Goal: Task Accomplishment & Management: Manage account settings

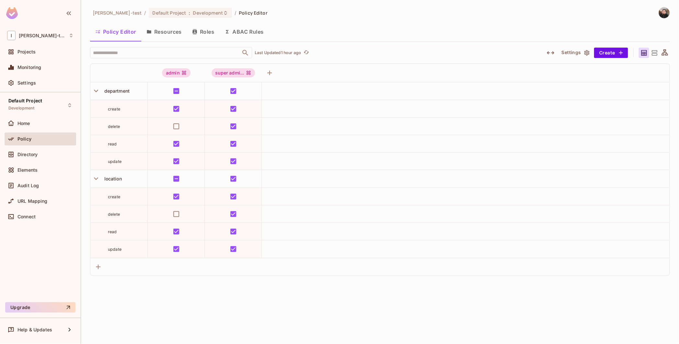
click at [471, 336] on div "[PERSON_NAME]-test / Default Project : Development / Policy Editor Policy Edito…" at bounding box center [380, 172] width 598 height 344
click at [99, 92] on icon "button" at bounding box center [96, 91] width 9 height 9
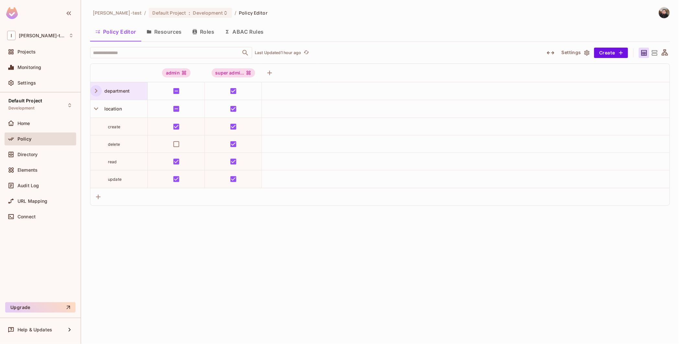
click at [202, 29] on button "Roles" at bounding box center [203, 32] width 32 height 16
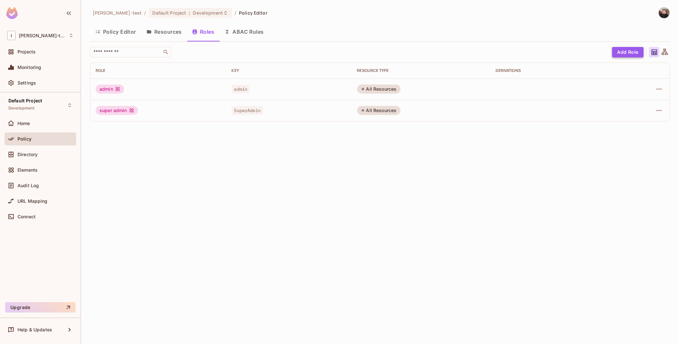
click at [624, 56] on button "Add Role" at bounding box center [627, 52] width 31 height 10
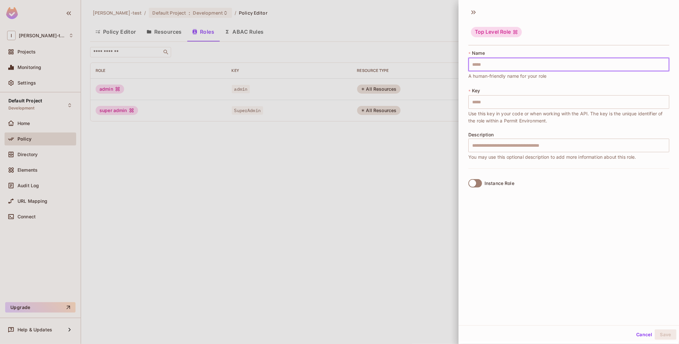
click at [482, 66] on input "text" at bounding box center [568, 65] width 201 height 14
type input "*"
type input "**"
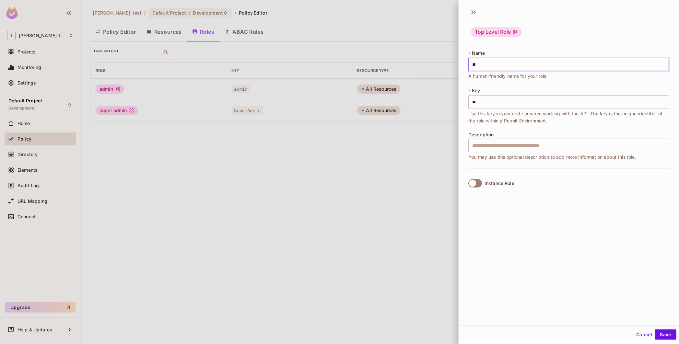
type input "***"
type input "****"
type input "*****"
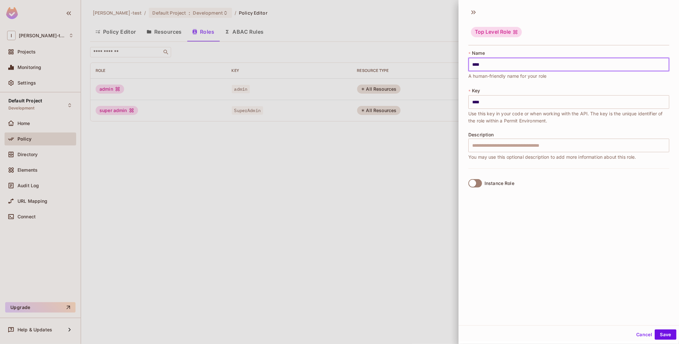
type input "*****"
type input "******"
type input "*****"
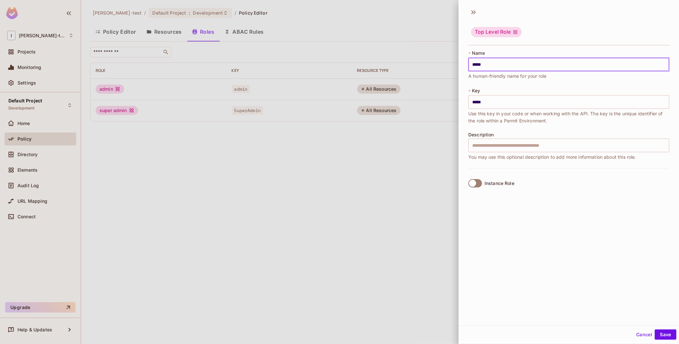
type input "******"
type input "*******"
type input "********"
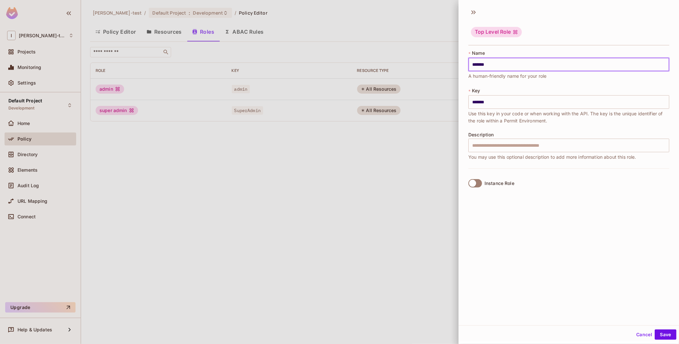
type input "********"
type input "*********"
click at [500, 143] on input "text" at bounding box center [568, 146] width 201 height 14
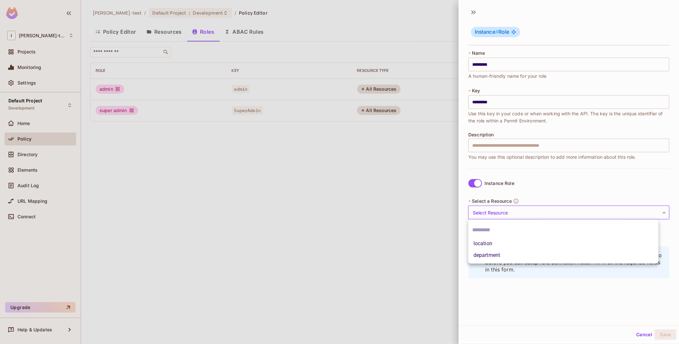
click at [489, 215] on body "I [PERSON_NAME]-test Projects Monitoring Settings Default Project Development H…" at bounding box center [339, 172] width 679 height 344
click at [485, 244] on li "location" at bounding box center [563, 244] width 190 height 12
type input "********"
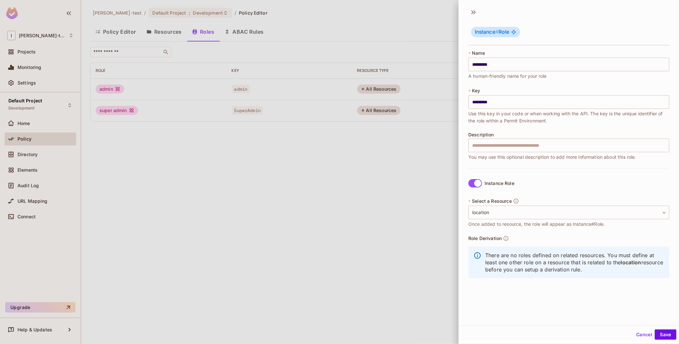
click at [497, 109] on div "* Key ********* ​ Use this key in your code or when working with the API. The k…" at bounding box center [568, 105] width 201 height 37
click at [660, 336] on button "Save" at bounding box center [665, 334] width 22 height 10
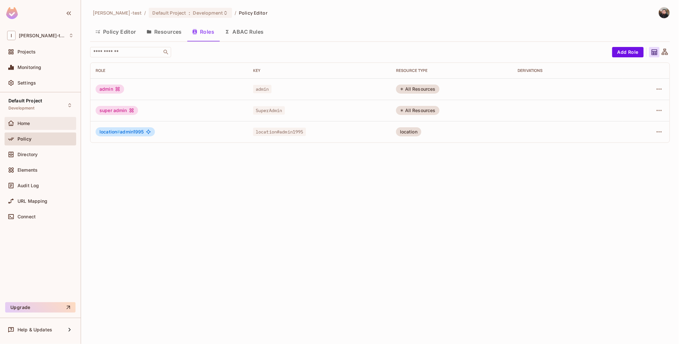
click at [21, 123] on span "Home" at bounding box center [23, 123] width 13 height 5
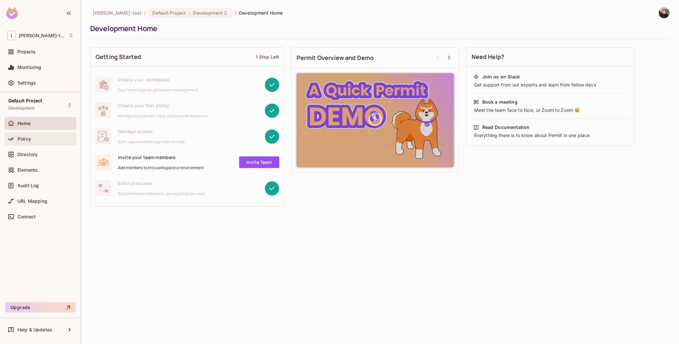
click at [24, 139] on span "Policy" at bounding box center [24, 138] width 14 height 5
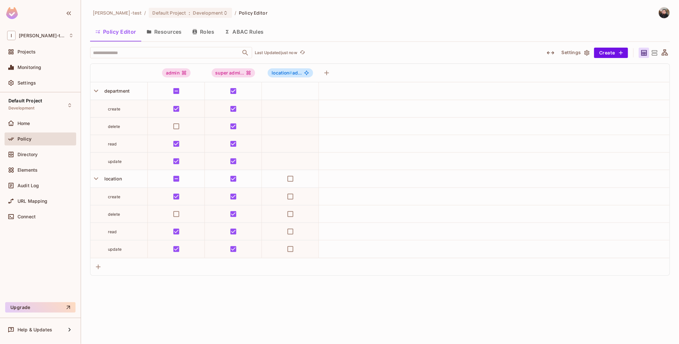
click at [653, 52] on icon at bounding box center [654, 53] width 8 height 8
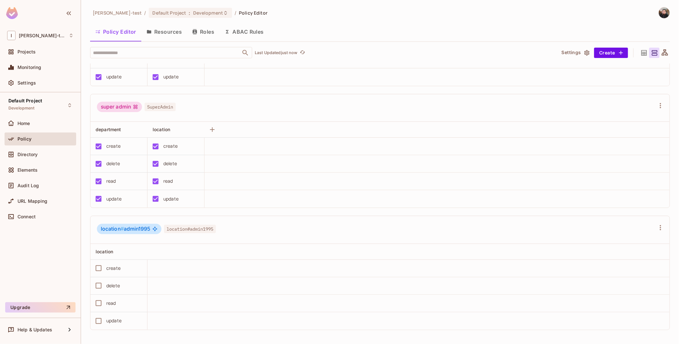
scroll to position [93, 0]
click at [197, 37] on button "Roles" at bounding box center [203, 32] width 32 height 16
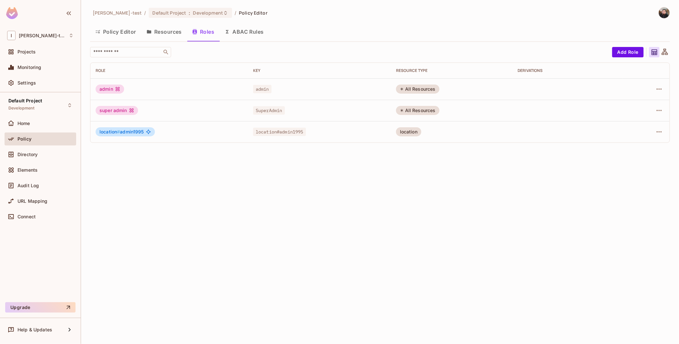
click at [232, 36] on button "ABAC Rules" at bounding box center [244, 32] width 50 height 16
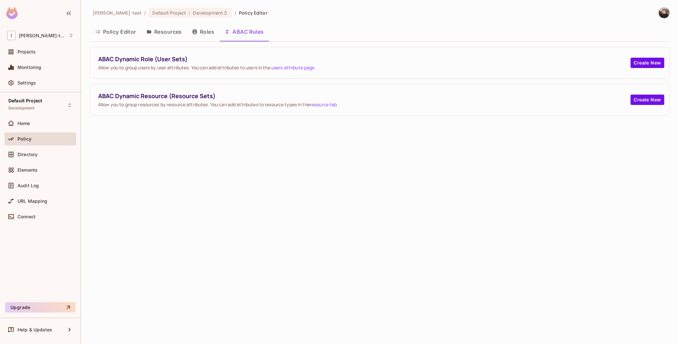
click at [198, 33] on button "Roles" at bounding box center [203, 32] width 32 height 16
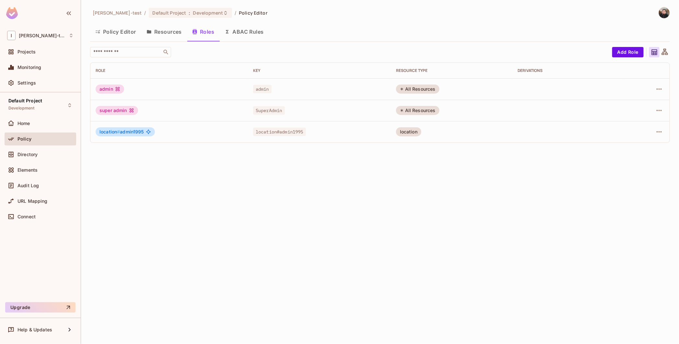
click at [127, 135] on div "location # admin1995" at bounding box center [125, 131] width 59 height 9
click at [168, 27] on button "Resources" at bounding box center [164, 32] width 46 height 16
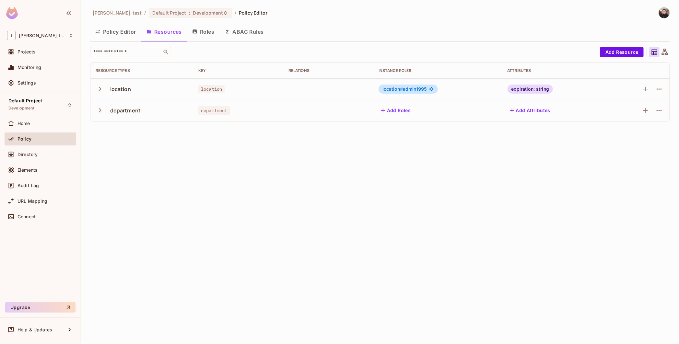
click at [383, 102] on td "Add Roles" at bounding box center [437, 110] width 129 height 21
click at [414, 87] on span "location # admin1995" at bounding box center [404, 89] width 44 height 5
click at [33, 169] on span "Elements" at bounding box center [27, 169] width 20 height 5
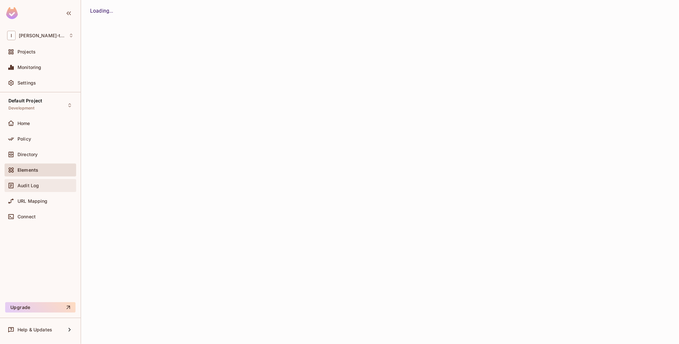
click at [27, 190] on div "Audit Log" at bounding box center [41, 185] width 72 height 13
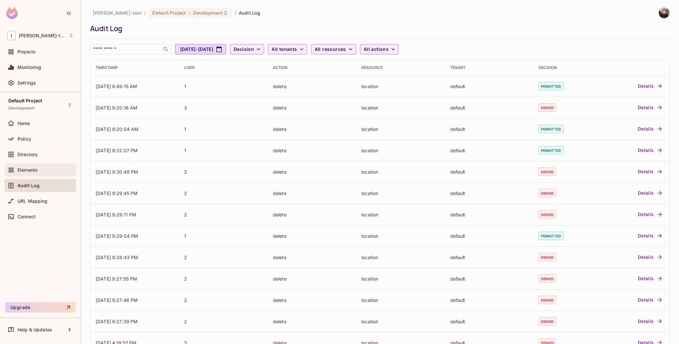
click at [25, 165] on div "Elements" at bounding box center [41, 170] width 72 height 13
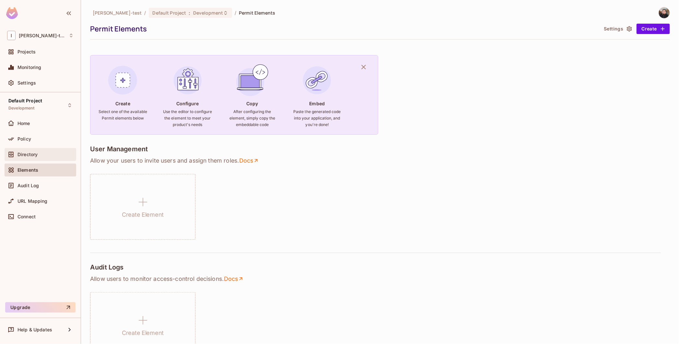
click at [24, 154] on span "Directory" at bounding box center [27, 154] width 20 height 5
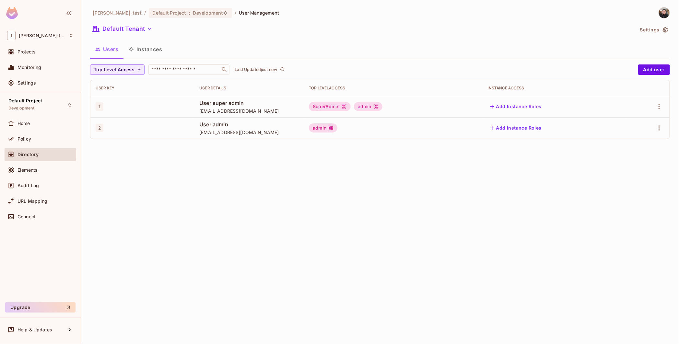
click at [522, 108] on button "Add Instance Roles" at bounding box center [516, 106] width 56 height 10
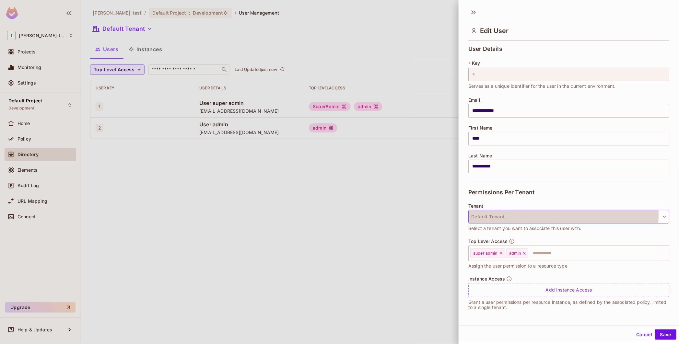
click at [502, 214] on button "Default Tenant" at bounding box center [568, 217] width 201 height 14
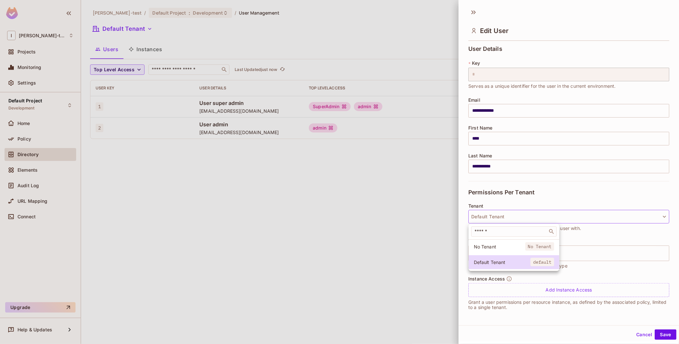
click at [502, 214] on div at bounding box center [339, 172] width 679 height 344
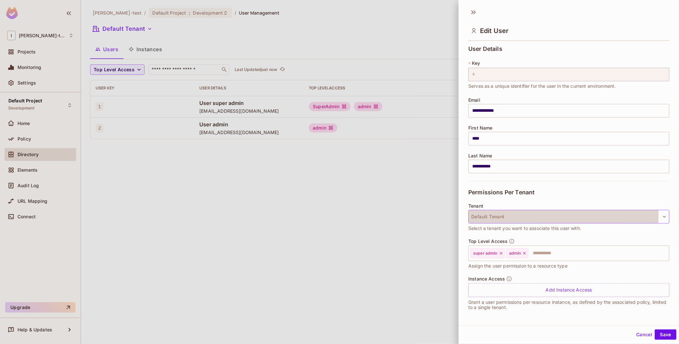
click at [502, 214] on button "Default Tenant" at bounding box center [568, 217] width 201 height 14
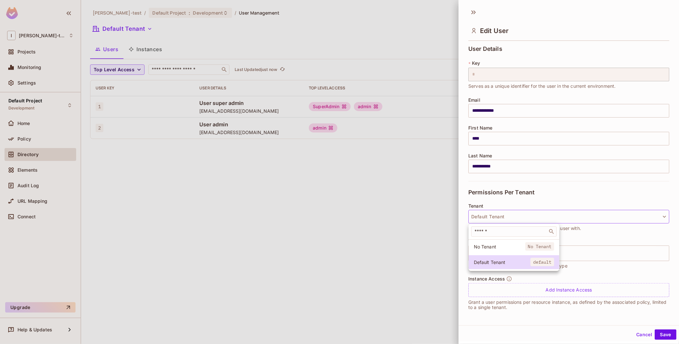
click at [502, 214] on div at bounding box center [339, 172] width 679 height 344
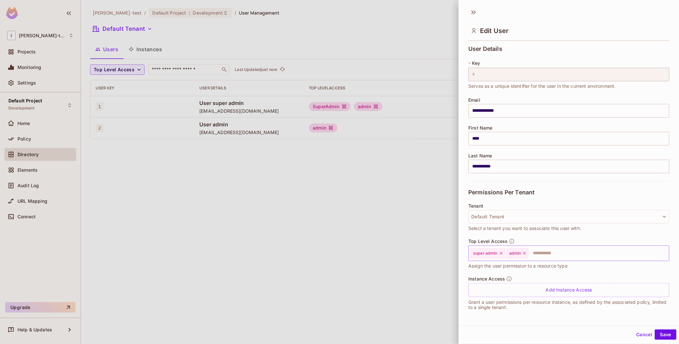
click at [538, 250] on input "text" at bounding box center [593, 253] width 128 height 13
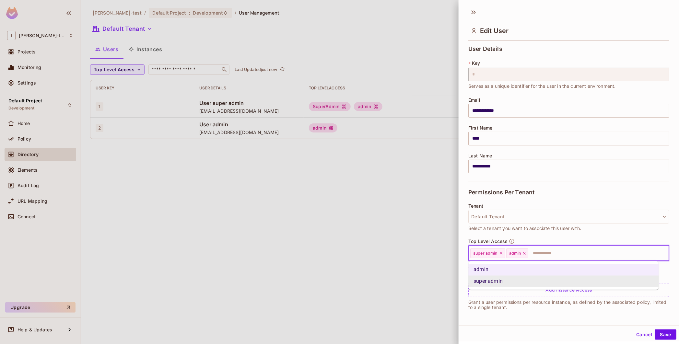
click at [530, 311] on div "Instance Access Add Instance Access Grant a user permissions per resource insta…" at bounding box center [568, 296] width 201 height 40
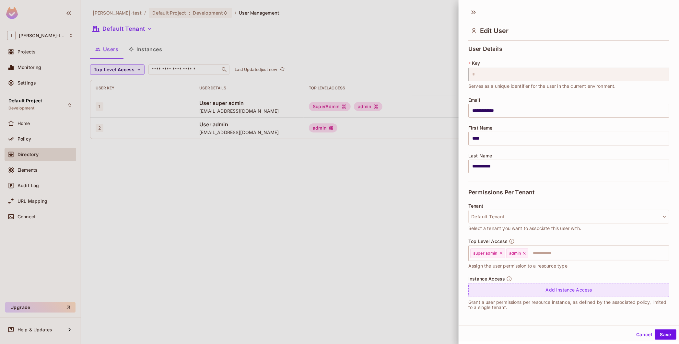
click at [533, 287] on div "Add Instance Access" at bounding box center [568, 290] width 201 height 14
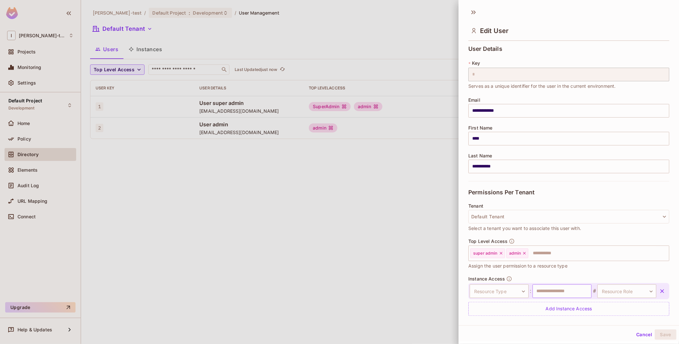
scroll to position [19, 0]
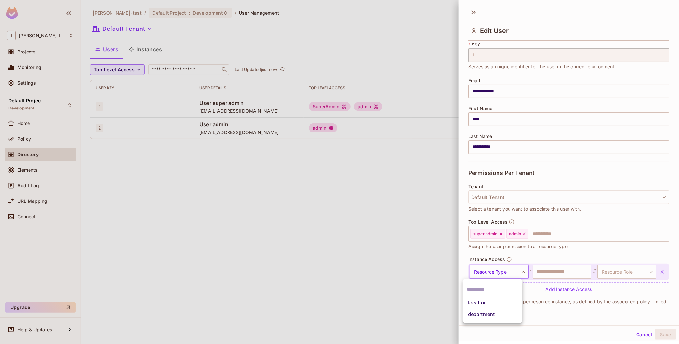
click at [502, 270] on body "**********" at bounding box center [339, 172] width 679 height 344
drag, startPoint x: 506, startPoint y: 309, endPoint x: 495, endPoint y: 305, distance: 12.0
click at [495, 305] on ul "location department" at bounding box center [493, 301] width 60 height 44
click at [491, 303] on li "location" at bounding box center [493, 303] width 60 height 12
click at [605, 273] on body "**********" at bounding box center [339, 172] width 679 height 344
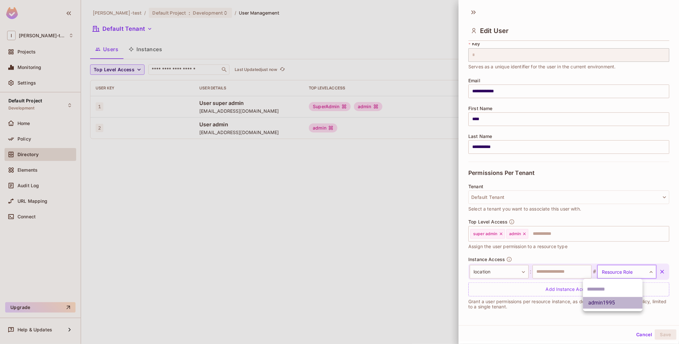
click at [599, 302] on li "admin1995" at bounding box center [613, 303] width 60 height 12
type input "*********"
click at [555, 271] on input "text" at bounding box center [561, 272] width 59 height 14
click at [661, 338] on button "Save" at bounding box center [665, 334] width 22 height 10
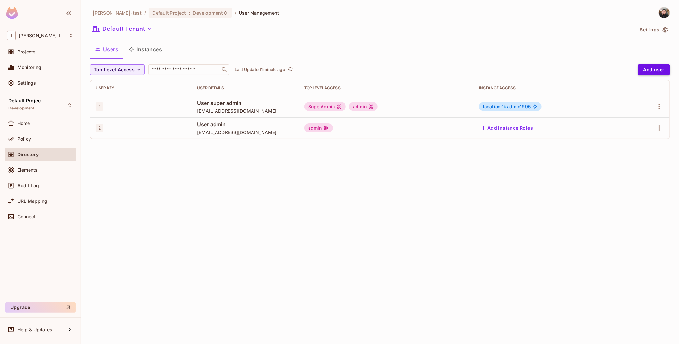
click at [654, 72] on button "Add user" at bounding box center [654, 69] width 32 height 10
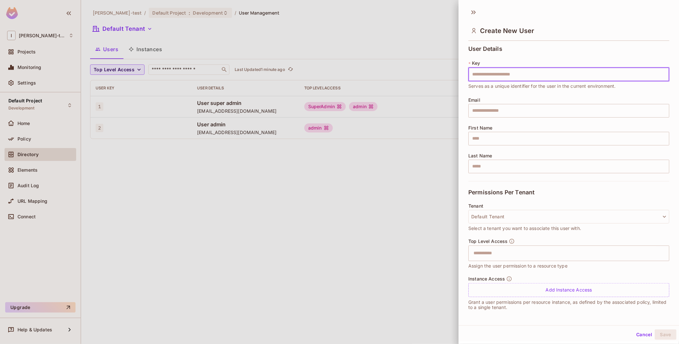
click at [385, 206] on div at bounding box center [339, 172] width 679 height 344
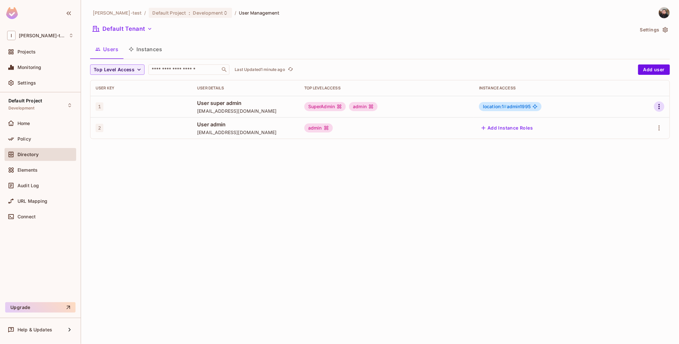
click at [658, 106] on icon "button" at bounding box center [659, 107] width 8 height 8
click at [627, 122] on div "Edit" at bounding box center [624, 121] width 9 height 6
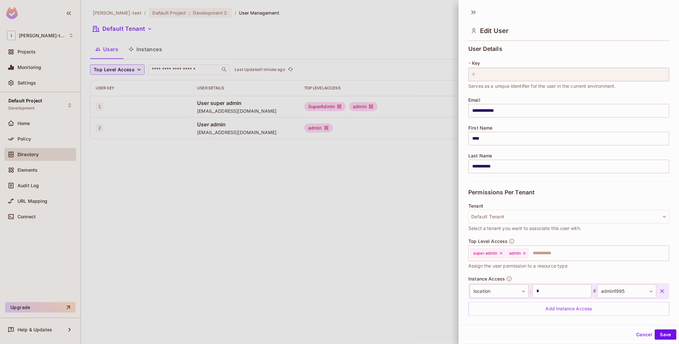
click at [555, 275] on div "Top Level Access super admin admin ​ Assign the user permission to a resource t…" at bounding box center [568, 257] width 201 height 38
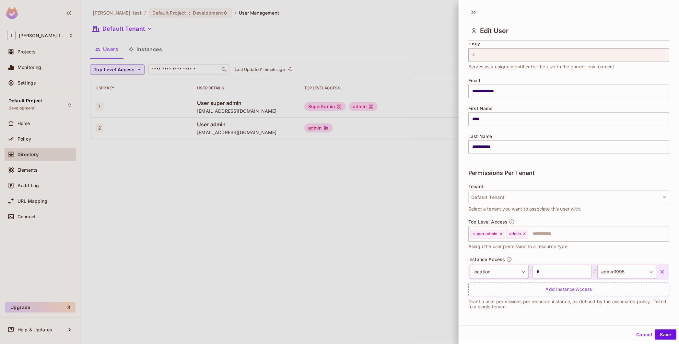
click at [393, 180] on div at bounding box center [339, 172] width 679 height 344
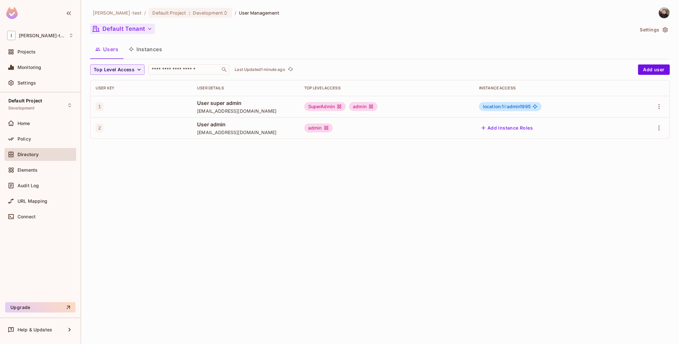
click at [133, 31] on button "Default Tenant" at bounding box center [122, 29] width 65 height 10
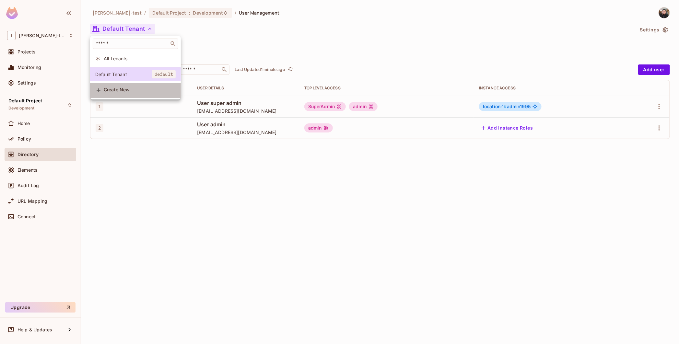
click at [141, 94] on div "Create New" at bounding box center [140, 90] width 72 height 7
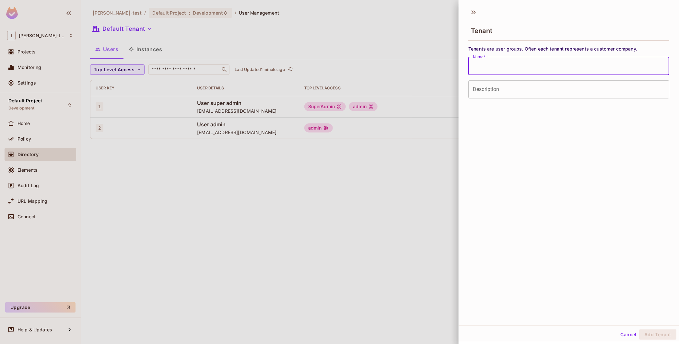
click at [498, 66] on input "Name   *" at bounding box center [568, 66] width 201 height 18
type input "**********"
click at [655, 338] on button "Add Tenant" at bounding box center [657, 334] width 37 height 10
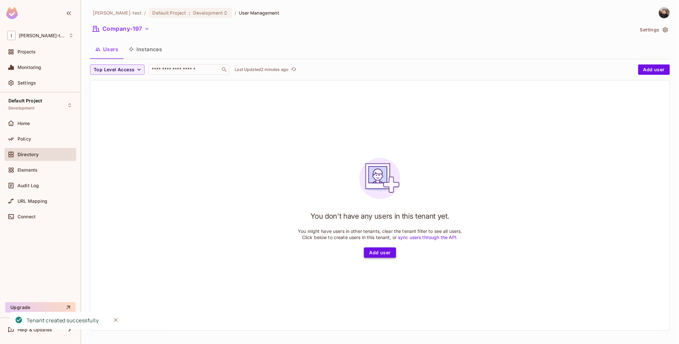
click at [379, 251] on button "Add user" at bounding box center [380, 253] width 32 height 10
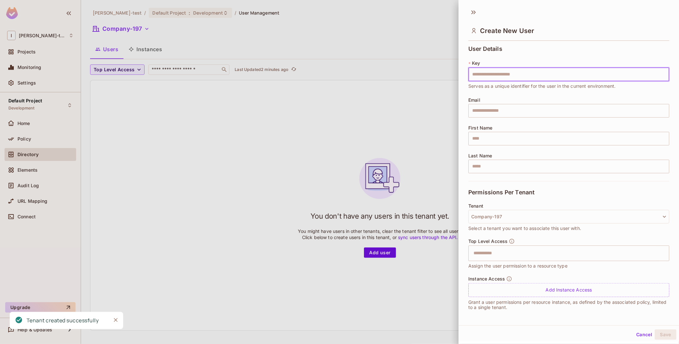
click at [496, 74] on input "text" at bounding box center [568, 75] width 201 height 14
type input "**********"
click at [531, 75] on input "**********" at bounding box center [568, 75] width 201 height 14
type input "*"
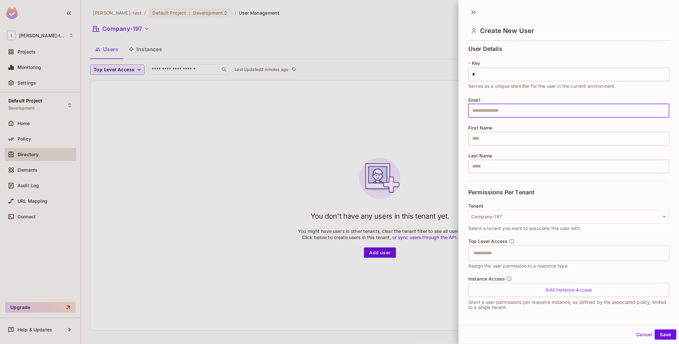
paste input "**********"
click at [514, 115] on input "**********" at bounding box center [568, 111] width 201 height 14
type input "**********"
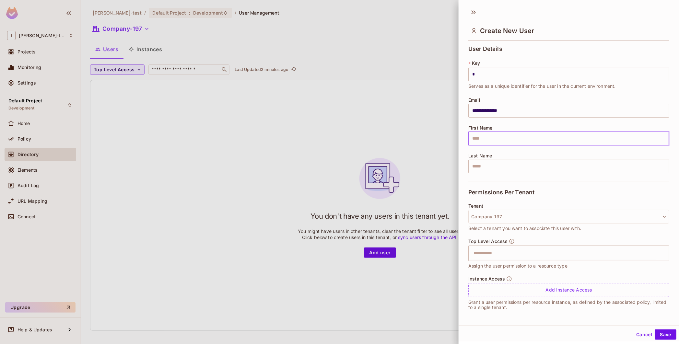
click at [500, 137] on input "text" at bounding box center [568, 139] width 201 height 14
type input "****"
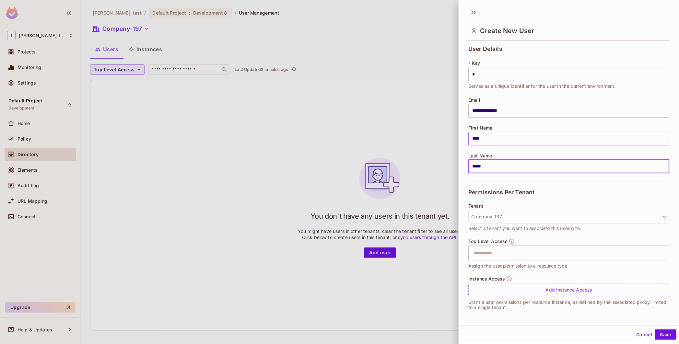
type input "*****"
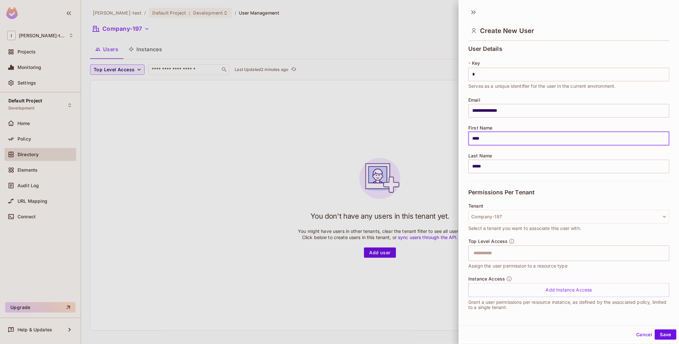
click at [500, 137] on input "****" at bounding box center [568, 139] width 201 height 14
click at [497, 253] on input "text" at bounding box center [562, 253] width 187 height 13
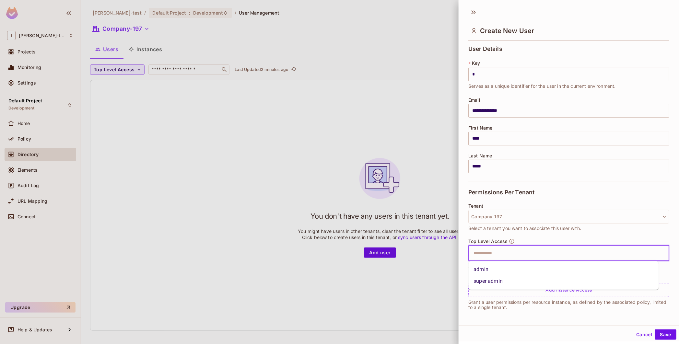
click at [494, 279] on li "super admin" at bounding box center [563, 282] width 190 height 12
click at [500, 254] on icon at bounding box center [501, 253] width 5 height 5
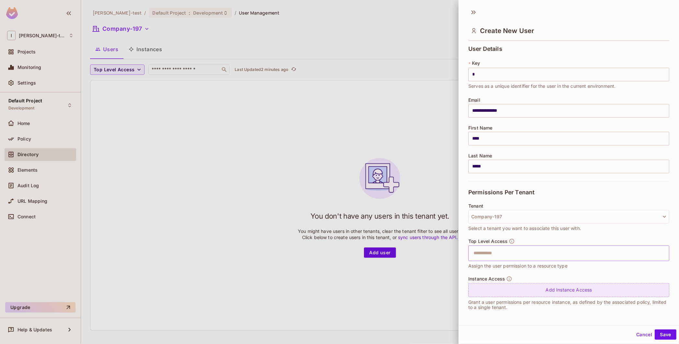
click at [537, 294] on div "Add Instance Access" at bounding box center [568, 290] width 201 height 14
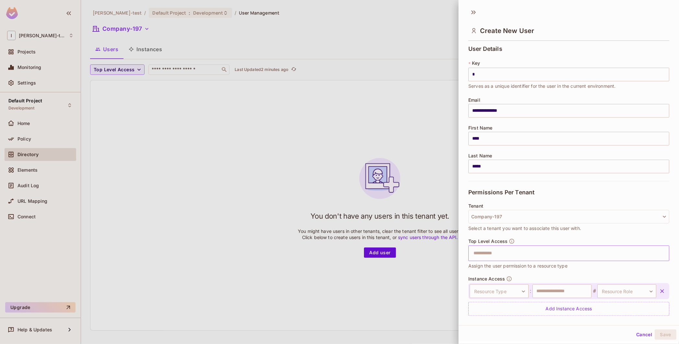
click at [496, 251] on input "text" at bounding box center [562, 253] width 187 height 13
click at [489, 272] on li "admin" at bounding box center [563, 270] width 190 height 12
click at [520, 295] on body "**********" at bounding box center [339, 172] width 679 height 344
click at [490, 328] on li "department" at bounding box center [493, 331] width 60 height 12
click at [506, 296] on body "**********" at bounding box center [339, 172] width 679 height 344
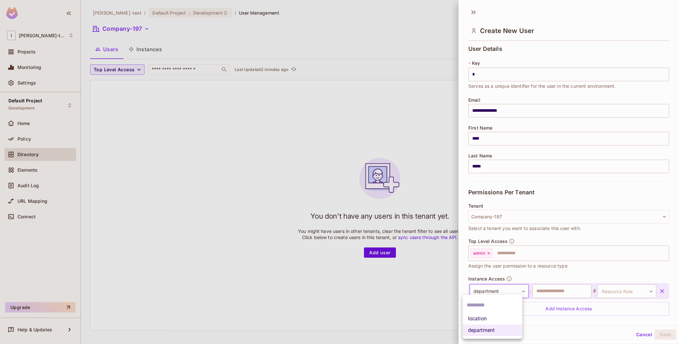
click at [490, 318] on li "location" at bounding box center [493, 319] width 60 height 12
click at [561, 291] on input "text" at bounding box center [561, 291] width 59 height 14
type input "*"
click at [613, 290] on body "**********" at bounding box center [339, 172] width 679 height 344
click at [604, 325] on li "admin1995" at bounding box center [613, 323] width 60 height 12
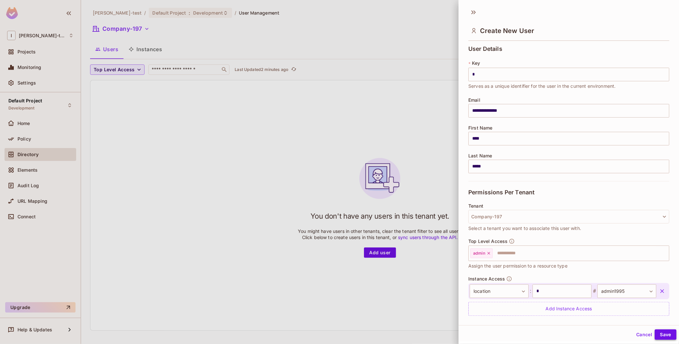
click at [656, 336] on button "Save" at bounding box center [665, 334] width 22 height 10
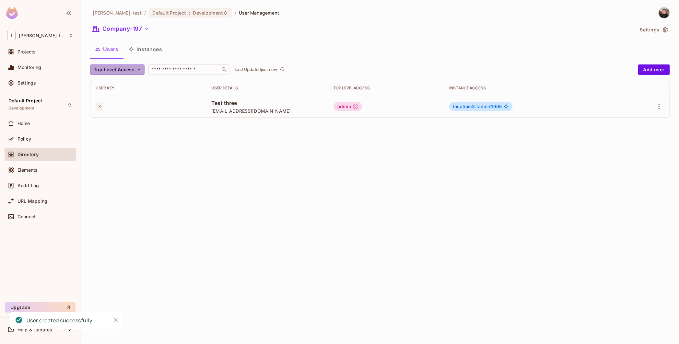
click at [131, 74] on button "Top Level Access" at bounding box center [117, 69] width 54 height 10
click at [107, 44] on div at bounding box center [339, 172] width 679 height 344
click at [119, 31] on button "Company-197" at bounding box center [121, 29] width 62 height 10
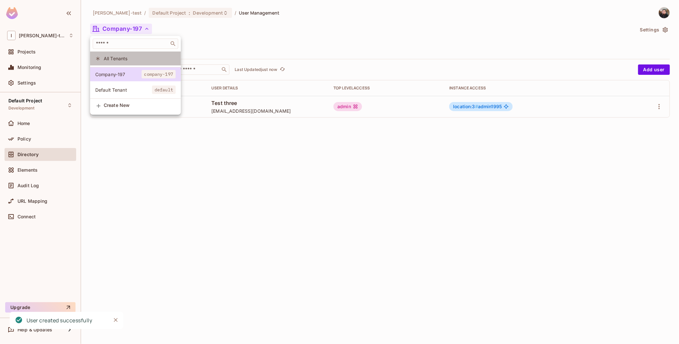
click at [128, 62] on li "All Tenants" at bounding box center [135, 59] width 91 height 14
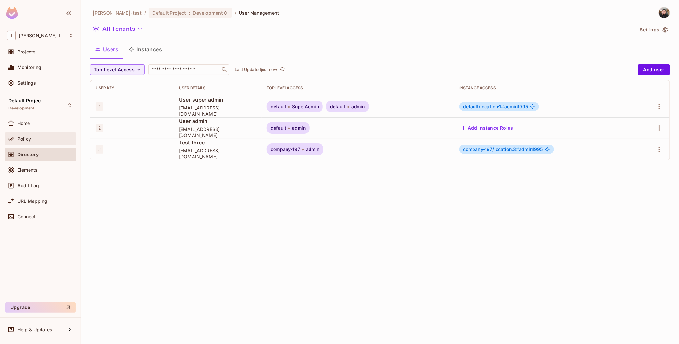
click at [31, 138] on div "Policy" at bounding box center [45, 138] width 56 height 5
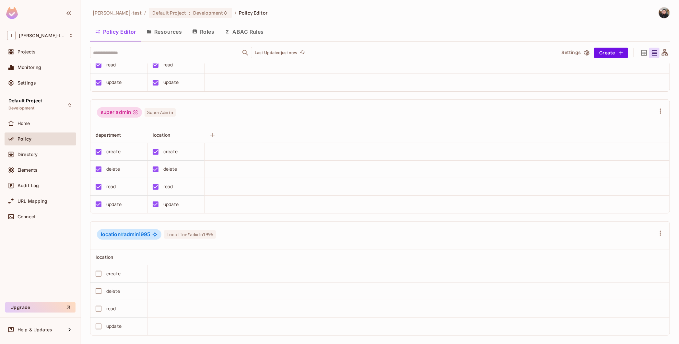
scroll to position [93, 0]
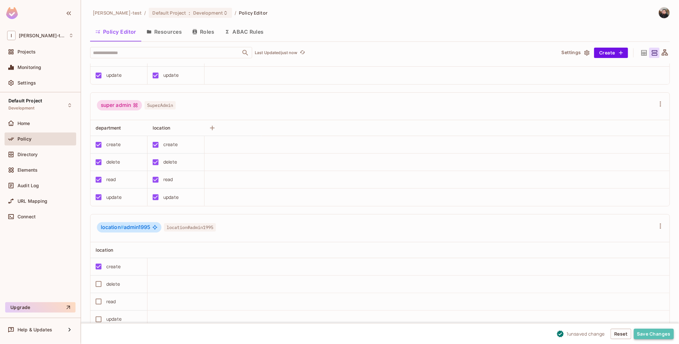
click at [645, 338] on button "Save Changes" at bounding box center [654, 334] width 40 height 10
click at [26, 155] on span "Directory" at bounding box center [27, 154] width 20 height 5
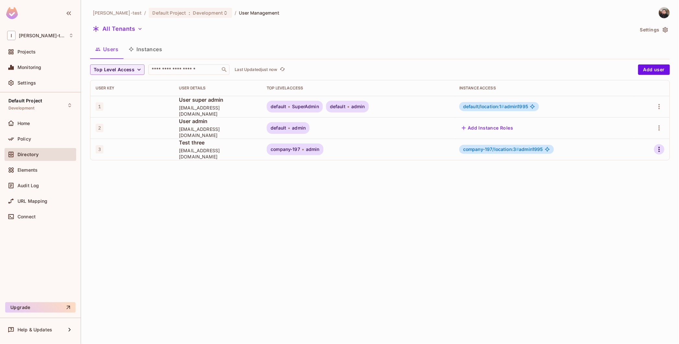
click at [663, 151] on button "button" at bounding box center [659, 149] width 10 height 10
click at [614, 163] on div "Edit" at bounding box center [616, 164] width 24 height 10
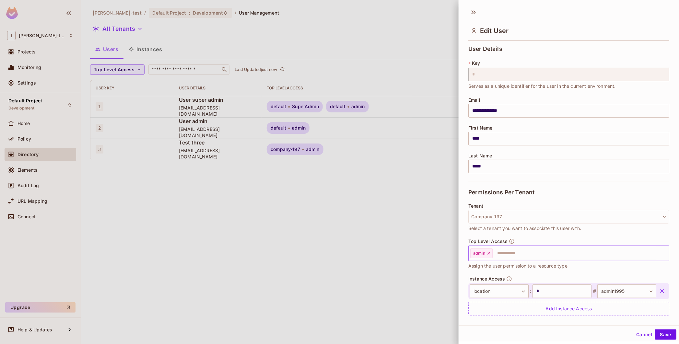
click at [490, 254] on icon at bounding box center [488, 253] width 5 height 5
click at [656, 340] on button "Save" at bounding box center [665, 334] width 22 height 10
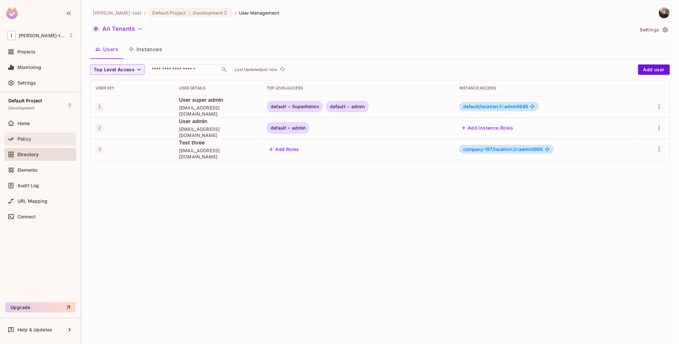
click at [51, 133] on div "Policy" at bounding box center [41, 139] width 72 height 13
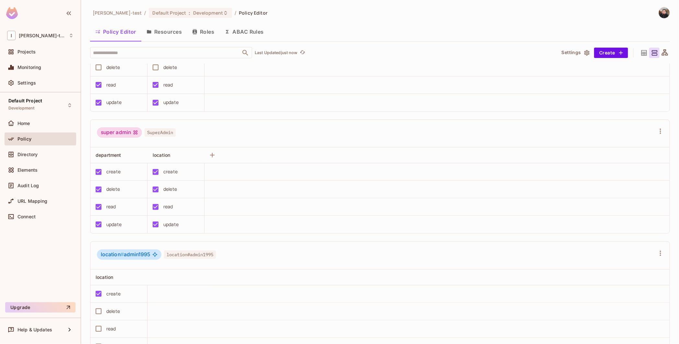
scroll to position [93, 0]
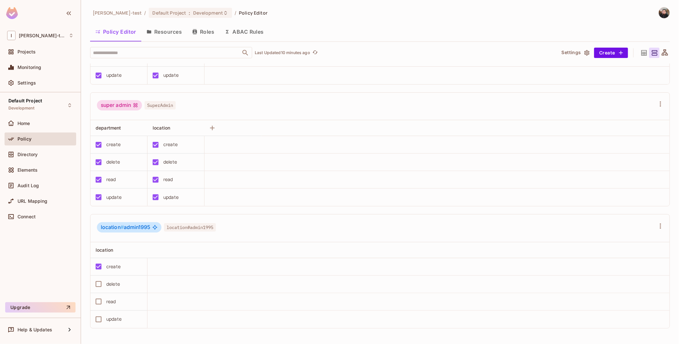
click at [291, 99] on div "super admin SuperAdmin" at bounding box center [379, 107] width 579 height 28
click at [205, 34] on button "Roles" at bounding box center [203, 32] width 32 height 16
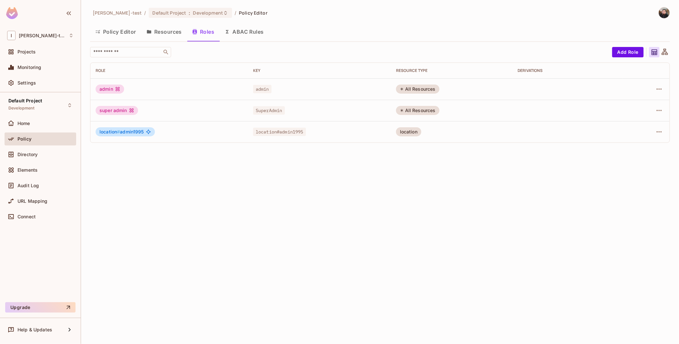
click at [182, 37] on button "Resources" at bounding box center [164, 32] width 46 height 16
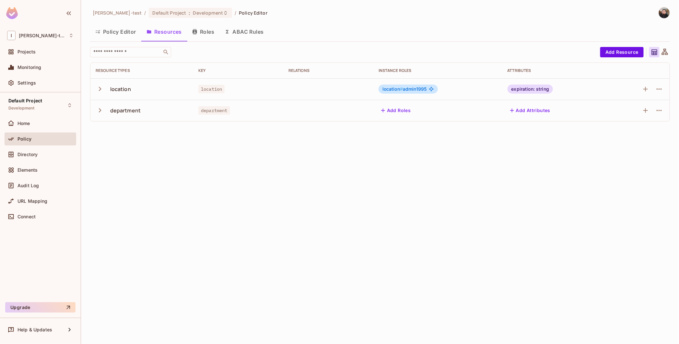
click at [102, 87] on icon "button" at bounding box center [100, 89] width 9 height 9
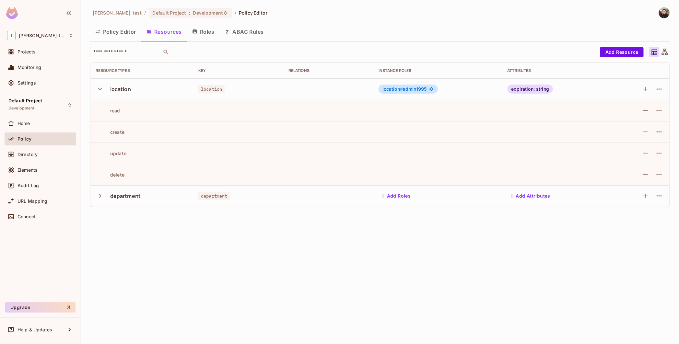
click at [102, 87] on icon "button" at bounding box center [100, 89] width 9 height 9
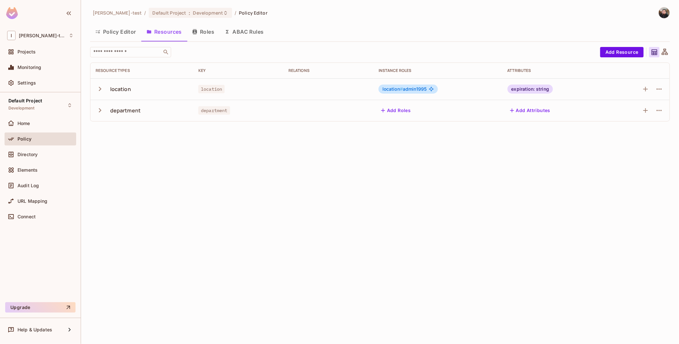
click at [100, 87] on icon "button" at bounding box center [100, 89] width 9 height 9
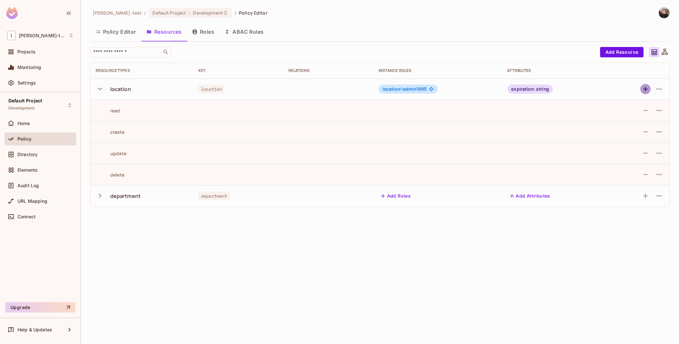
click at [643, 89] on icon "button" at bounding box center [645, 89] width 8 height 8
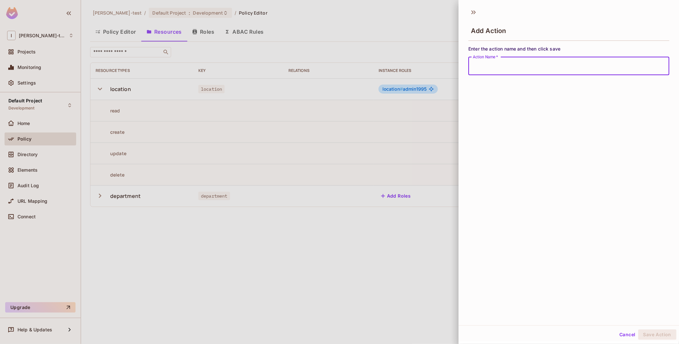
click at [453, 58] on div at bounding box center [339, 172] width 679 height 344
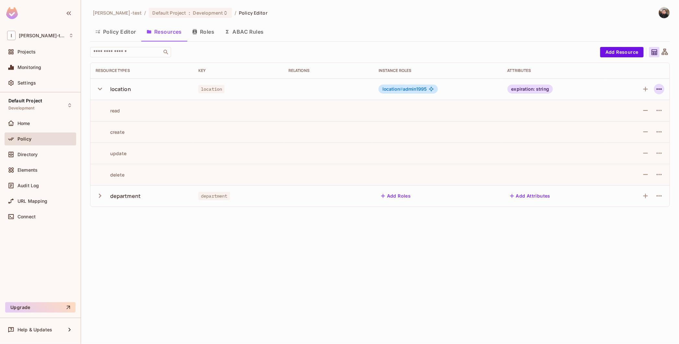
click at [657, 89] on icon "button" at bounding box center [658, 88] width 5 height 1
click at [640, 116] on div "Edit Resource" at bounding box center [631, 114] width 30 height 6
click at [659, 86] on icon "button" at bounding box center [659, 89] width 8 height 8
click at [627, 110] on span "Edit Resource" at bounding box center [631, 115] width 34 height 10
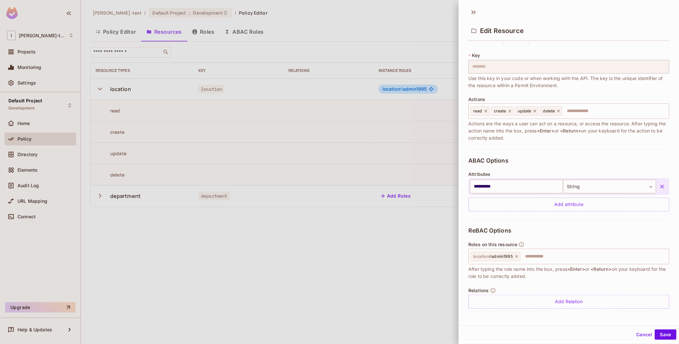
scroll to position [31, 0]
click at [660, 185] on icon "button" at bounding box center [662, 186] width 4 height 4
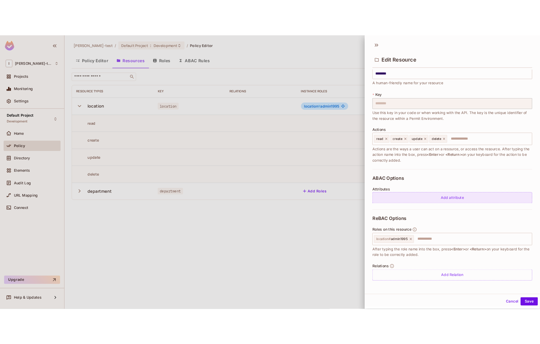
scroll to position [1, 0]
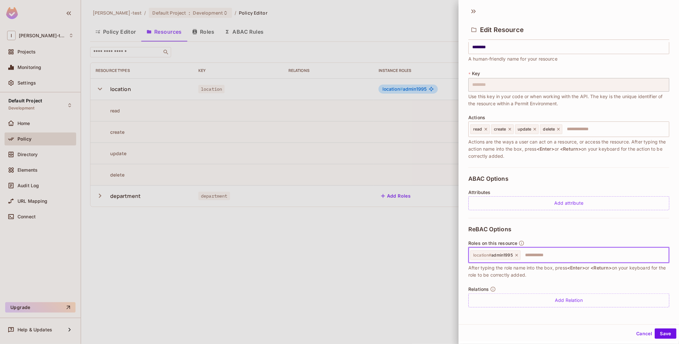
click at [539, 255] on input "text" at bounding box center [593, 255] width 145 height 13
click at [475, 229] on span "ReBAC Options" at bounding box center [489, 229] width 43 height 6
click at [547, 277] on span "After typing the role name into the box, press <Enter> or <Return> on your keyb…" at bounding box center [568, 271] width 201 height 14
click at [378, 267] on div at bounding box center [339, 172] width 679 height 344
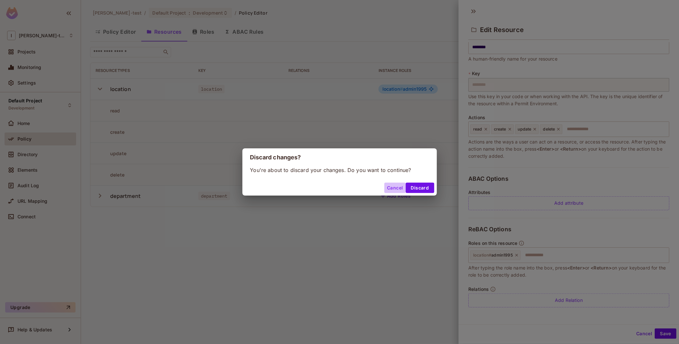
click at [391, 191] on button "Cancel" at bounding box center [394, 188] width 21 height 10
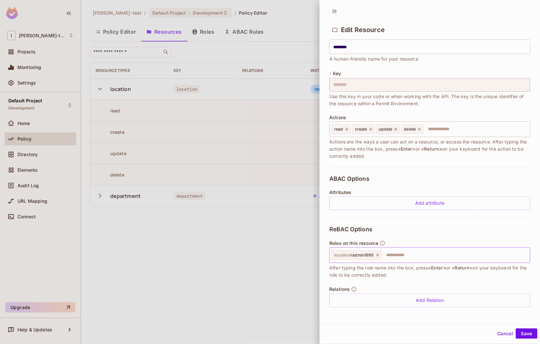
click at [413, 257] on input "text" at bounding box center [454, 255] width 145 height 13
type input "********"
click at [504, 336] on button "Cancel" at bounding box center [504, 334] width 21 height 10
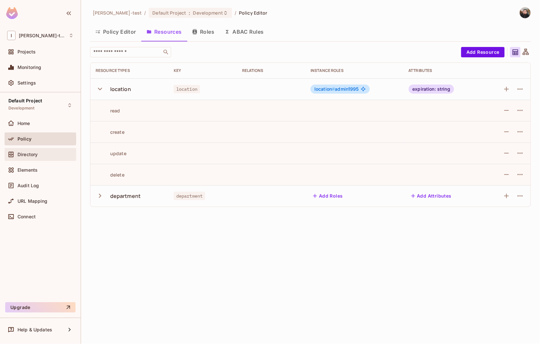
click at [26, 152] on span "Directory" at bounding box center [27, 154] width 20 height 5
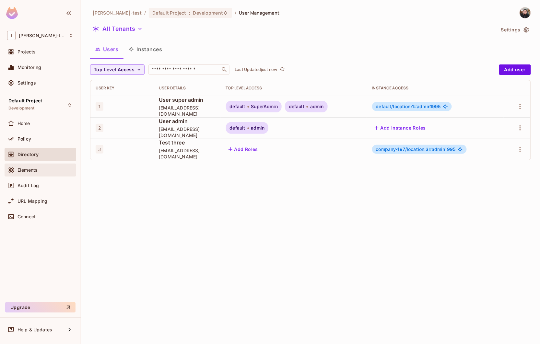
click at [23, 169] on span "Elements" at bounding box center [27, 169] width 20 height 5
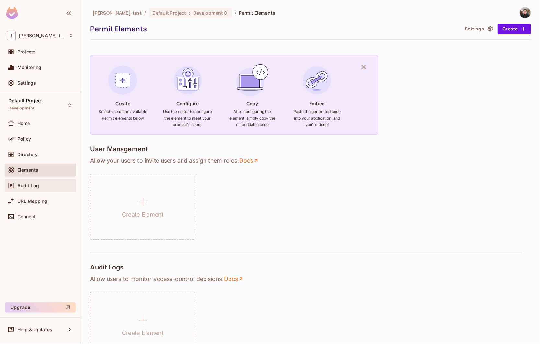
click at [23, 190] on div "Audit Log" at bounding box center [41, 185] width 72 height 13
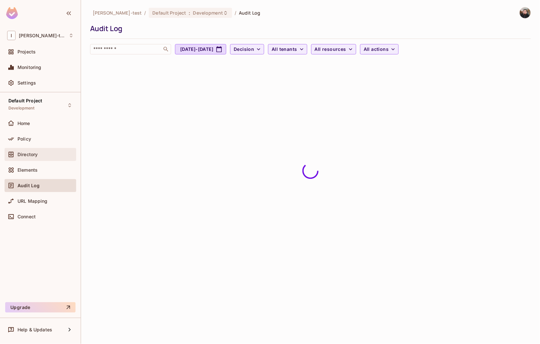
click at [27, 155] on span "Directory" at bounding box center [27, 154] width 20 height 5
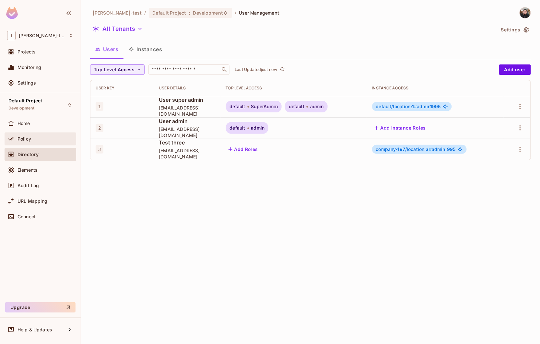
click at [31, 140] on div "Policy" at bounding box center [45, 138] width 56 height 5
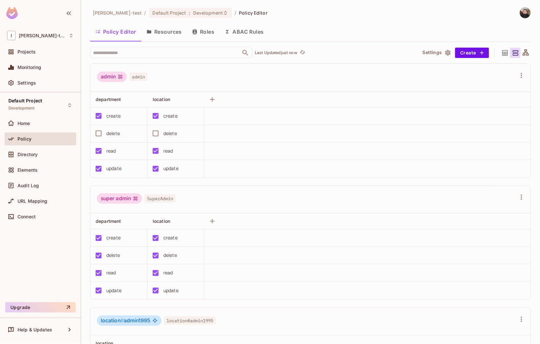
click at [237, 33] on button "ABAC Rules" at bounding box center [244, 32] width 50 height 16
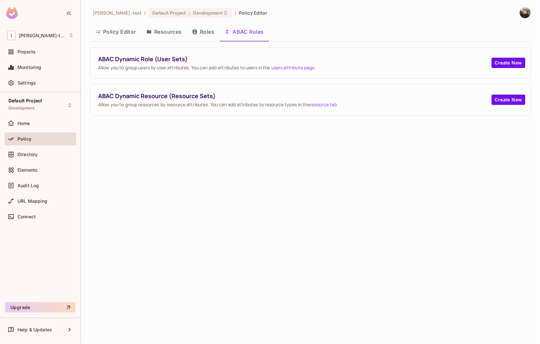
click at [195, 30] on icon "button" at bounding box center [194, 31] width 4 height 5
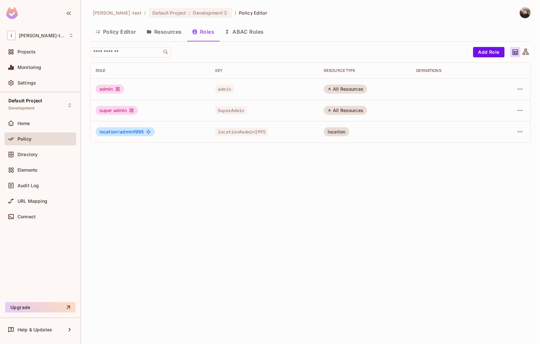
click at [173, 30] on button "Resources" at bounding box center [164, 32] width 46 height 16
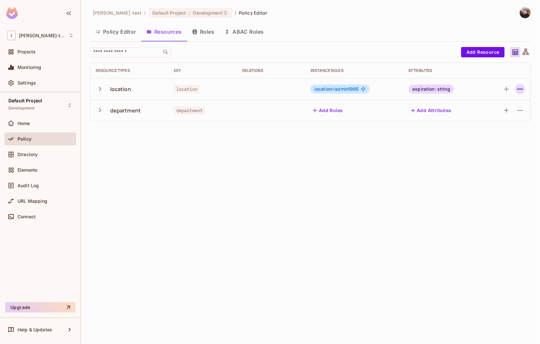
click at [522, 88] on icon "button" at bounding box center [520, 89] width 8 height 8
click at [487, 112] on div "Edit Resource" at bounding box center [492, 114] width 30 height 6
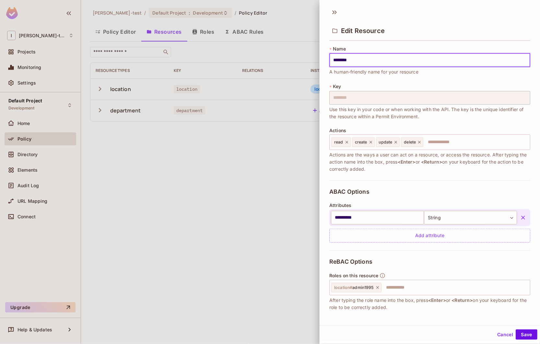
scroll to position [31, 0]
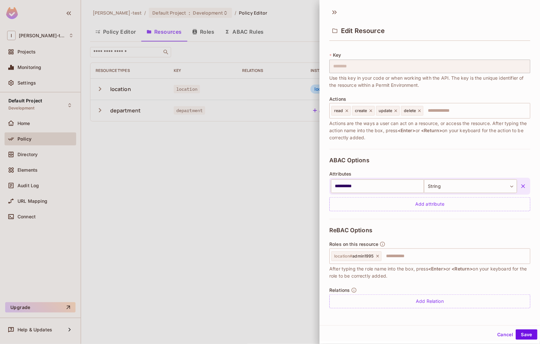
click at [260, 216] on div at bounding box center [270, 172] width 540 height 344
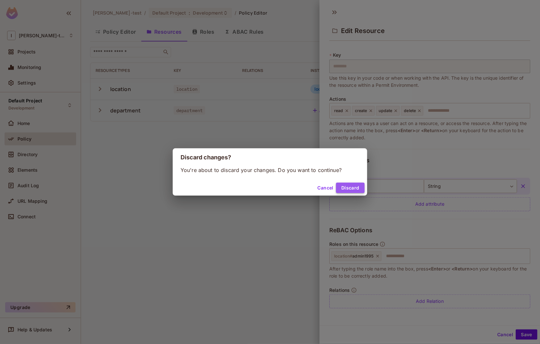
click at [355, 187] on button "Discard" at bounding box center [350, 188] width 29 height 10
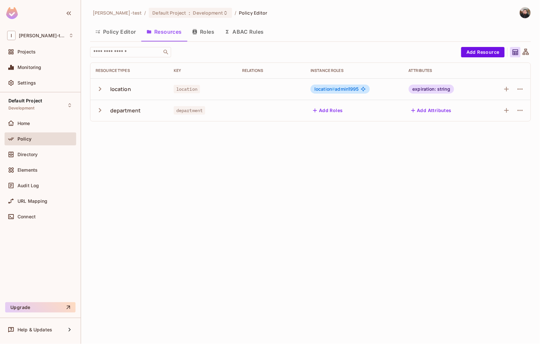
click at [287, 194] on div "[PERSON_NAME]-test / Default Project : Development / Policy Editor Policy Edito…" at bounding box center [310, 172] width 459 height 344
click at [25, 153] on span "Directory" at bounding box center [27, 154] width 20 height 5
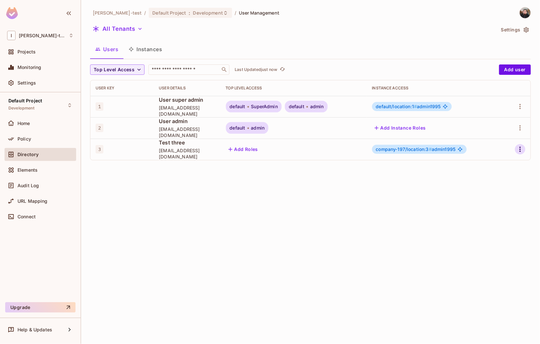
click at [519, 148] on icon "button" at bounding box center [520, 149] width 8 height 8
click at [496, 169] on li "Edit" at bounding box center [490, 164] width 60 height 14
click at [534, 141] on div "[PERSON_NAME]-test / Default Project : Development / User Management All Tenant…" at bounding box center [310, 172] width 459 height 344
click at [523, 150] on icon "button" at bounding box center [520, 149] width 8 height 8
click at [477, 179] on span "Top Level Roles" at bounding box center [496, 179] width 39 height 10
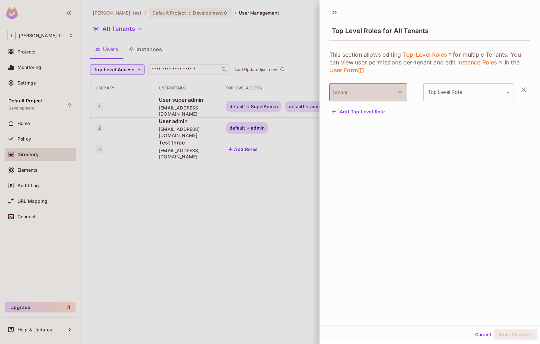
click at [391, 95] on button "Tenant" at bounding box center [368, 92] width 78 height 18
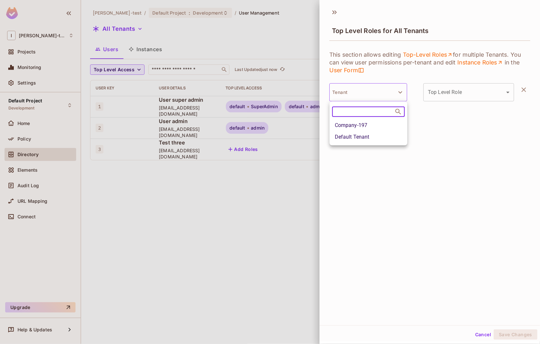
click at [391, 95] on div at bounding box center [270, 172] width 540 height 344
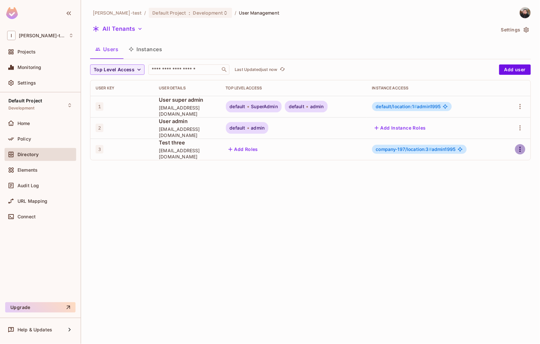
click at [516, 150] on icon "button" at bounding box center [520, 149] width 8 height 8
click at [501, 166] on li "Edit" at bounding box center [490, 164] width 60 height 14
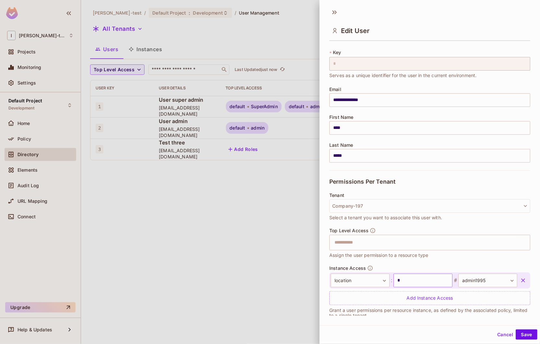
scroll to position [19, 0]
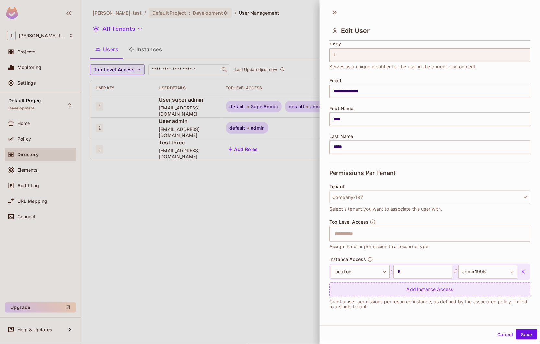
click at [391, 295] on div "Add Instance Access" at bounding box center [429, 290] width 201 height 14
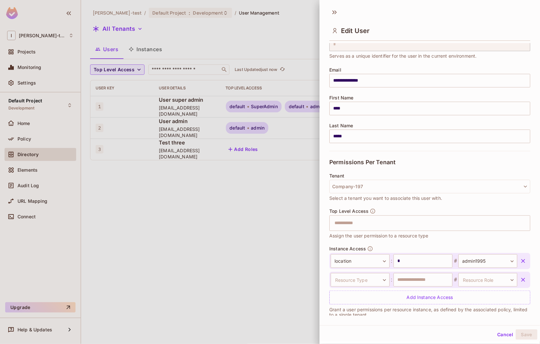
scroll to position [38, 0]
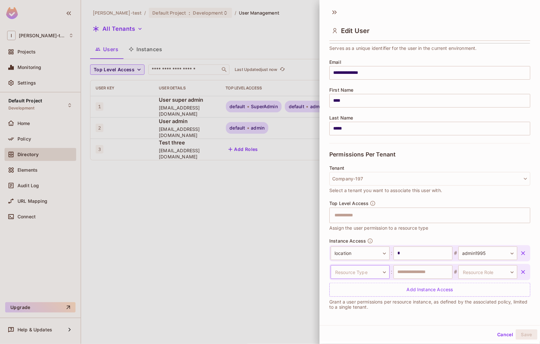
click at [366, 274] on body "**********" at bounding box center [270, 172] width 540 height 344
click at [355, 304] on li "location" at bounding box center [354, 303] width 60 height 12
click at [410, 274] on input "text" at bounding box center [422, 272] width 59 height 14
type input "**"
click at [471, 276] on body "**********" at bounding box center [270, 172] width 540 height 344
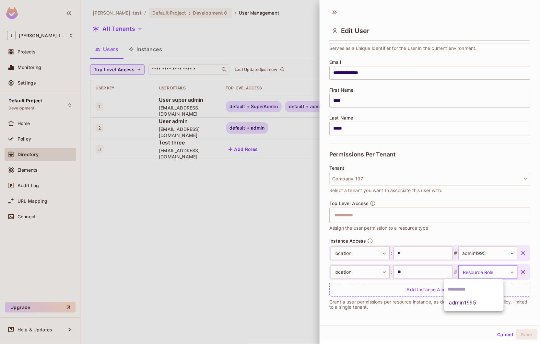
click at [467, 304] on li "admin1995" at bounding box center [474, 303] width 60 height 12
click at [520, 331] on button "Save" at bounding box center [526, 334] width 22 height 10
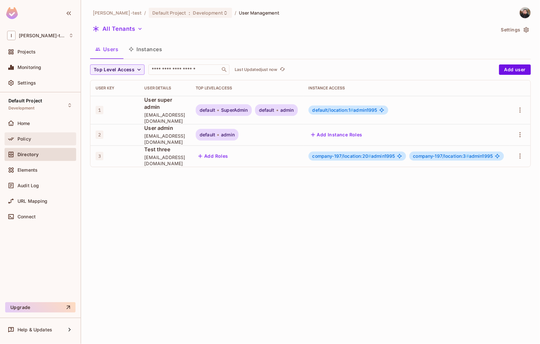
click at [29, 142] on div "Policy" at bounding box center [40, 139] width 66 height 8
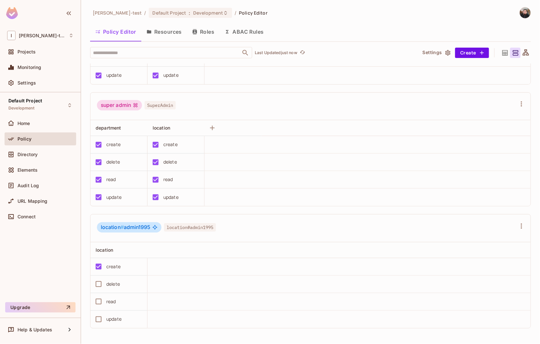
scroll to position [0, 0]
click at [28, 168] on span "Elements" at bounding box center [27, 169] width 20 height 5
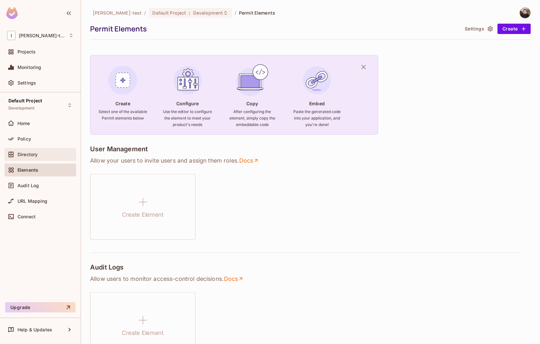
click at [55, 152] on div "Directory" at bounding box center [45, 154] width 56 height 5
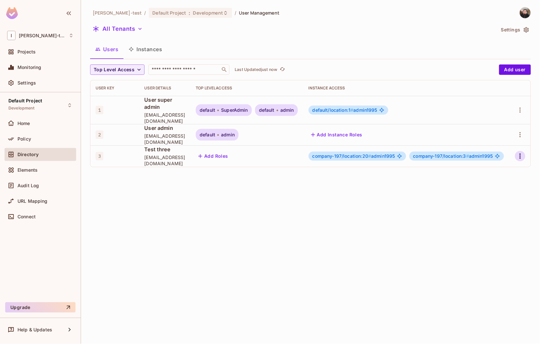
click at [518, 152] on icon "button" at bounding box center [520, 156] width 8 height 8
click at [507, 159] on li "Edit" at bounding box center [490, 165] width 60 height 14
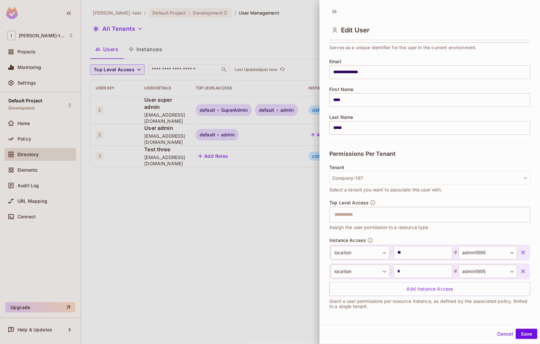
scroll to position [1, 0]
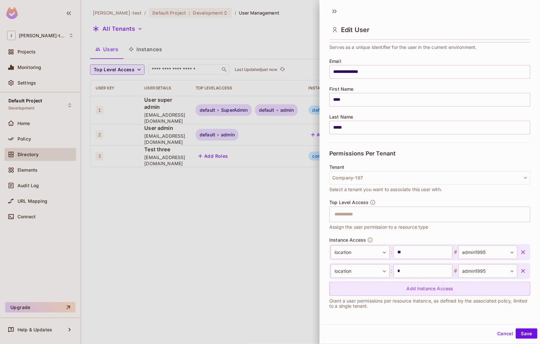
click at [398, 293] on div "Add Instance Access" at bounding box center [429, 289] width 201 height 14
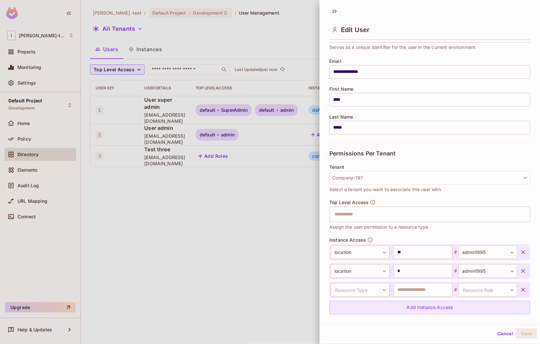
scroll to position [57, 0]
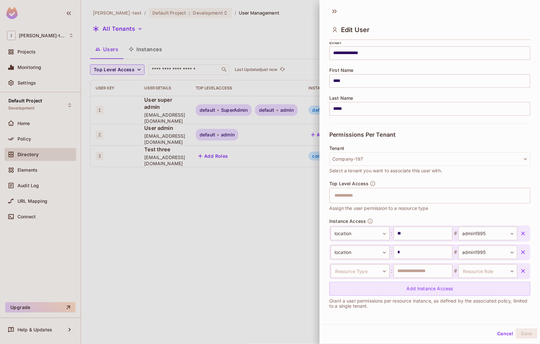
click at [398, 285] on div "Add Instance Access" at bounding box center [429, 289] width 201 height 14
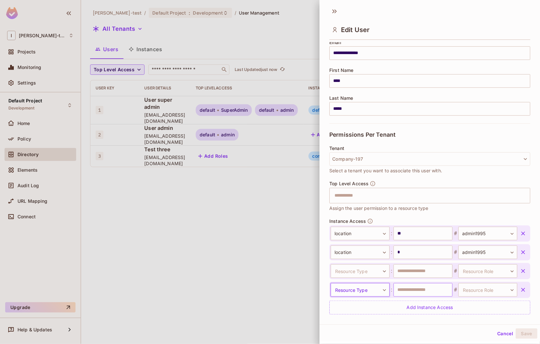
scroll to position [84, 0]
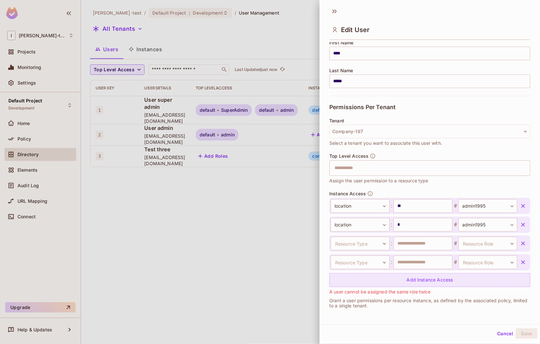
click at [397, 282] on div "Add Instance Access" at bounding box center [429, 280] width 201 height 14
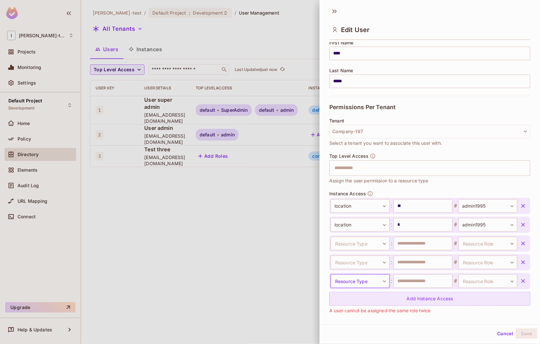
scroll to position [103, 0]
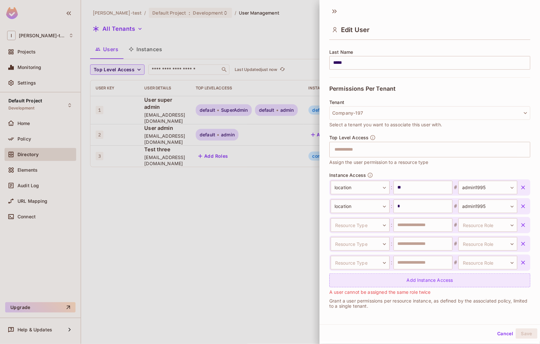
click at [398, 280] on div "Add Instance Access" at bounding box center [429, 280] width 201 height 14
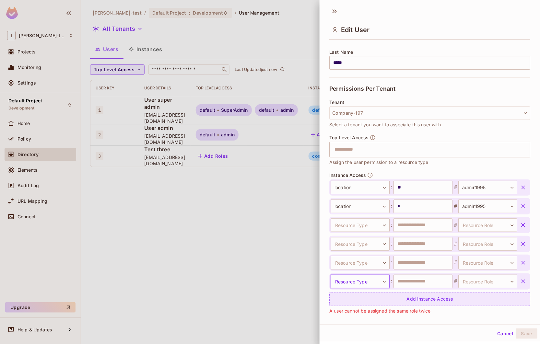
scroll to position [121, 0]
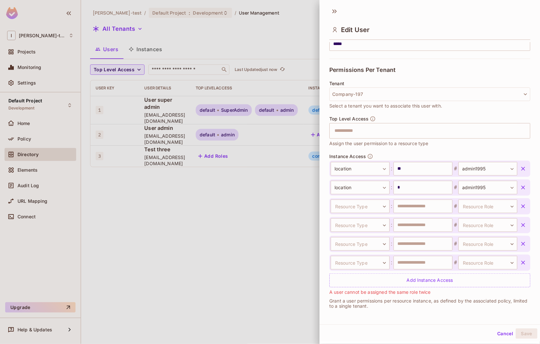
click at [520, 205] on icon "button" at bounding box center [523, 206] width 6 height 6
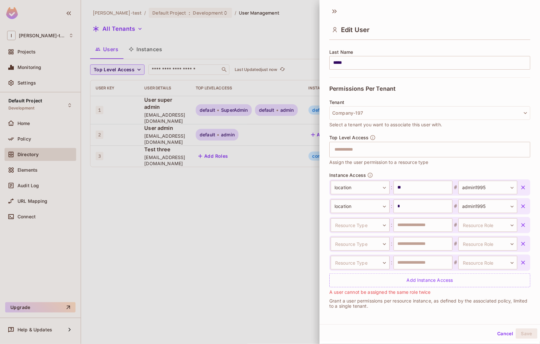
click at [520, 227] on icon "button" at bounding box center [523, 225] width 6 height 6
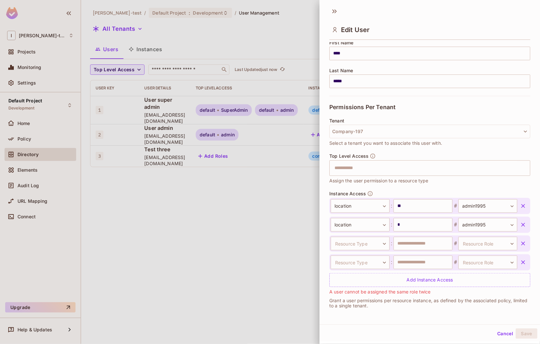
click at [520, 243] on icon "button" at bounding box center [523, 243] width 6 height 6
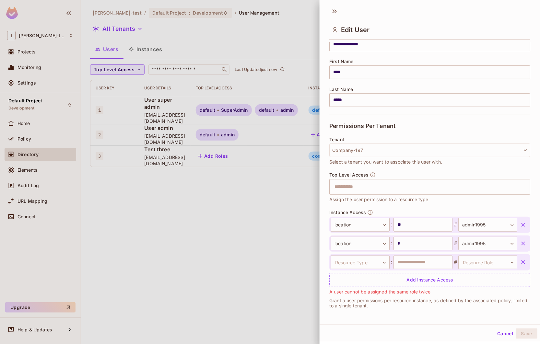
click at [520, 260] on icon "button" at bounding box center [523, 262] width 6 height 6
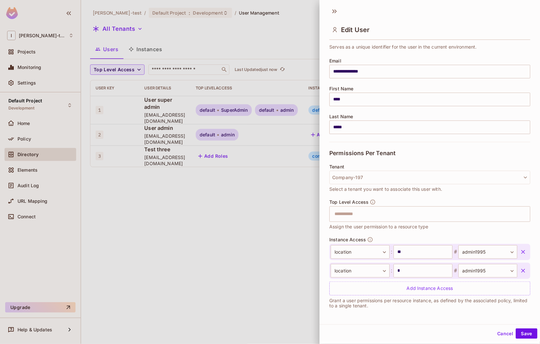
scroll to position [38, 0]
click at [368, 218] on input "text" at bounding box center [423, 214] width 187 height 13
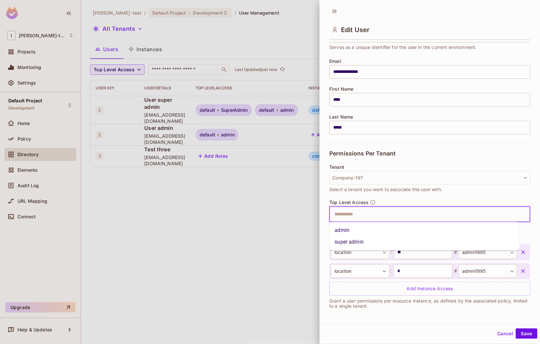
click at [380, 197] on div "Tenant Company-197 Select a tenant you want to associate this user with." at bounding box center [429, 182] width 201 height 35
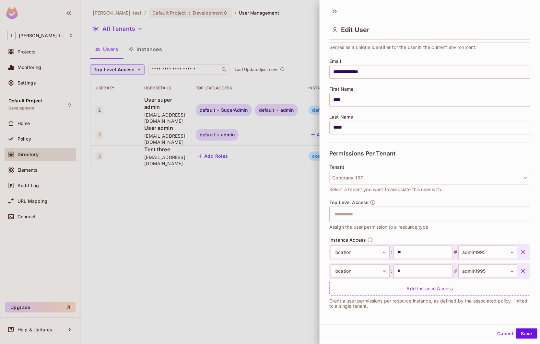
click at [283, 219] on div at bounding box center [270, 172] width 540 height 344
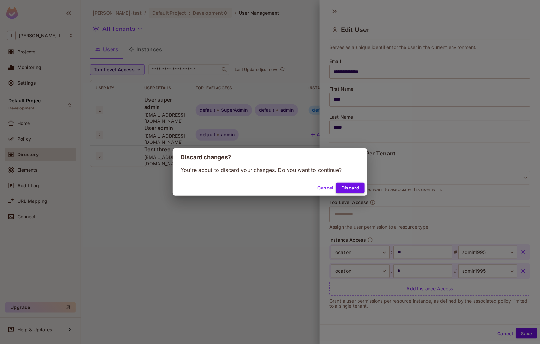
click at [344, 186] on button "Discard" at bounding box center [350, 188] width 29 height 10
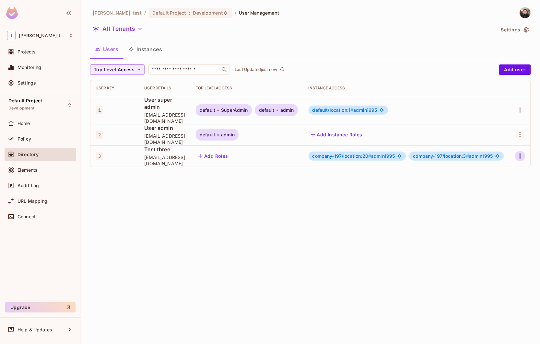
click at [521, 152] on icon "button" at bounding box center [520, 156] width 8 height 8
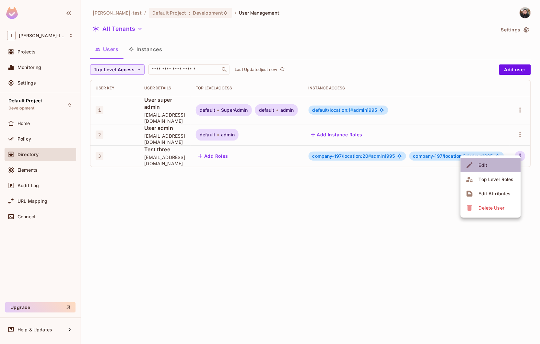
click at [479, 167] on div "Edit" at bounding box center [483, 165] width 9 height 6
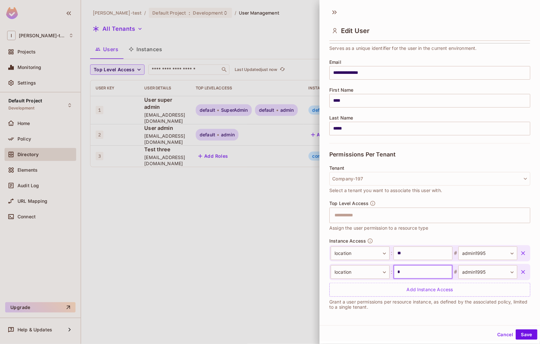
click at [431, 277] on input "*" at bounding box center [422, 272] width 59 height 14
click at [458, 275] on body "**********" at bounding box center [270, 172] width 540 height 344
click at [458, 275] on div at bounding box center [270, 172] width 540 height 344
click at [309, 212] on div at bounding box center [270, 172] width 540 height 344
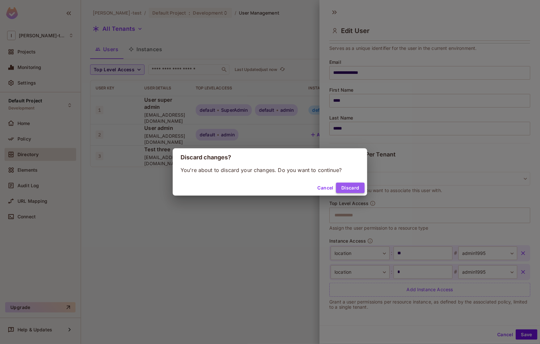
click at [348, 186] on button "Discard" at bounding box center [350, 188] width 29 height 10
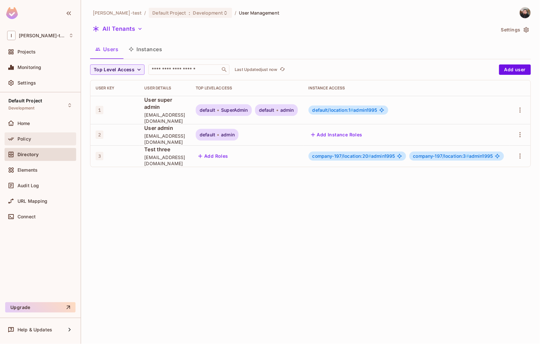
click at [40, 138] on div "Policy" at bounding box center [45, 138] width 56 height 5
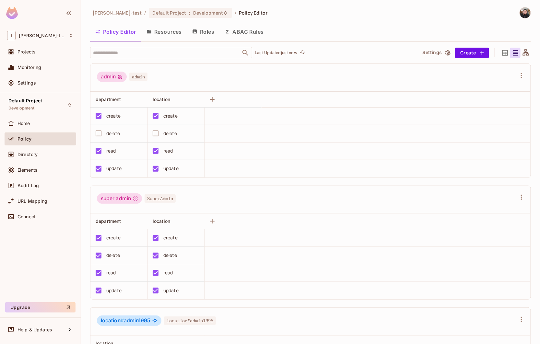
click at [244, 37] on button "ABAC Rules" at bounding box center [244, 32] width 50 height 16
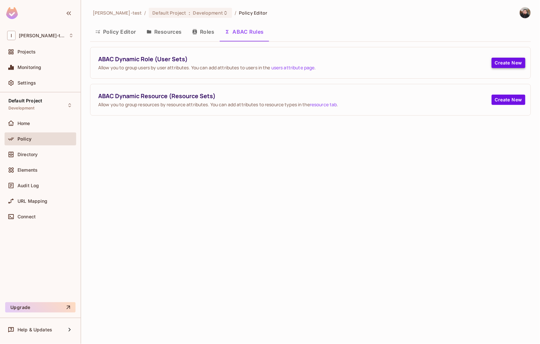
click at [521, 63] on button "Create New" at bounding box center [508, 63] width 34 height 10
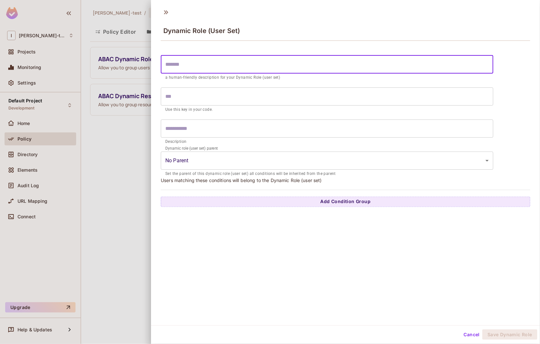
click at [251, 62] on input "text" at bounding box center [327, 64] width 332 height 18
type input "*"
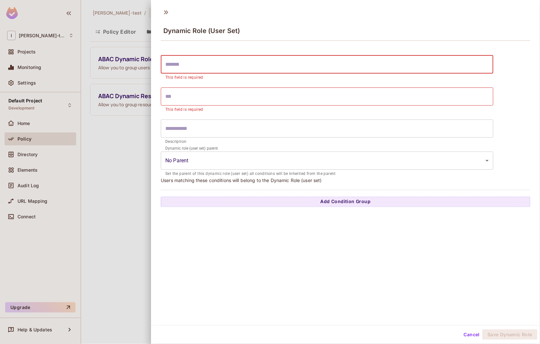
type input "*"
type input "**"
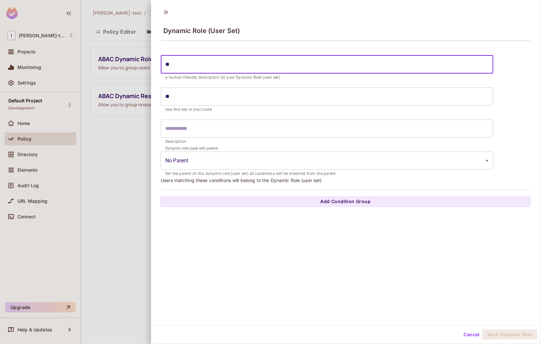
type input "***"
type input "****"
type input "******"
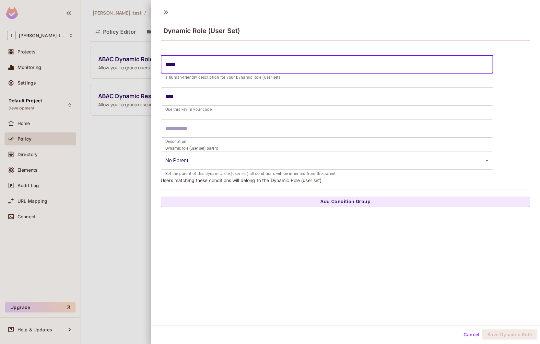
type input "******"
type input "*******"
type input "********"
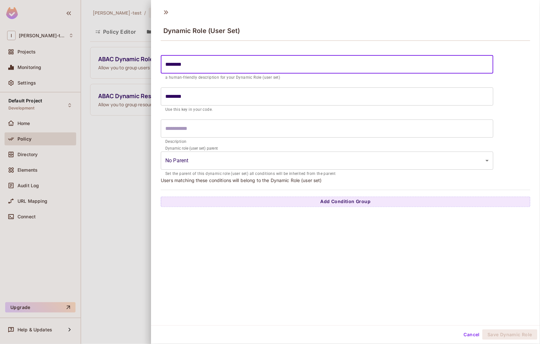
type input "*********"
type input "**********"
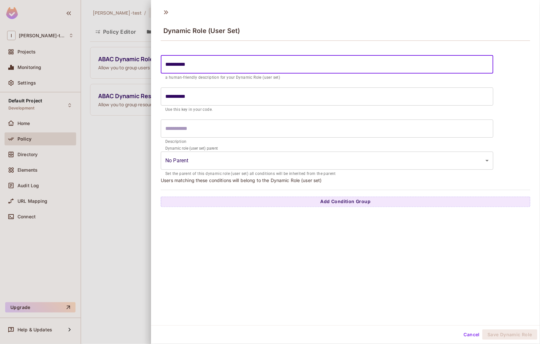
click at [238, 157] on body "**********" at bounding box center [270, 172] width 540 height 344
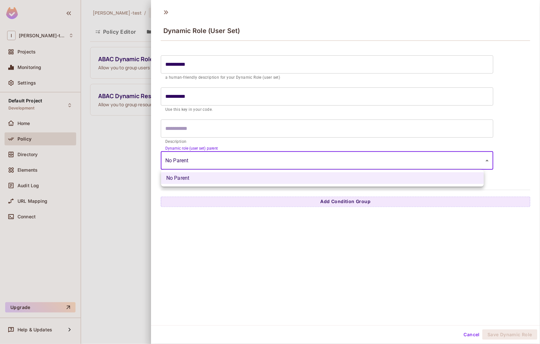
click at [238, 157] on div at bounding box center [270, 172] width 540 height 344
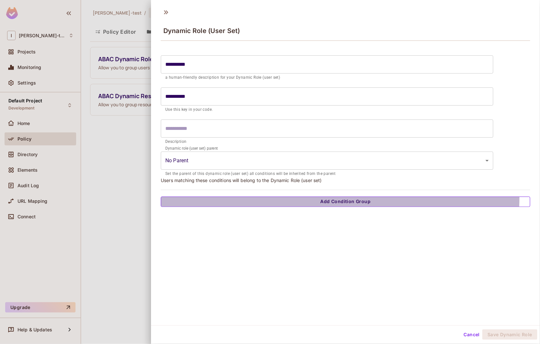
click at [337, 198] on button "Add Condition Group" at bounding box center [345, 202] width 369 height 10
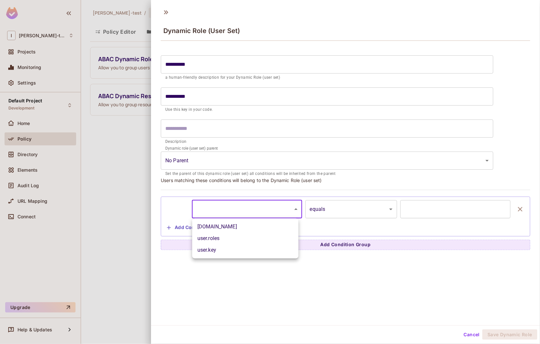
click at [296, 213] on body "**********" at bounding box center [270, 172] width 540 height 344
click at [263, 228] on li "[DOMAIN_NAME]" at bounding box center [245, 227] width 106 height 12
click at [272, 206] on body "**********" at bounding box center [270, 172] width 540 height 344
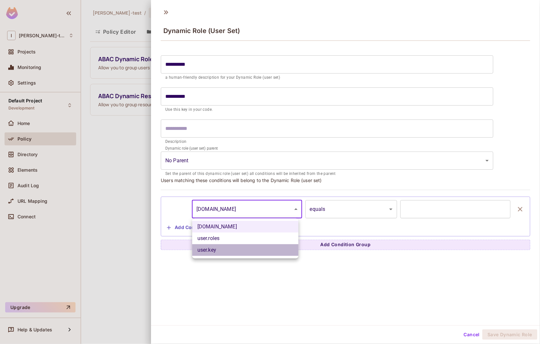
click at [256, 251] on li "user.key" at bounding box center [245, 250] width 106 height 12
type input "********"
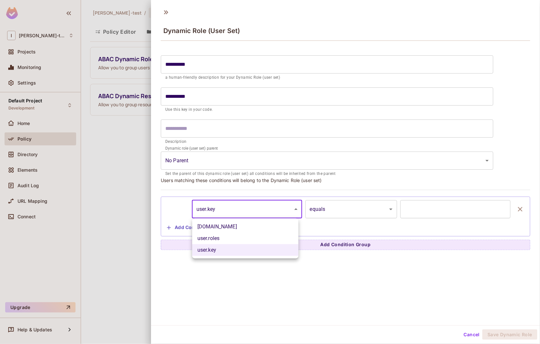
click at [265, 212] on body "**********" at bounding box center [270, 172] width 540 height 344
click at [250, 252] on li "user.key" at bounding box center [245, 250] width 106 height 12
click at [281, 215] on body "**********" at bounding box center [270, 172] width 540 height 344
click at [281, 215] on div at bounding box center [270, 172] width 540 height 344
click at [238, 205] on body "**********" at bounding box center [270, 172] width 540 height 344
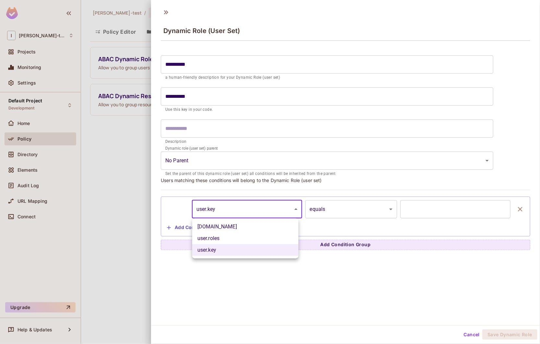
click at [238, 205] on div at bounding box center [270, 172] width 540 height 344
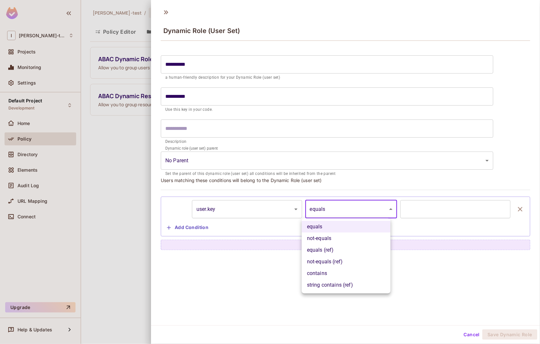
click at [343, 209] on body "**********" at bounding box center [270, 172] width 540 height 344
click at [422, 212] on div at bounding box center [270, 172] width 540 height 344
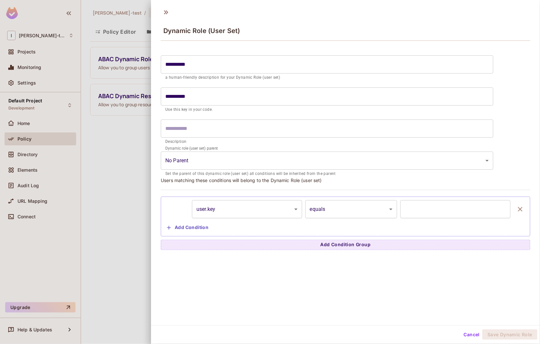
drag, startPoint x: 417, startPoint y: 209, endPoint x: 415, endPoint y: 212, distance: 4.0
click at [416, 211] on input "text" at bounding box center [455, 209] width 110 height 18
drag, startPoint x: 80, startPoint y: 201, endPoint x: 110, endPoint y: 178, distance: 37.1
click at [82, 200] on div at bounding box center [270, 172] width 540 height 344
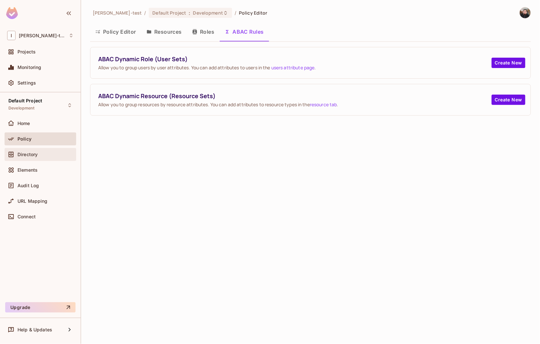
click at [60, 156] on div "Directory" at bounding box center [45, 154] width 56 height 5
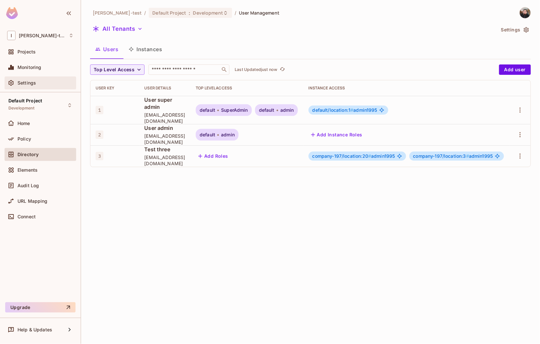
click at [31, 87] on div "Settings" at bounding box center [40, 83] width 66 height 8
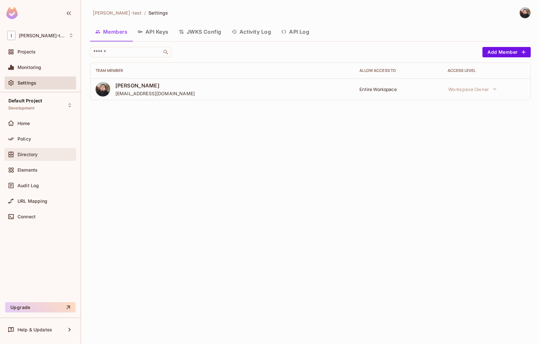
click at [31, 154] on span "Directory" at bounding box center [27, 154] width 20 height 5
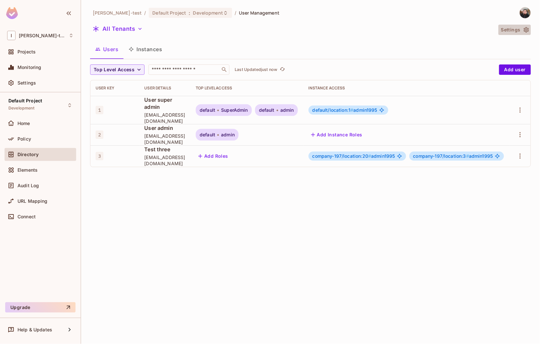
click at [525, 28] on icon "button" at bounding box center [526, 30] width 6 height 6
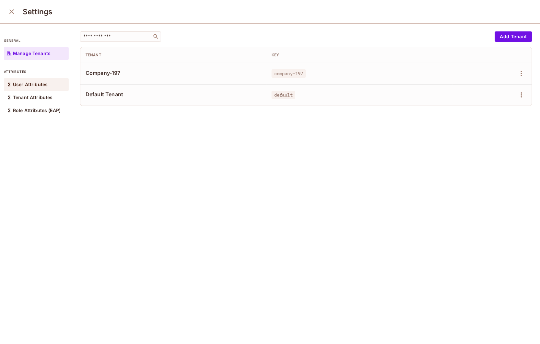
click at [46, 84] on p "User Attributes" at bounding box center [30, 84] width 35 height 5
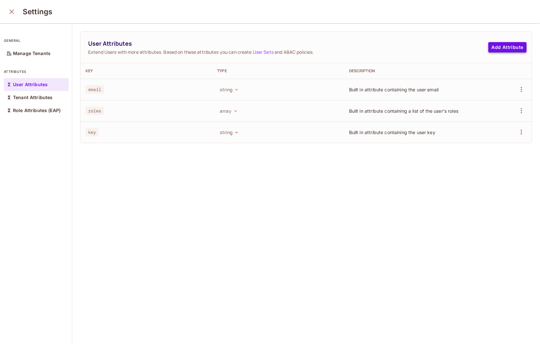
click at [495, 46] on button "Add Attribute" at bounding box center [507, 47] width 38 height 10
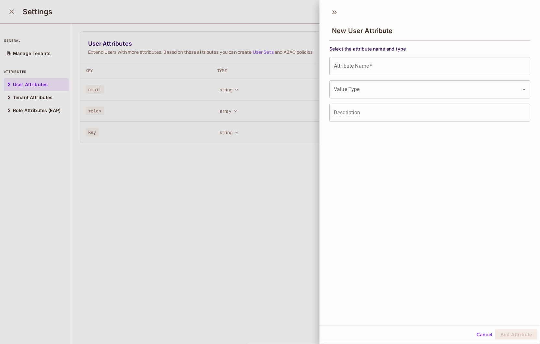
click at [407, 70] on input "Attribute Name   *" at bounding box center [429, 66] width 201 height 18
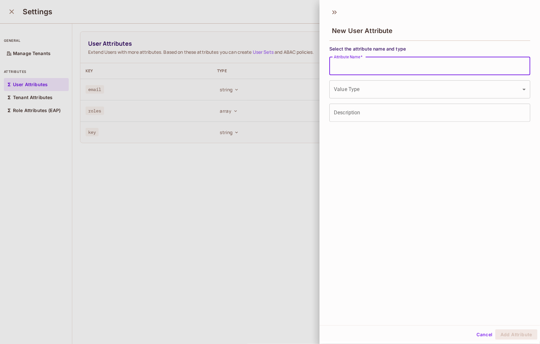
type input "*"
type input "*******"
click at [401, 86] on body "I [PERSON_NAME]-test Projects Monitoring Settings Default Project Development H…" at bounding box center [270, 172] width 540 height 344
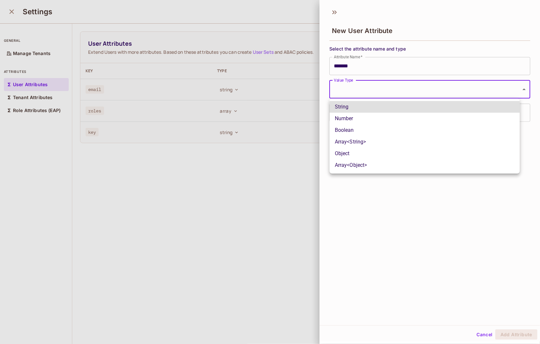
click at [387, 119] on li "Number" at bounding box center [424, 119] width 190 height 12
type input "******"
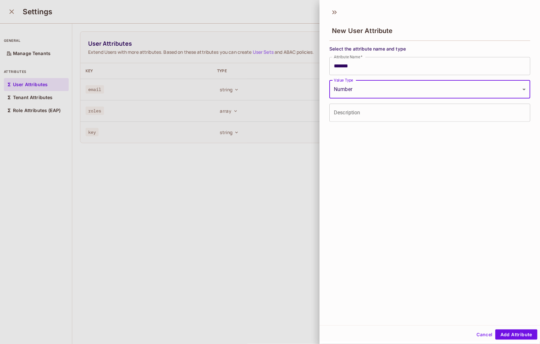
click at [392, 110] on input "Description" at bounding box center [429, 113] width 201 height 18
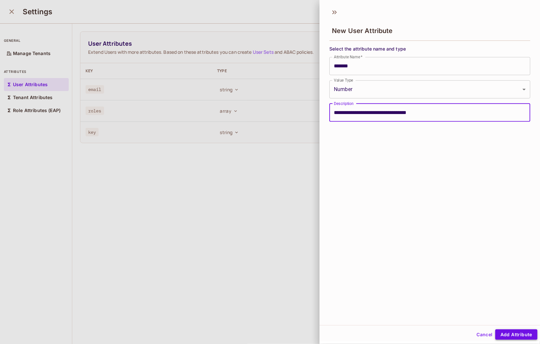
type input "**********"
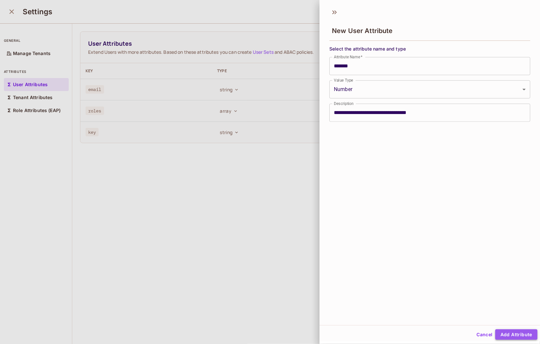
click at [517, 339] on button "Add Attribute" at bounding box center [516, 334] width 42 height 10
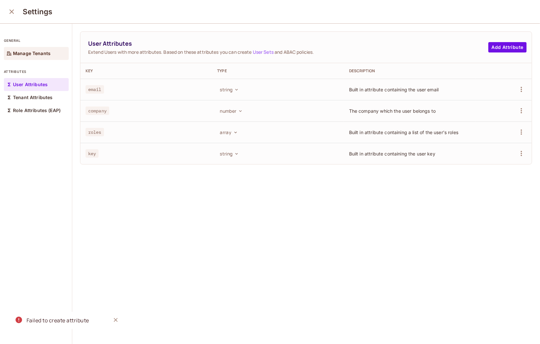
click at [28, 56] on p "Manage Tenants" at bounding box center [32, 53] width 38 height 5
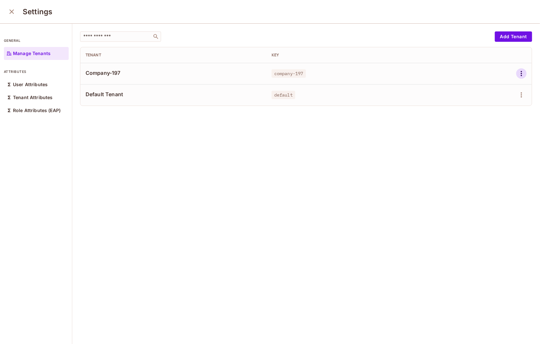
click at [517, 75] on icon "button" at bounding box center [521, 74] width 8 height 8
click at [473, 107] on span "Edit Attributes" at bounding box center [488, 103] width 36 height 10
click at [506, 40] on button "Add Tenant" at bounding box center [513, 36] width 37 height 10
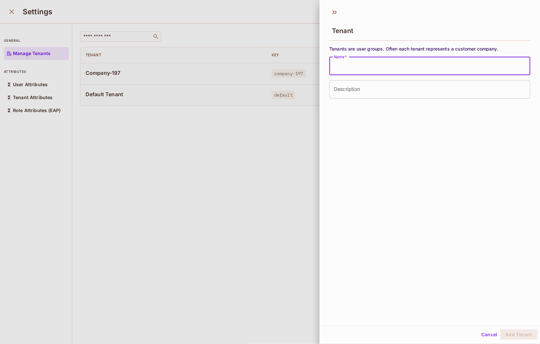
click at [455, 73] on input "Name   *" at bounding box center [429, 66] width 201 height 18
type input "*********"
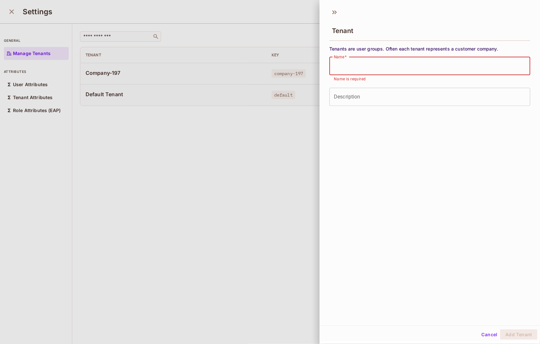
type input "*"
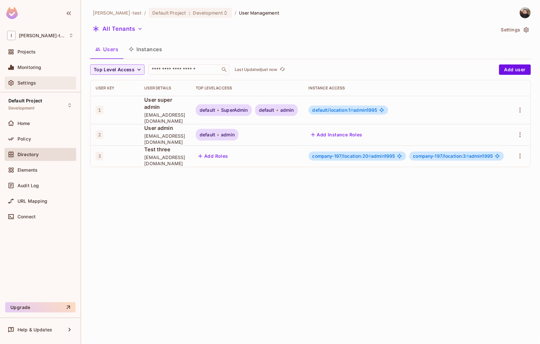
click at [33, 83] on span "Settings" at bounding box center [26, 82] width 18 height 5
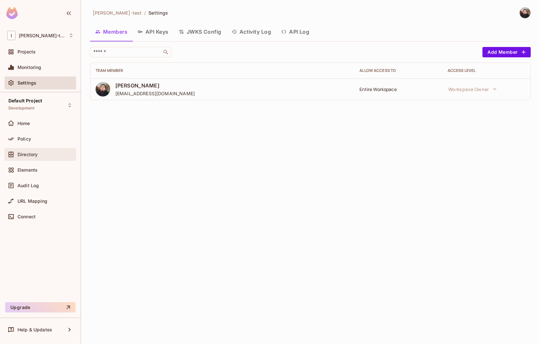
click at [36, 156] on span "Directory" at bounding box center [27, 154] width 20 height 5
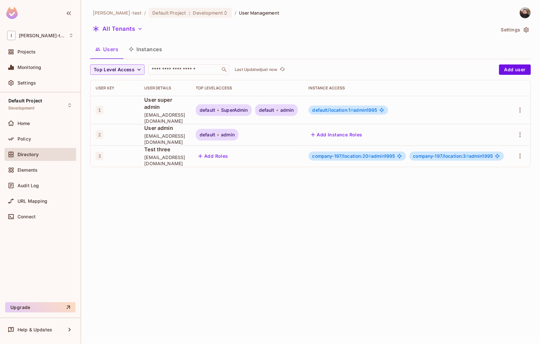
click at [519, 31] on button "Settings" at bounding box center [514, 30] width 32 height 10
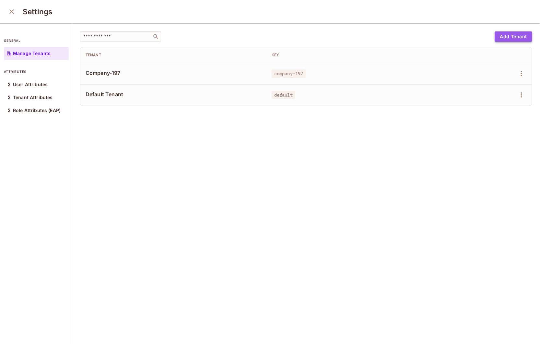
click at [499, 40] on button "Add Tenant" at bounding box center [513, 36] width 37 height 10
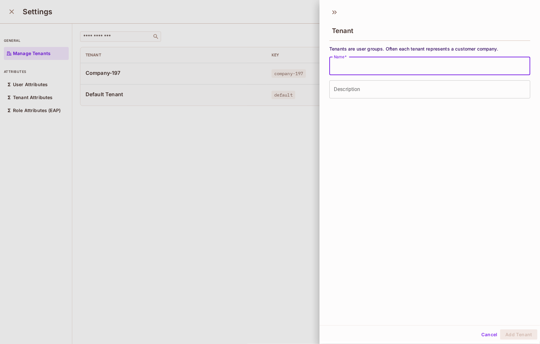
click at [350, 68] on input "Name   *" at bounding box center [429, 66] width 201 height 18
type input "**********"
click at [509, 333] on button "Add Tenant" at bounding box center [518, 334] width 37 height 10
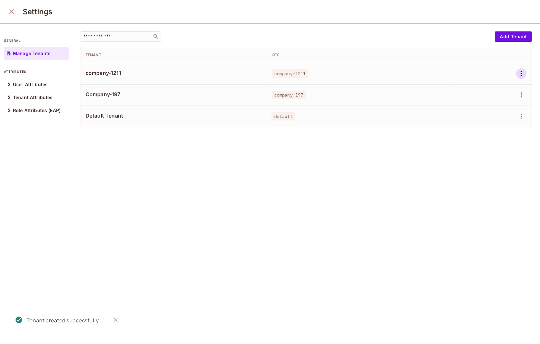
click at [517, 76] on icon "button" at bounding box center [521, 74] width 8 height 8
click at [492, 89] on li "Edit" at bounding box center [482, 88] width 57 height 14
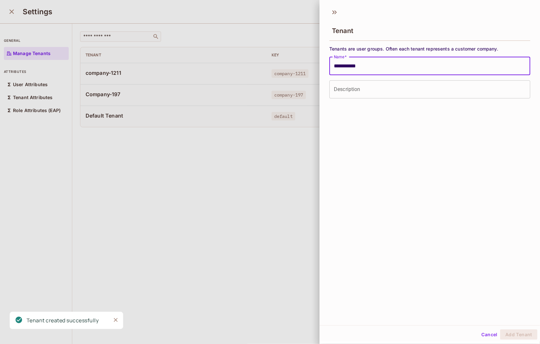
click at [445, 67] on input "**********" at bounding box center [429, 66] width 201 height 18
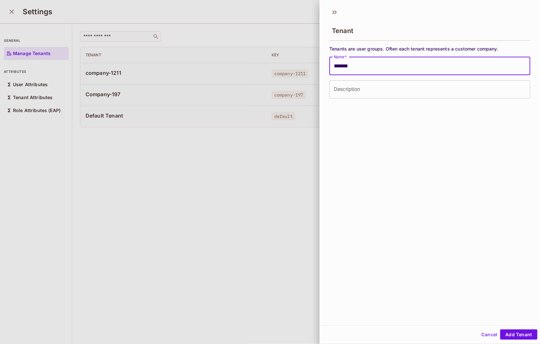
click at [500, 329] on button "Add Tenant" at bounding box center [518, 334] width 37 height 10
type input "**********"
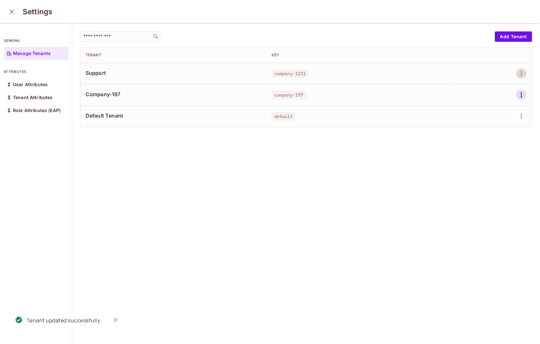
click at [517, 94] on icon "button" at bounding box center [521, 95] width 8 height 8
click at [496, 103] on li "Edit" at bounding box center [482, 110] width 57 height 14
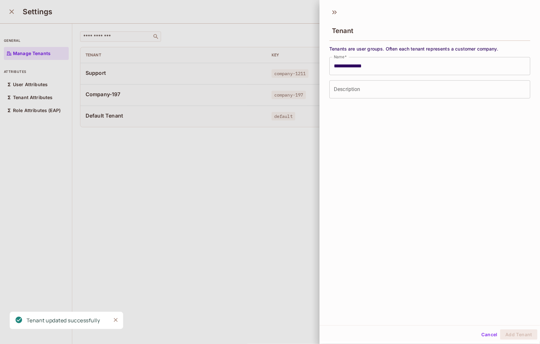
click at [419, 72] on input "**********" at bounding box center [429, 66] width 201 height 18
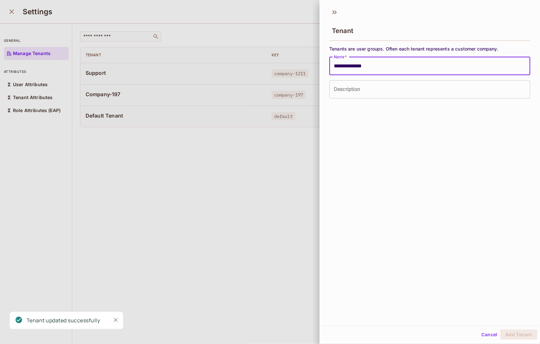
type input "*******"
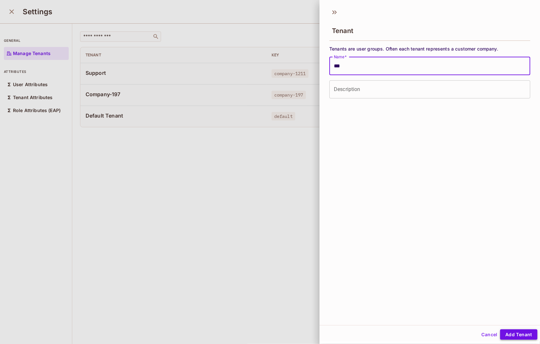
click at [523, 339] on button "Add Tenant" at bounding box center [518, 334] width 37 height 10
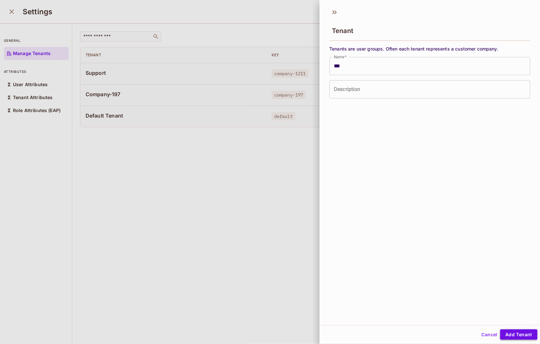
type input "**********"
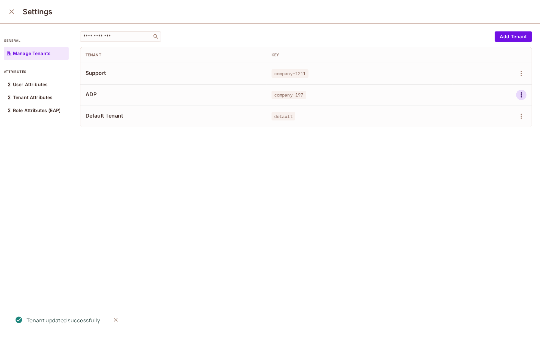
click at [521, 95] on icon "button" at bounding box center [521, 94] width 1 height 5
click at [475, 111] on div "Edit" at bounding box center [476, 110] width 9 height 6
click at [211, 164] on div "​ Add Tenant Tenant Key Support company-1211 ADP company-197 Default Tenant def…" at bounding box center [305, 184] width 467 height 321
click at [517, 119] on icon "button" at bounding box center [521, 116] width 8 height 8
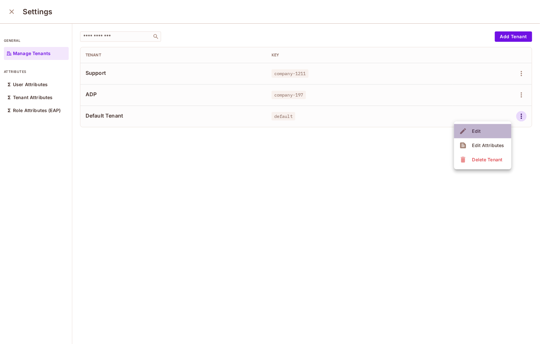
click at [485, 127] on li "Edit" at bounding box center [482, 131] width 57 height 14
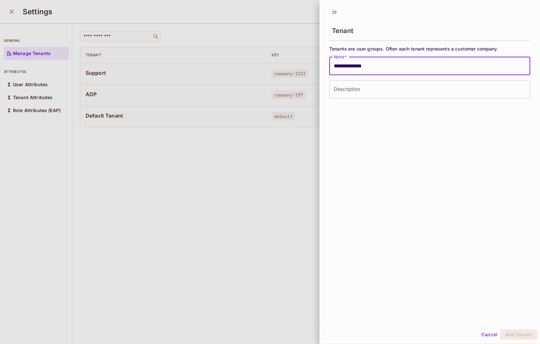
click at [419, 67] on input "**********" at bounding box center [429, 66] width 201 height 18
click at [500, 329] on button "Add Tenant" at bounding box center [518, 334] width 37 height 10
type input "**********"
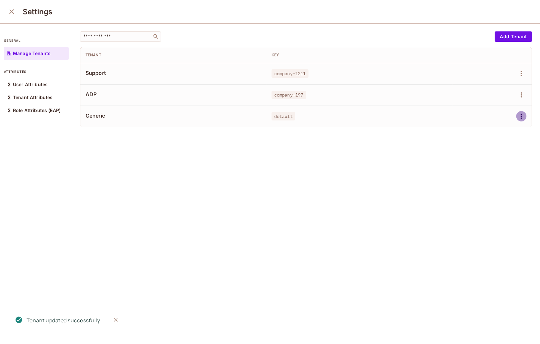
click at [517, 115] on icon "button" at bounding box center [521, 116] width 8 height 8
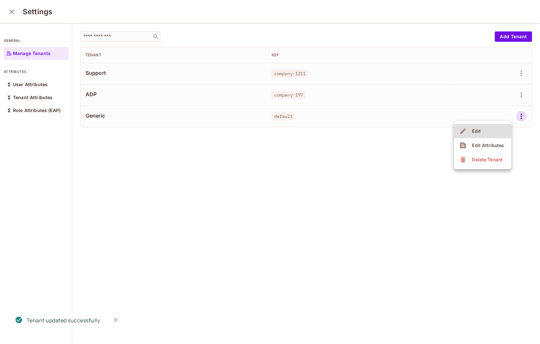
click at [498, 128] on li "Edit" at bounding box center [482, 131] width 57 height 14
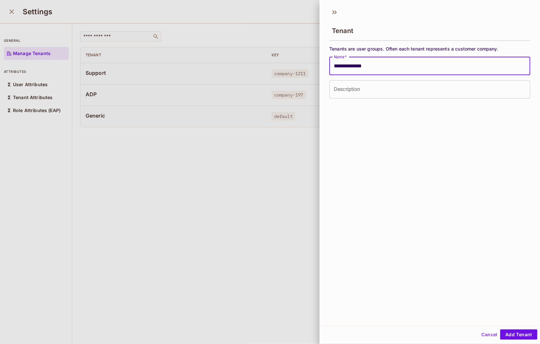
click at [411, 67] on input "**********" at bounding box center [429, 66] width 201 height 18
type input "******"
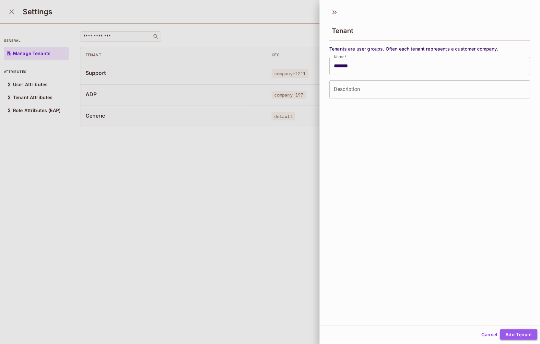
click at [513, 338] on button "Add Tenant" at bounding box center [518, 334] width 37 height 10
type input "**********"
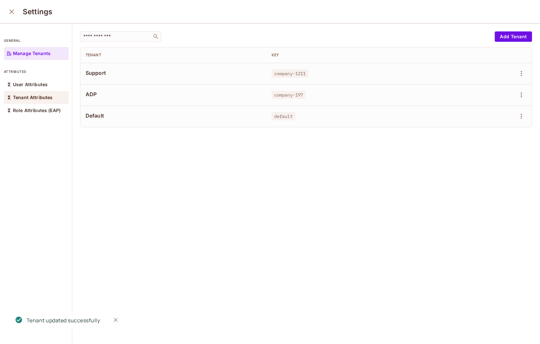
click at [30, 96] on p "Tenant Attributes" at bounding box center [33, 97] width 40 height 5
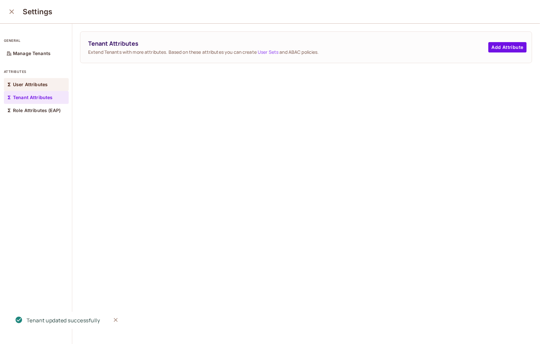
click at [33, 86] on p "User Attributes" at bounding box center [30, 84] width 35 height 5
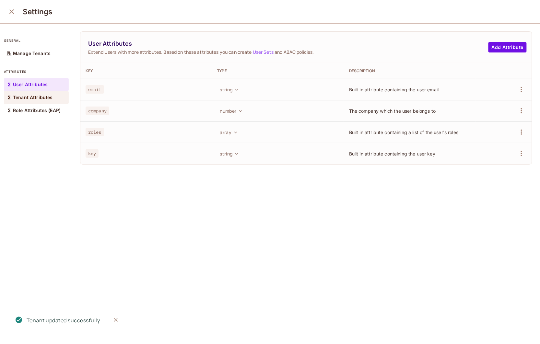
click at [31, 98] on p "Tenant Attributes" at bounding box center [33, 97] width 40 height 5
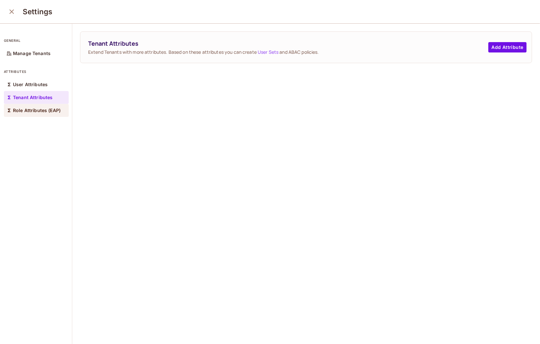
click at [28, 109] on p "Role Attributes (EAP)" at bounding box center [37, 110] width 48 height 5
click at [28, 87] on div "User Attributes" at bounding box center [36, 84] width 65 height 13
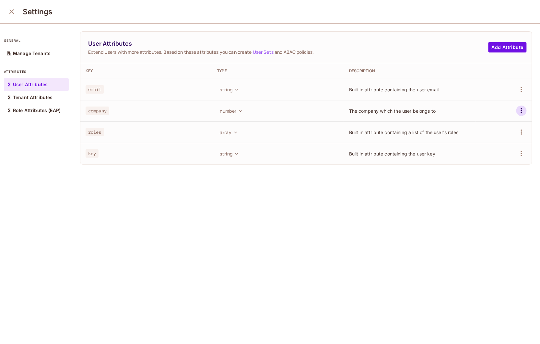
click at [517, 113] on icon "button" at bounding box center [521, 111] width 8 height 8
click at [480, 122] on li "Edit" at bounding box center [481, 126] width 60 height 14
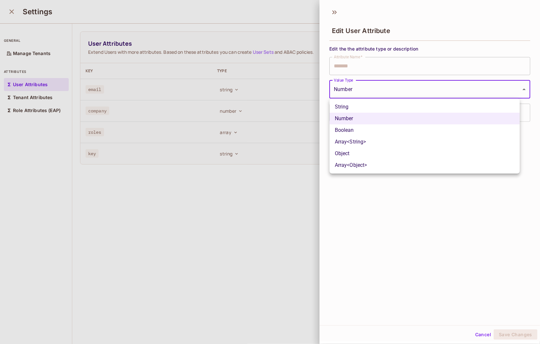
click at [384, 95] on body "**********" at bounding box center [270, 172] width 540 height 344
click at [384, 95] on div at bounding box center [270, 172] width 540 height 344
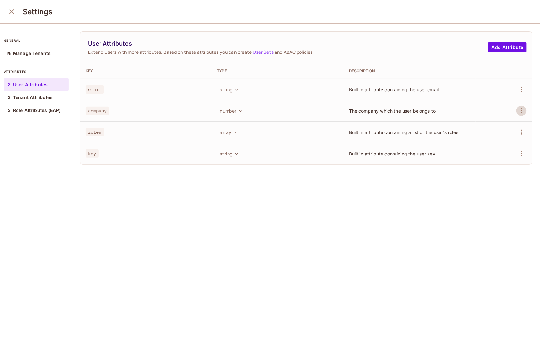
click at [326, 211] on div "User Attributes Extend Users with more attributes. Based on these attributes yo…" at bounding box center [305, 184] width 467 height 321
click at [15, 52] on p "Manage Tenants" at bounding box center [32, 53] width 38 height 5
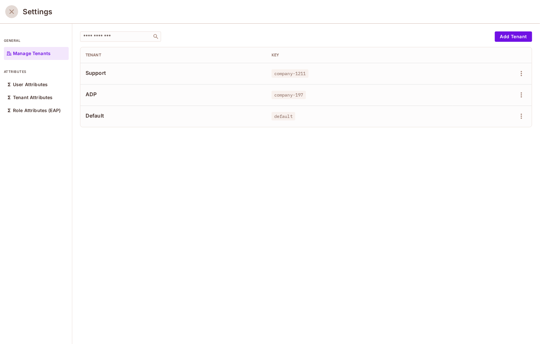
click at [12, 10] on icon "close" at bounding box center [11, 11] width 5 height 5
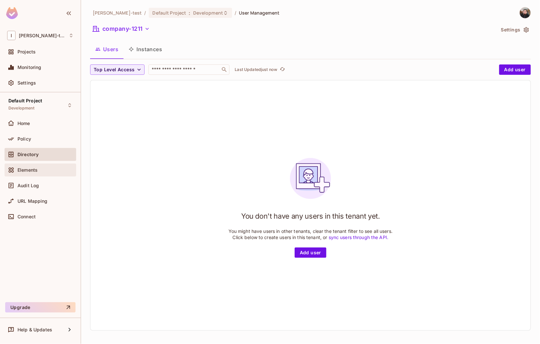
click at [44, 174] on div "Elements" at bounding box center [41, 170] width 72 height 13
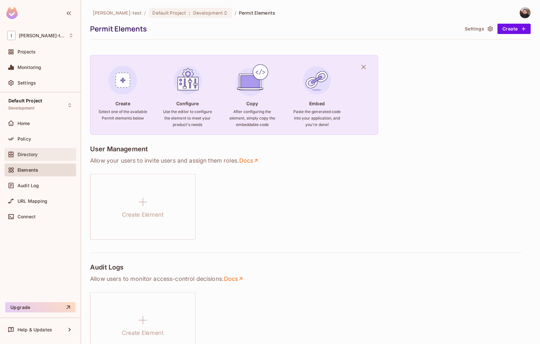
click at [29, 156] on span "Directory" at bounding box center [27, 154] width 20 height 5
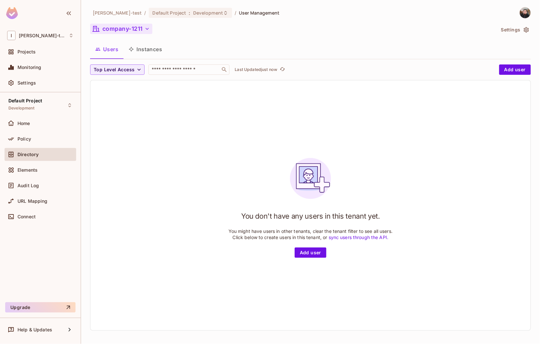
click at [140, 29] on button "company-1211" at bounding box center [121, 29] width 62 height 10
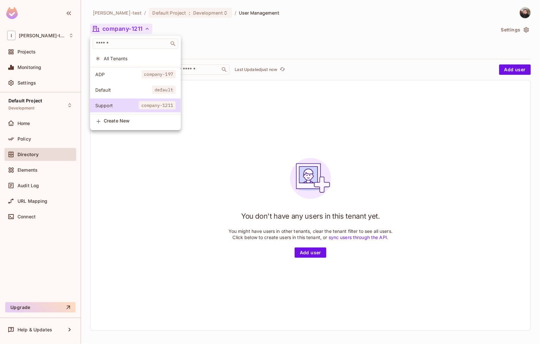
click at [148, 75] on span "company-197" at bounding box center [159, 74] width 34 height 8
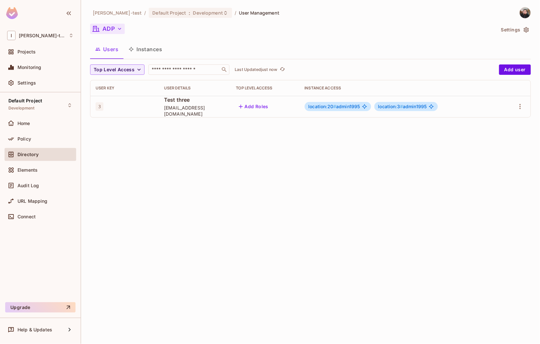
click at [112, 31] on button "ADP" at bounding box center [107, 29] width 35 height 10
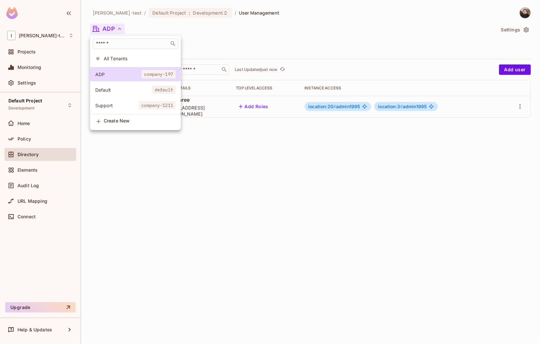
click at [120, 59] on span "All Tenants" at bounding box center [140, 58] width 72 height 6
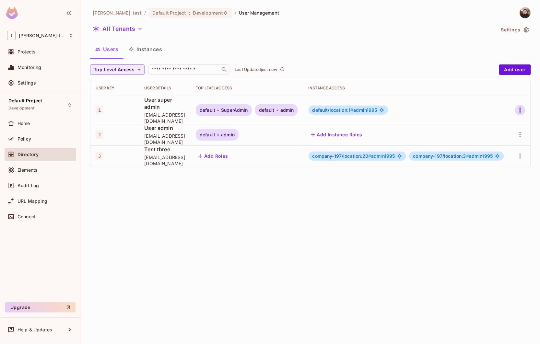
click at [521, 110] on icon "button" at bounding box center [520, 110] width 8 height 8
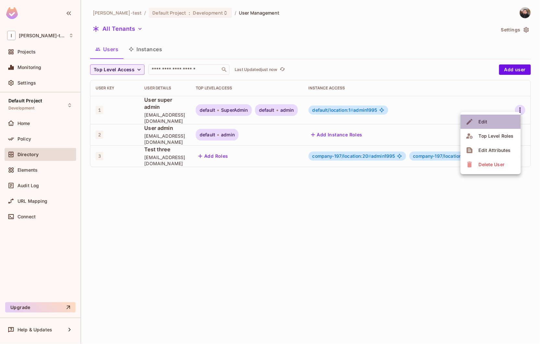
click at [480, 120] on div "Edit" at bounding box center [483, 122] width 9 height 6
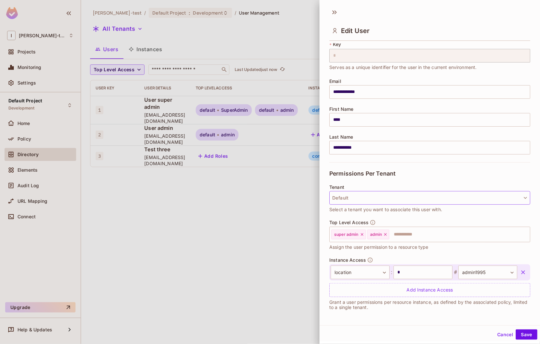
scroll to position [19, 0]
click at [373, 197] on button "Default" at bounding box center [429, 197] width 201 height 14
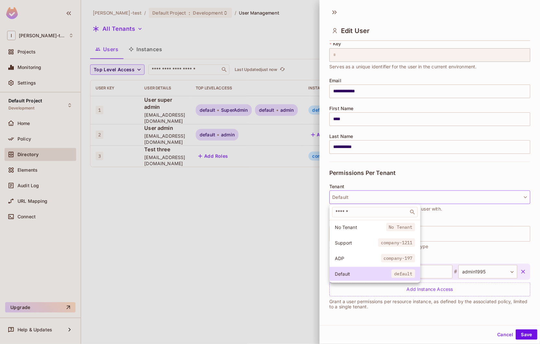
click at [353, 246] on li "Support company-1211" at bounding box center [374, 243] width 91 height 14
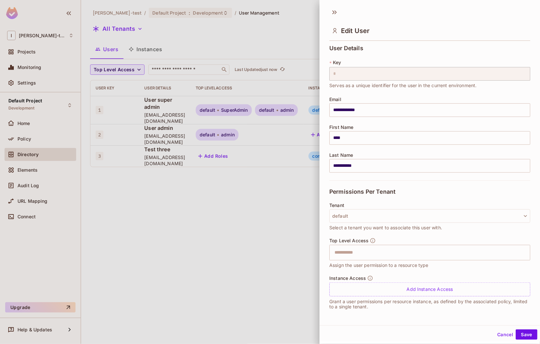
scroll to position [1, 0]
drag, startPoint x: 514, startPoint y: 333, endPoint x: 420, endPoint y: 325, distance: 94.2
click at [421, 325] on div "**********" at bounding box center [429, 170] width 220 height 341
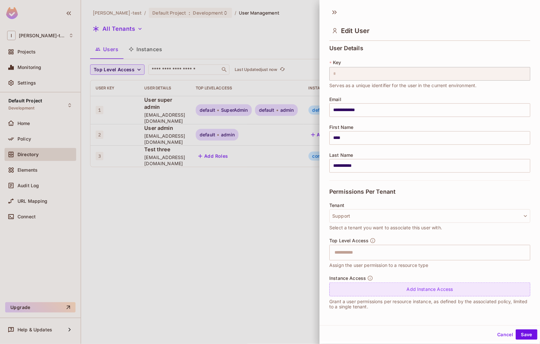
scroll to position [1, 0]
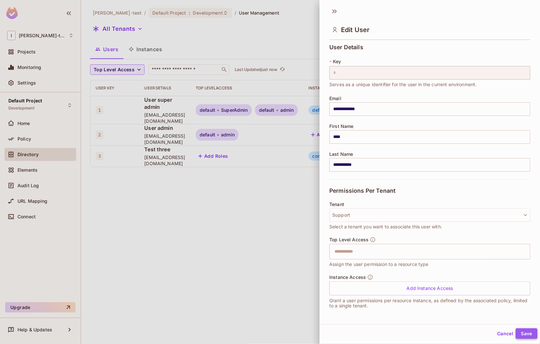
click at [523, 334] on button "Save" at bounding box center [526, 334] width 22 height 10
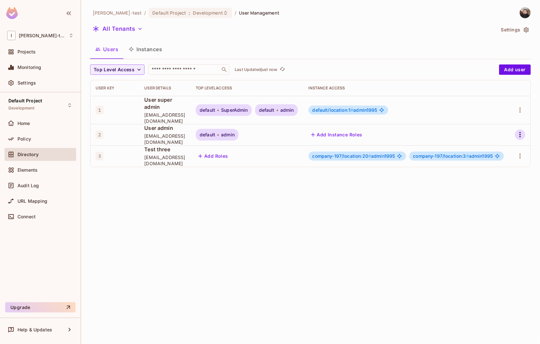
click at [521, 131] on icon "button" at bounding box center [520, 135] width 8 height 8
click at [485, 143] on div "Edit" at bounding box center [483, 143] width 9 height 6
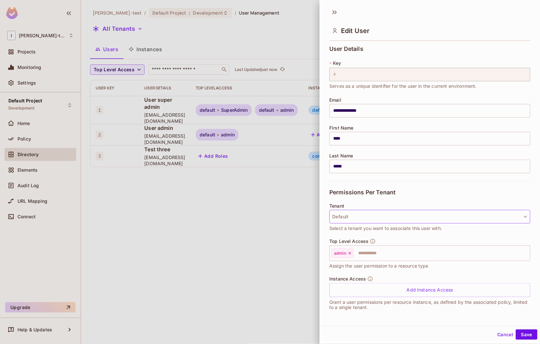
click at [371, 222] on button "Default" at bounding box center [429, 217] width 201 height 14
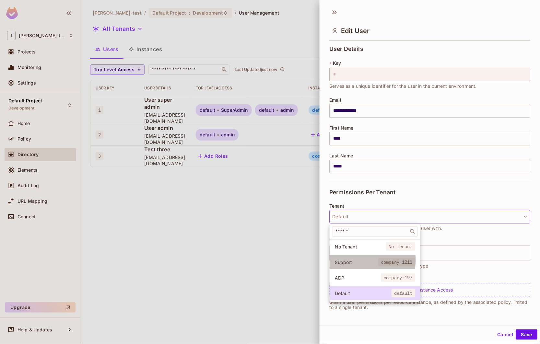
click at [361, 260] on span "Support" at bounding box center [356, 262] width 43 height 6
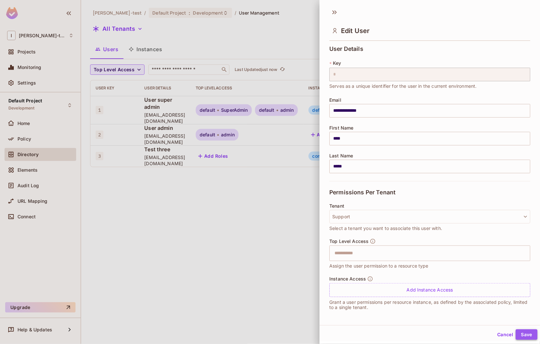
click at [516, 334] on button "Save" at bounding box center [526, 334] width 22 height 10
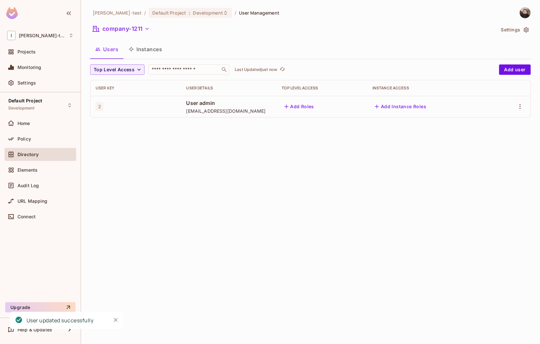
click at [125, 20] on div "[PERSON_NAME]-test / Default Project : Development / User Management company-12…" at bounding box center [310, 65] width 441 height 116
click at [124, 24] on button "company-1211" at bounding box center [121, 29] width 62 height 10
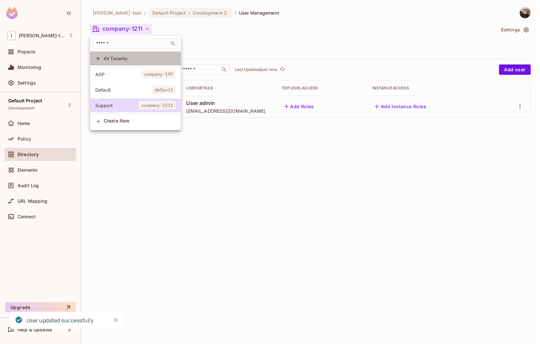
click at [118, 61] on span "All Tenants" at bounding box center [140, 58] width 72 height 6
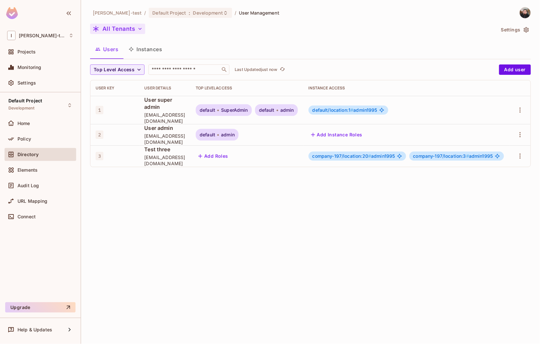
click at [111, 31] on button "All Tenants" at bounding box center [117, 29] width 55 height 10
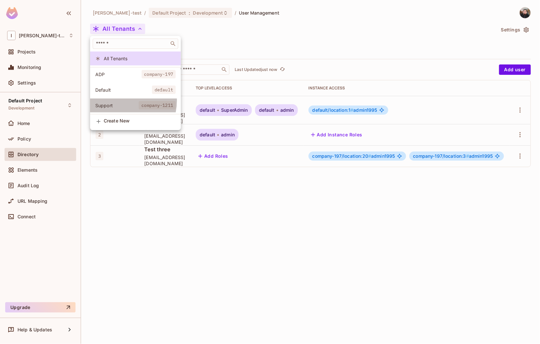
click at [121, 101] on li "Support company-1211" at bounding box center [135, 105] width 91 height 14
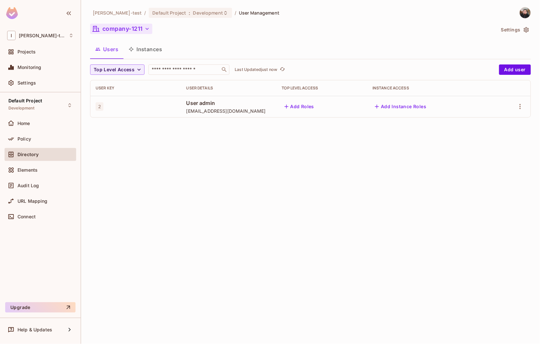
click at [106, 33] on button "company-1211" at bounding box center [121, 29] width 62 height 10
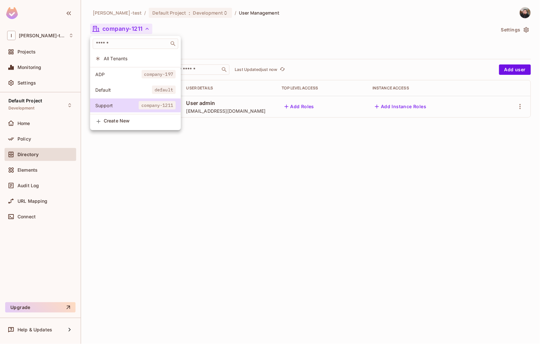
click at [117, 72] on span "ADP" at bounding box center [118, 74] width 46 height 6
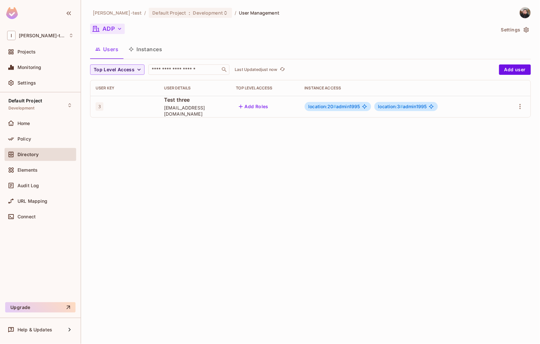
click at [109, 34] on button "ADP" at bounding box center [107, 29] width 35 height 10
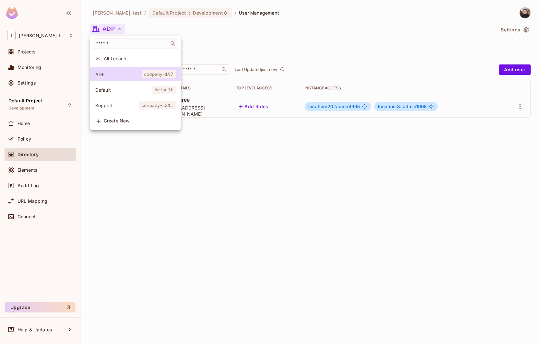
click at [125, 88] on span "Default" at bounding box center [123, 90] width 57 height 6
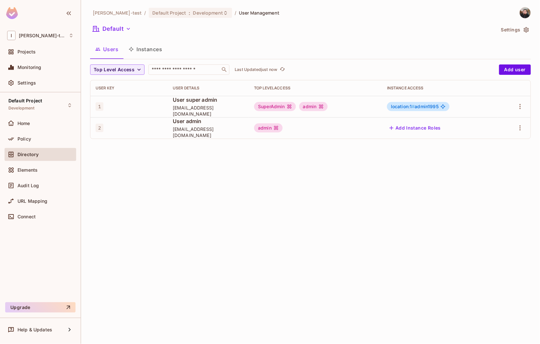
click at [525, 103] on div at bounding box center [513, 106] width 23 height 10
click at [520, 107] on icon "button" at bounding box center [519, 106] width 1 height 5
click at [489, 119] on div "Edit" at bounding box center [486, 121] width 9 height 6
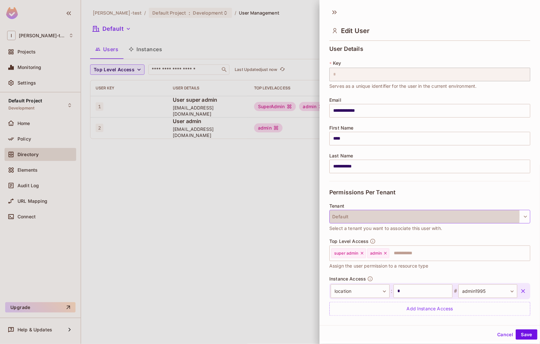
click at [359, 216] on button "Default" at bounding box center [429, 217] width 201 height 14
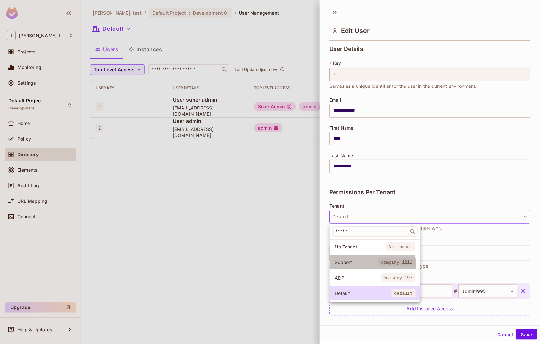
click at [352, 264] on span "Support" at bounding box center [356, 262] width 43 height 6
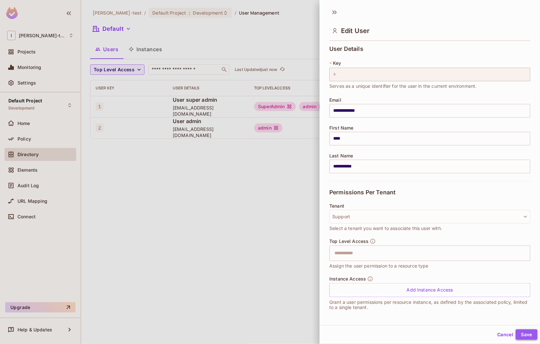
click at [524, 340] on button "Save" at bounding box center [526, 334] width 22 height 10
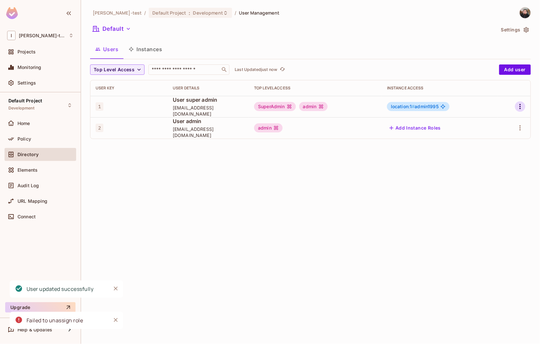
click at [520, 109] on icon "button" at bounding box center [519, 106] width 1 height 5
click at [480, 110] on div at bounding box center [270, 172] width 540 height 344
click at [478, 120] on td "Add Instance Roles" at bounding box center [440, 127] width 116 height 21
click at [513, 108] on div at bounding box center [513, 106] width 23 height 10
click at [518, 106] on icon "button" at bounding box center [520, 107] width 8 height 8
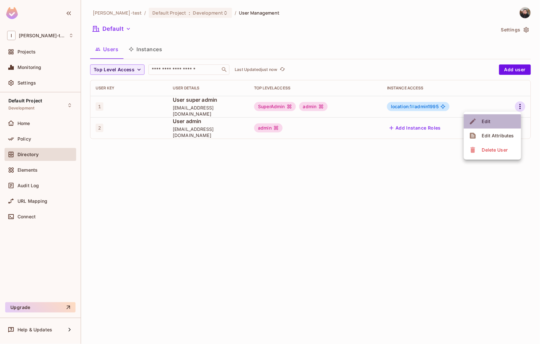
click at [490, 122] on span "Edit" at bounding box center [486, 121] width 13 height 10
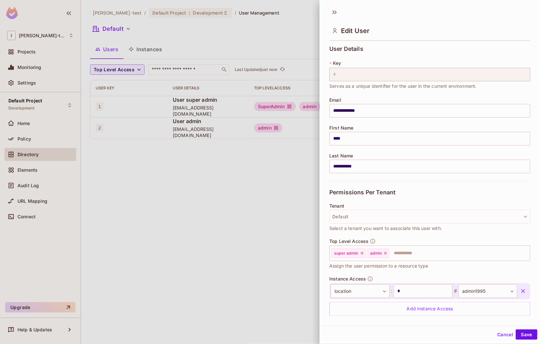
click at [520, 293] on icon "button" at bounding box center [523, 291] width 6 height 6
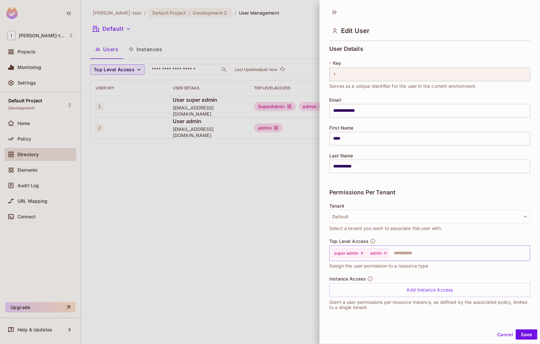
click at [389, 257] on div "admin" at bounding box center [378, 253] width 22 height 10
click at [387, 255] on icon at bounding box center [385, 253] width 5 height 5
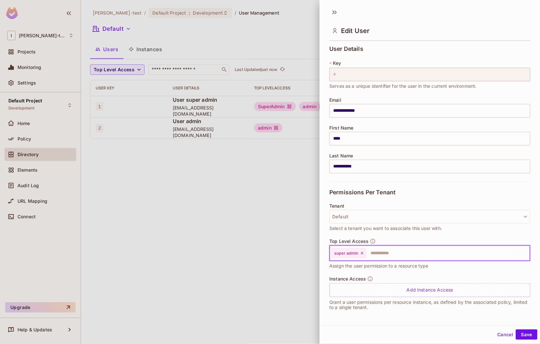
click at [361, 254] on icon at bounding box center [362, 253] width 5 height 5
click at [520, 336] on button "Save" at bounding box center [526, 334] width 22 height 10
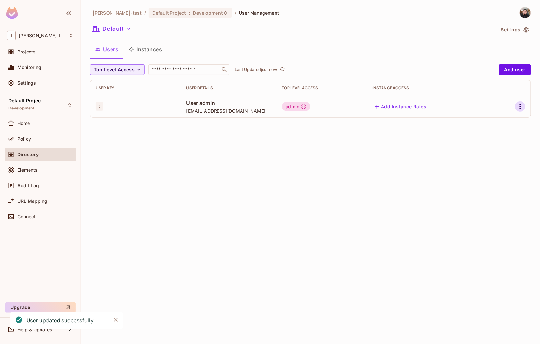
click at [519, 105] on icon "button" at bounding box center [520, 107] width 8 height 8
click at [511, 120] on li "Edit" at bounding box center [492, 122] width 57 height 14
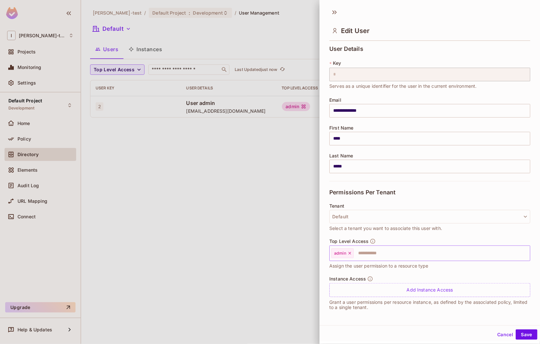
click at [351, 255] on icon at bounding box center [349, 253] width 5 height 5
click at [521, 331] on button "Save" at bounding box center [526, 334] width 22 height 10
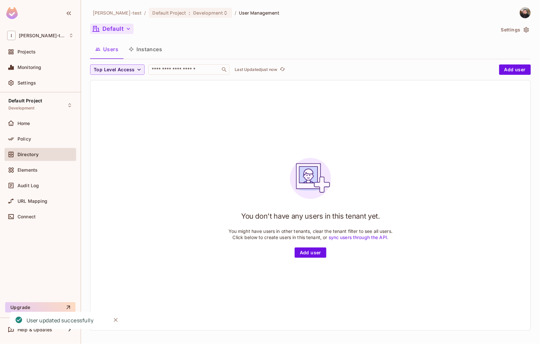
click at [109, 29] on button "Default" at bounding box center [111, 29] width 43 height 10
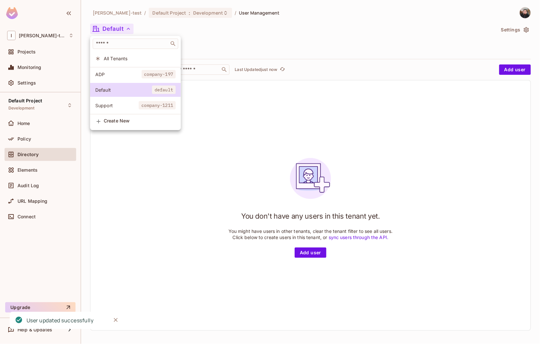
click at [114, 109] on li "Support company-1211" at bounding box center [135, 105] width 91 height 14
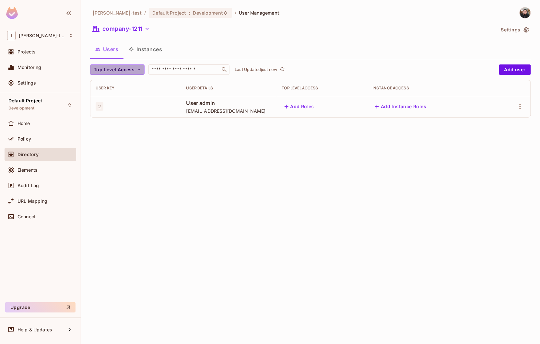
click at [120, 71] on span "Top Level Access" at bounding box center [114, 70] width 41 height 8
click at [115, 42] on div at bounding box center [270, 172] width 540 height 344
click at [123, 33] on button "company-1211" at bounding box center [121, 29] width 62 height 10
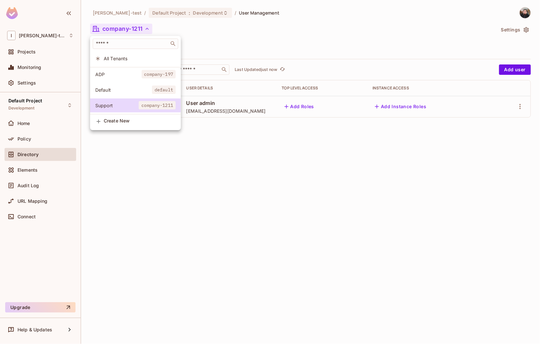
click at [107, 94] on li "Default default" at bounding box center [135, 90] width 91 height 14
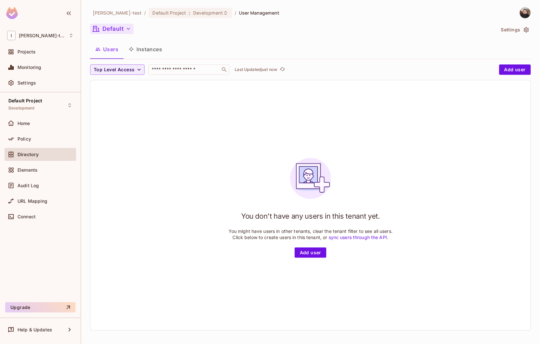
click at [118, 30] on button "Default" at bounding box center [111, 29] width 43 height 10
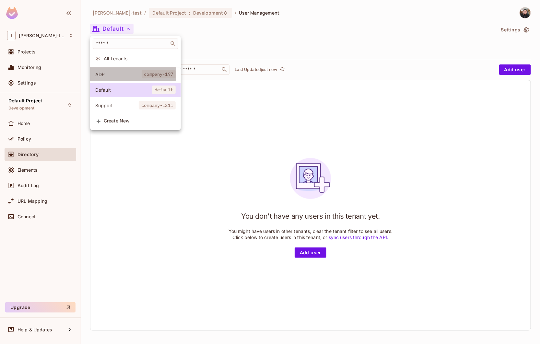
click at [116, 72] on span "ADP" at bounding box center [118, 74] width 46 height 6
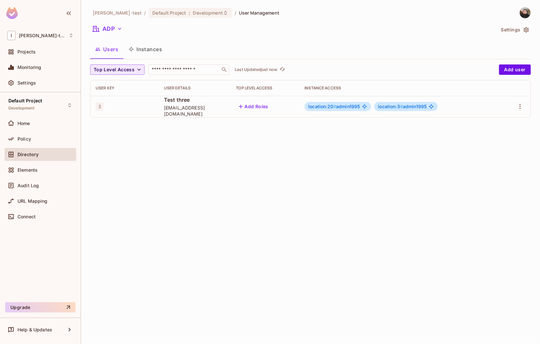
click at [123, 69] on span "Top Level Access" at bounding box center [114, 70] width 41 height 8
click at [115, 28] on div at bounding box center [270, 172] width 540 height 344
click at [101, 26] on button "ADP" at bounding box center [107, 29] width 35 height 10
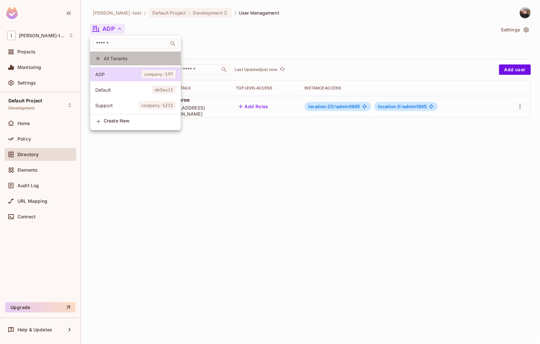
click at [109, 52] on li "All Tenants" at bounding box center [135, 59] width 91 height 14
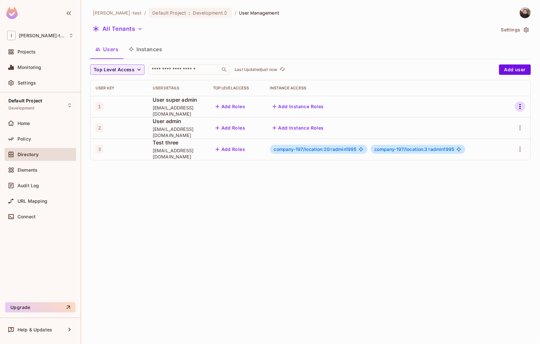
click at [521, 106] on icon "button" at bounding box center [520, 107] width 8 height 8
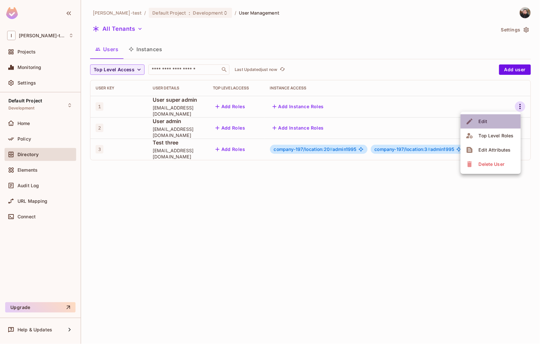
click at [483, 121] on div "Edit" at bounding box center [483, 121] width 9 height 6
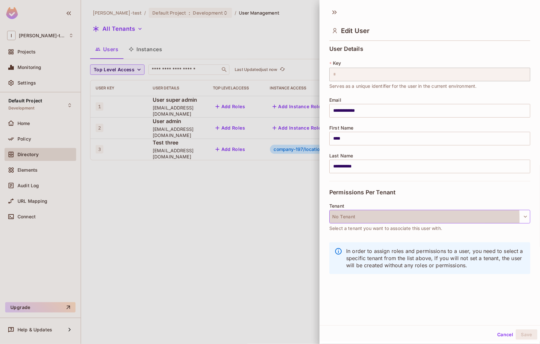
click at [355, 219] on button "No Tenant" at bounding box center [429, 217] width 201 height 14
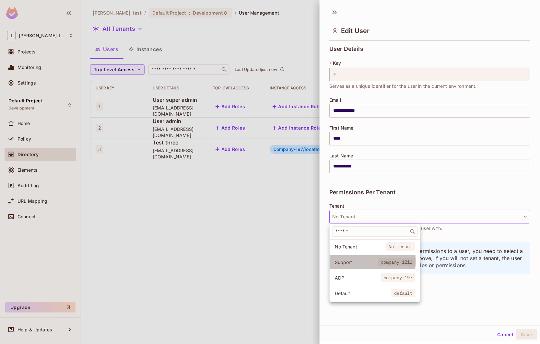
click at [354, 261] on span "Support" at bounding box center [356, 262] width 43 height 6
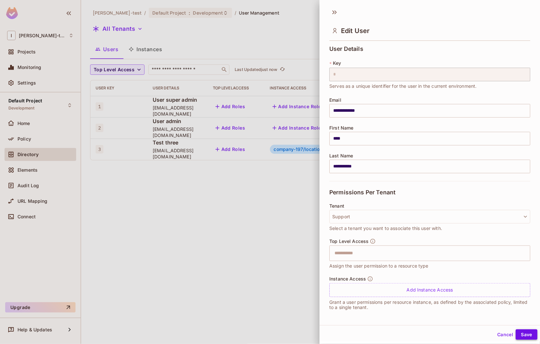
click at [516, 335] on button "Save" at bounding box center [526, 334] width 22 height 10
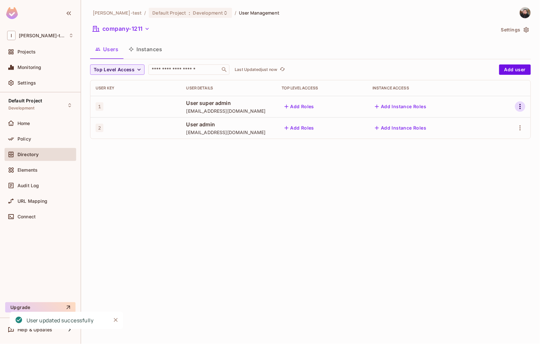
click at [518, 106] on icon "button" at bounding box center [520, 107] width 8 height 8
click at [341, 206] on div at bounding box center [270, 172] width 540 height 344
click at [117, 31] on button "company-1211" at bounding box center [121, 29] width 62 height 10
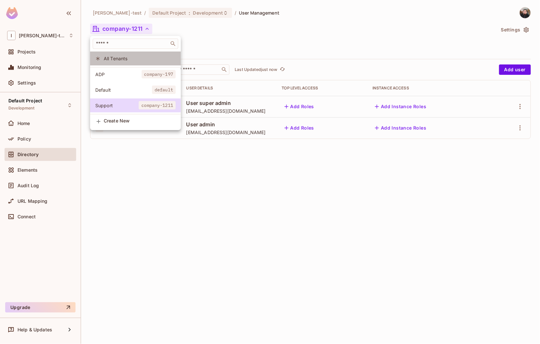
click at [123, 57] on span "All Tenants" at bounding box center [140, 58] width 72 height 6
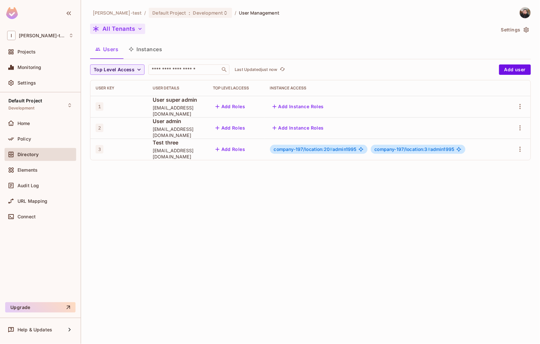
click at [103, 28] on button "All Tenants" at bounding box center [117, 29] width 55 height 10
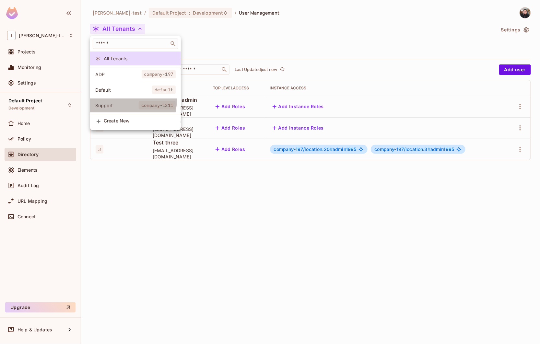
click at [119, 100] on li "Support company-1211" at bounding box center [135, 105] width 91 height 14
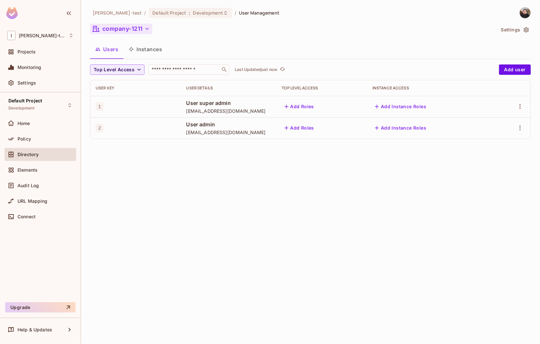
click at [114, 30] on button "company-1211" at bounding box center [121, 29] width 62 height 10
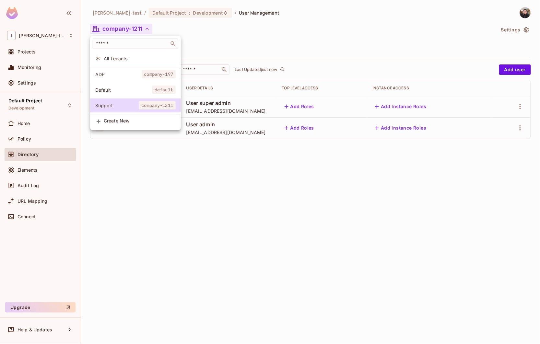
click at [114, 90] on span "Default" at bounding box center [123, 90] width 57 height 6
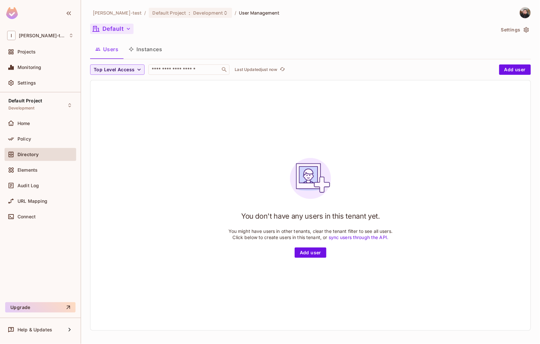
click at [116, 33] on button "Default" at bounding box center [111, 29] width 43 height 10
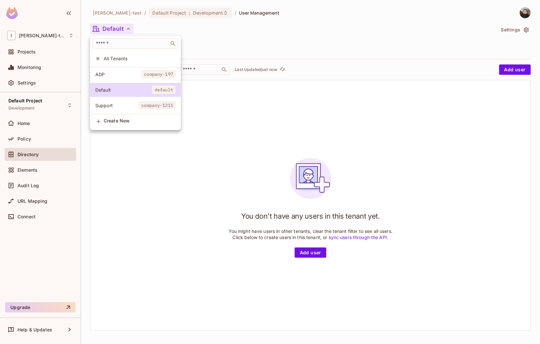
click at [114, 73] on span "ADP" at bounding box center [118, 74] width 46 height 6
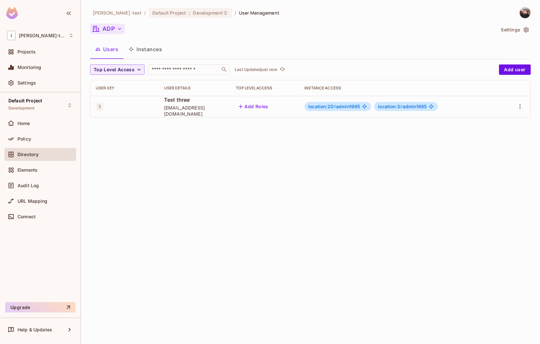
click at [113, 29] on button "ADP" at bounding box center [107, 29] width 35 height 10
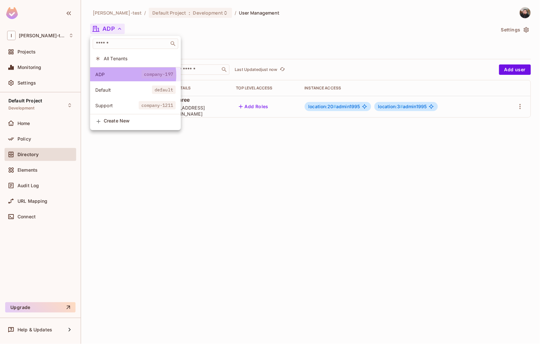
click at [122, 75] on span "ADP" at bounding box center [118, 74] width 46 height 6
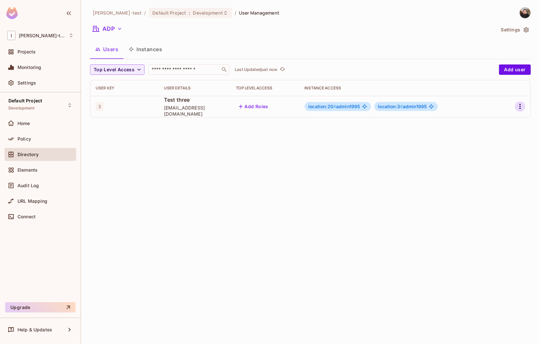
click at [520, 105] on icon "button" at bounding box center [519, 106] width 1 height 5
click at [480, 122] on span "Edit" at bounding box center [486, 122] width 13 height 10
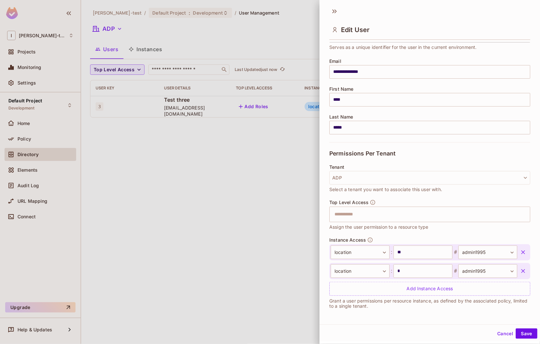
click at [399, 235] on div "Top Level Access ​ Assign the user permission to a resource type" at bounding box center [429, 219] width 201 height 38
click at [224, 188] on div at bounding box center [270, 172] width 540 height 344
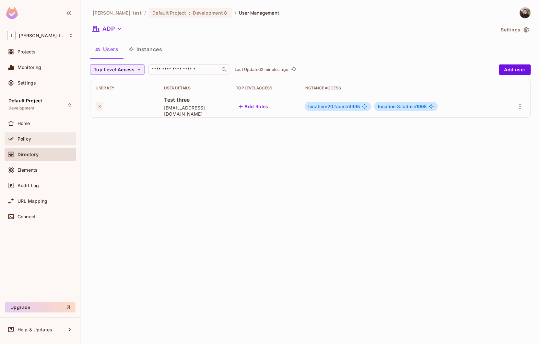
click at [45, 140] on div "Policy" at bounding box center [45, 138] width 56 height 5
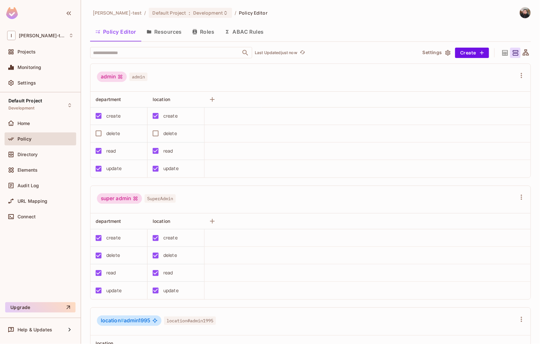
click at [173, 36] on button "Resources" at bounding box center [164, 32] width 46 height 16
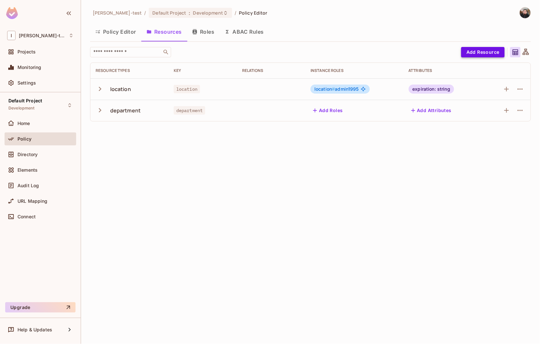
click at [481, 55] on button "Add Resource" at bounding box center [482, 52] width 43 height 10
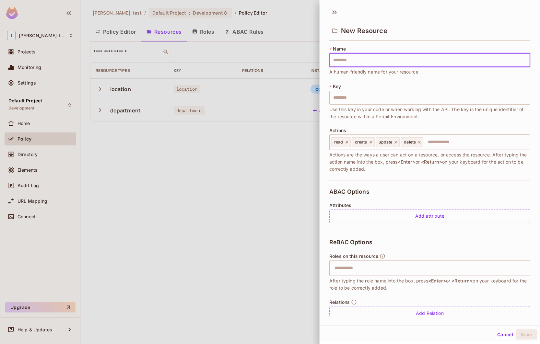
click at [363, 63] on input "text" at bounding box center [429, 60] width 201 height 14
type input "*"
type input "**"
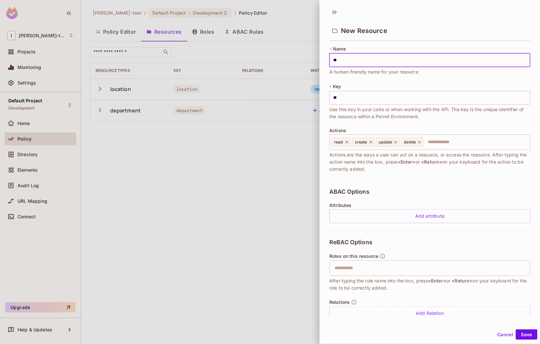
type input "***"
type input "****"
type input "*****"
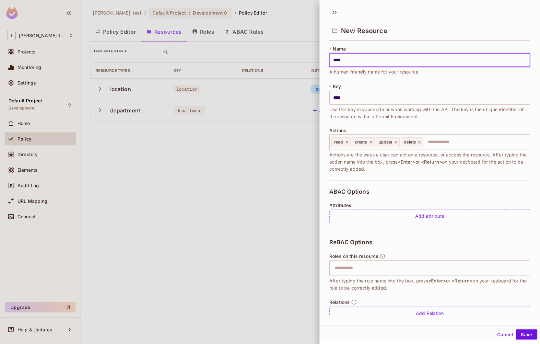
type input "*****"
type input "******"
type input "*****"
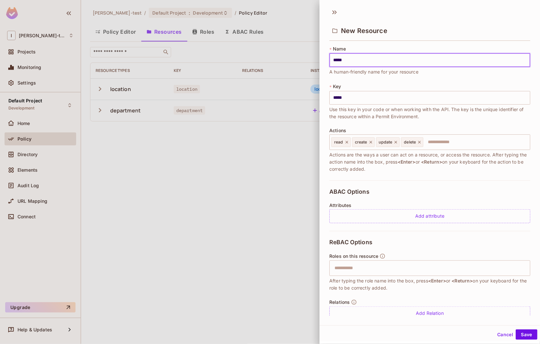
type input "******"
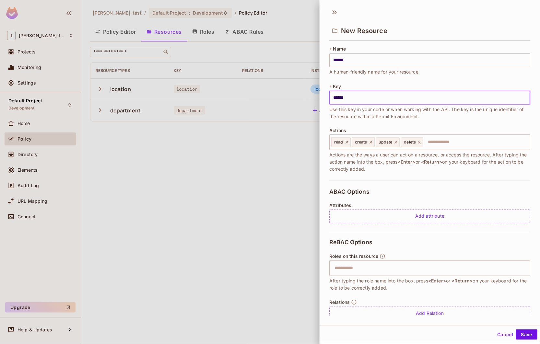
click at [361, 93] on input "******" at bounding box center [429, 98] width 201 height 14
type input "******"
click at [446, 142] on input "text" at bounding box center [475, 142] width 103 height 13
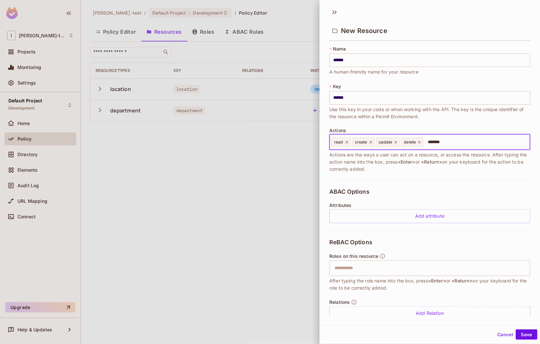
type input "*******"
click at [446, 142] on input "text" at bounding box center [475, 142] width 103 height 13
type input "*******"
type input "**********"
type input "****"
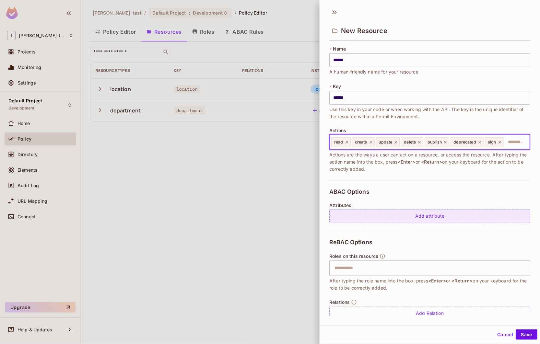
click at [420, 223] on div "Add attribute" at bounding box center [429, 216] width 201 height 14
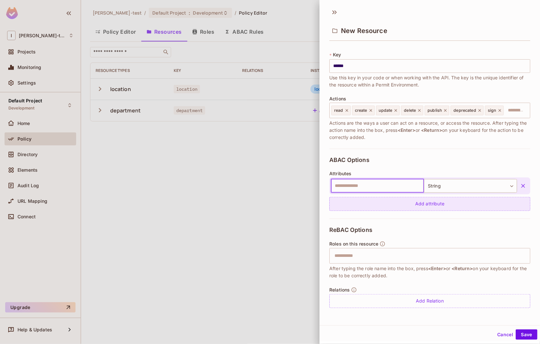
scroll to position [41, 0]
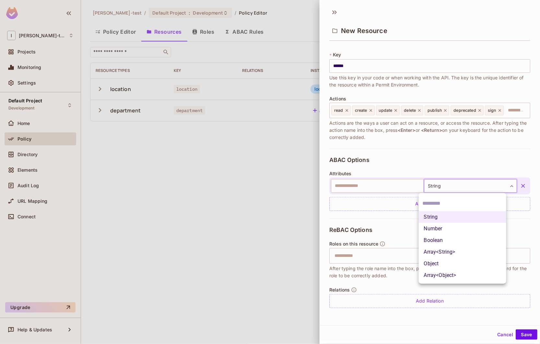
click at [449, 185] on body "I [PERSON_NAME]-test Projects Monitoring Settings Default Project Development H…" at bounding box center [270, 172] width 540 height 344
click at [387, 187] on div at bounding box center [270, 172] width 540 height 344
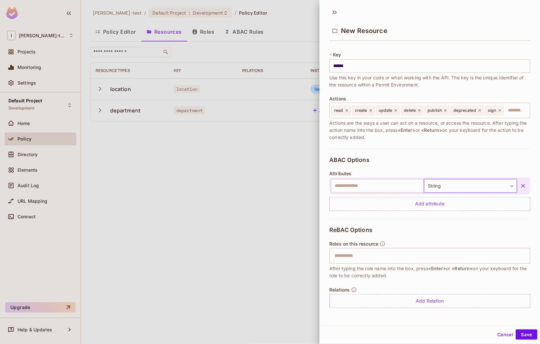
click at [363, 184] on input "text" at bounding box center [377, 186] width 93 height 14
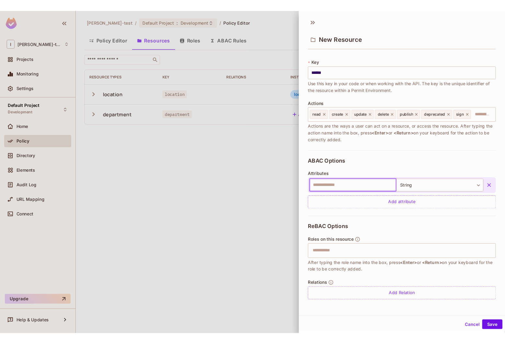
scroll to position [1, 0]
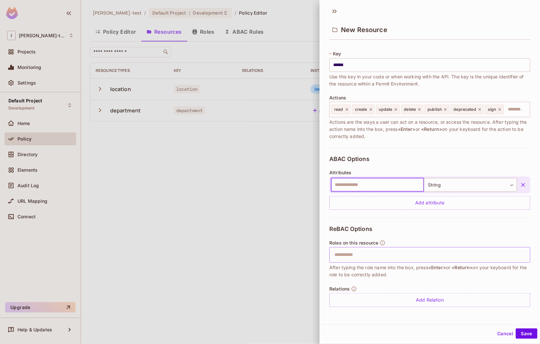
click at [386, 253] on input "text" at bounding box center [428, 254] width 197 height 13
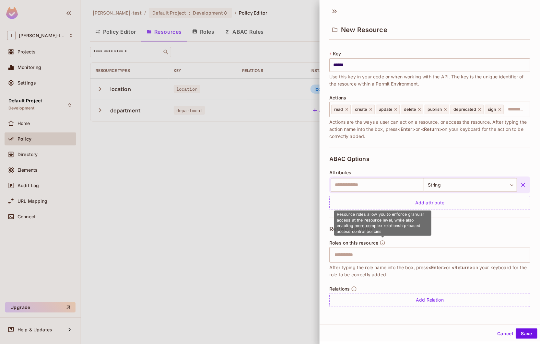
click at [384, 243] on icon "button" at bounding box center [382, 243] width 6 height 6
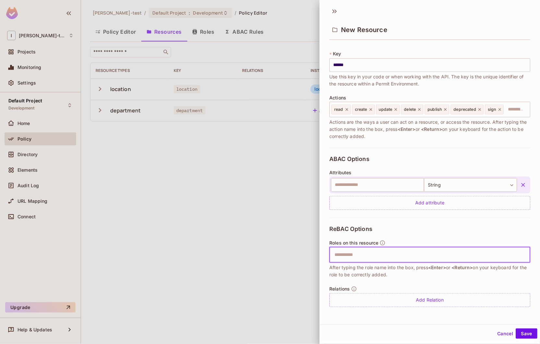
click at [372, 249] on input "text" at bounding box center [428, 254] width 197 height 13
click at [528, 337] on button "Save" at bounding box center [526, 334] width 22 height 10
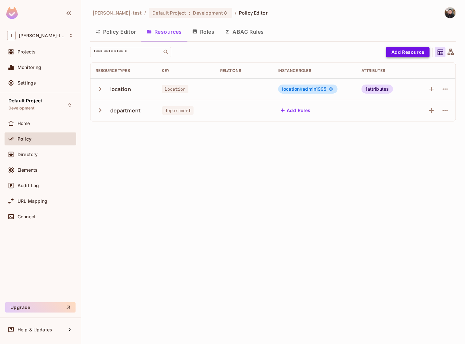
click at [410, 50] on button "Add Resource" at bounding box center [407, 52] width 43 height 10
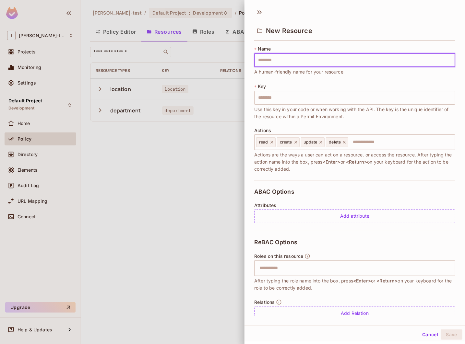
click at [354, 63] on input "text" at bounding box center [354, 60] width 201 height 14
type input "*"
type input "**"
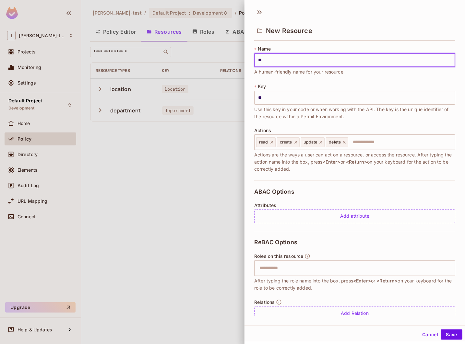
type input "***"
type input "****"
type input "*****"
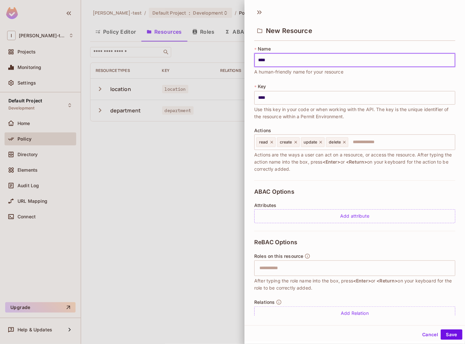
type input "*****"
type input "******"
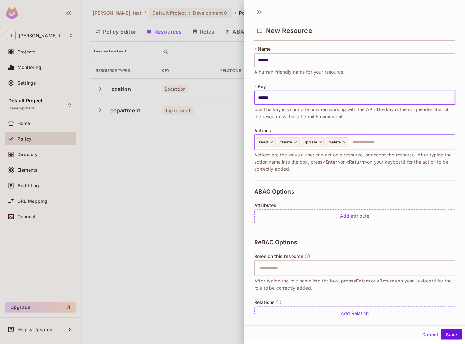
type input "******"
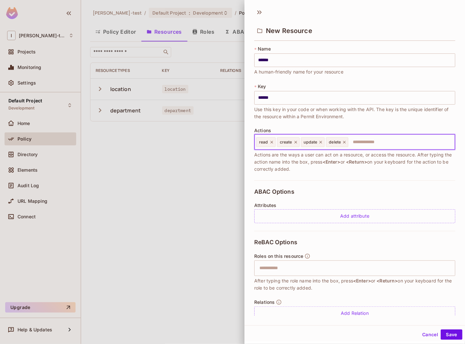
click at [360, 137] on input "text" at bounding box center [400, 142] width 103 height 13
type input "*******"
click at [360, 137] on input "text" at bounding box center [400, 142] width 103 height 13
type input "*******"
type input "**********"
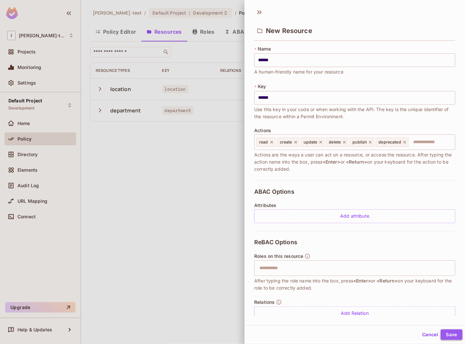
click at [442, 337] on button "Save" at bounding box center [451, 334] width 22 height 10
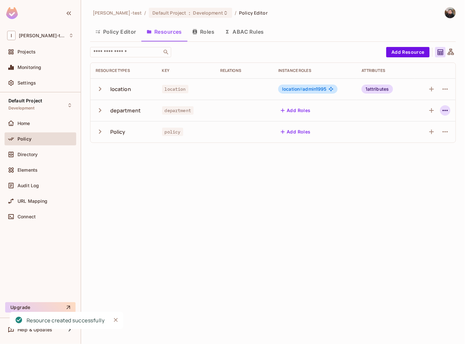
click at [446, 112] on icon "button" at bounding box center [445, 111] width 8 height 8
click at [420, 138] on div "Edit Resource" at bounding box center [416, 136] width 30 height 6
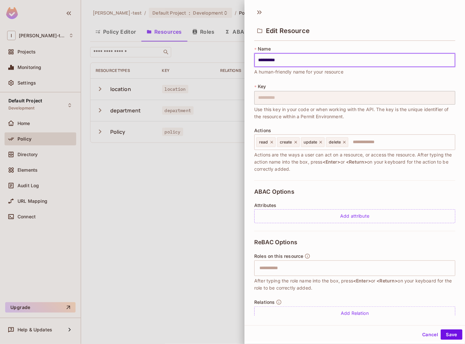
click at [316, 63] on input "**********" at bounding box center [354, 60] width 201 height 14
type input "**********"
click at [440, 329] on button "Save" at bounding box center [451, 334] width 22 height 10
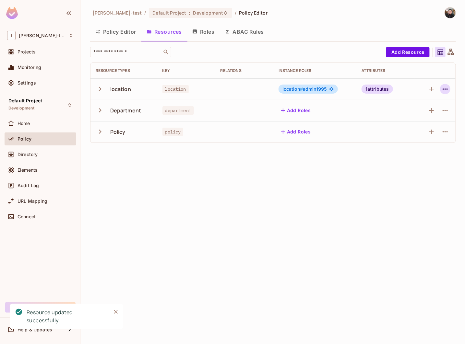
click at [444, 91] on icon "button" at bounding box center [445, 89] width 8 height 8
click at [444, 89] on icon "button" at bounding box center [445, 89] width 8 height 8
click at [413, 116] on div "Edit Resource" at bounding box center [416, 114] width 30 height 6
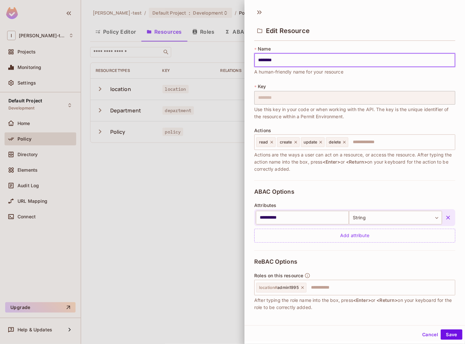
click at [288, 56] on input "********" at bounding box center [354, 60] width 201 height 14
type input "********"
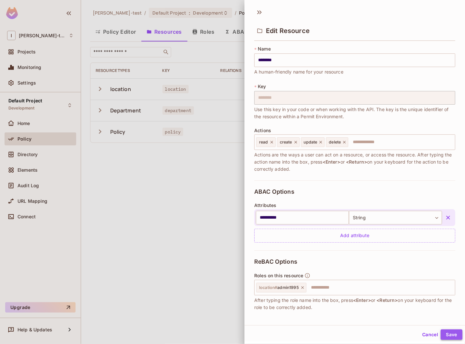
click at [440, 332] on button "Save" at bounding box center [451, 334] width 22 height 10
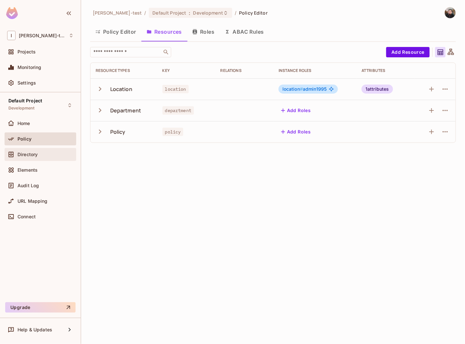
click at [29, 154] on span "Directory" at bounding box center [27, 154] width 20 height 5
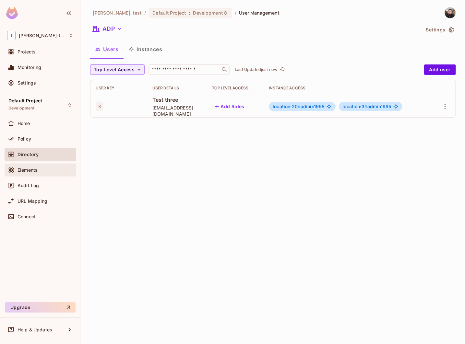
click at [37, 168] on span "Elements" at bounding box center [27, 169] width 20 height 5
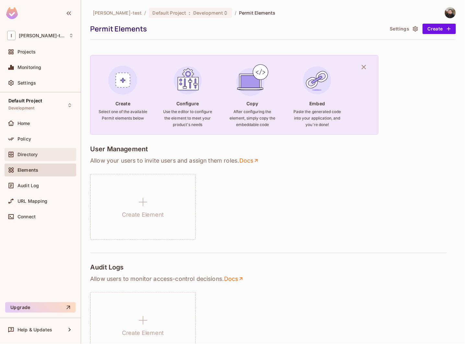
click at [55, 159] on div "Directory" at bounding box center [41, 154] width 72 height 13
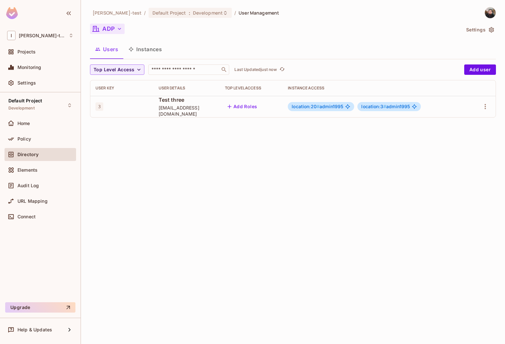
click at [109, 33] on button "ADP" at bounding box center [107, 29] width 35 height 10
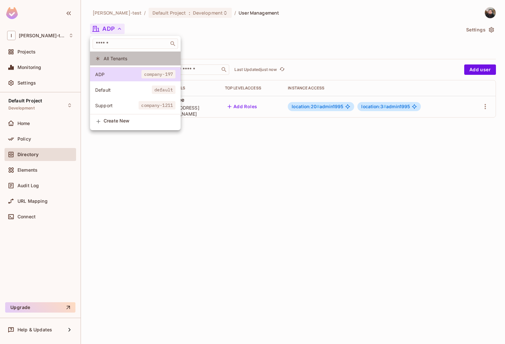
click at [112, 57] on span "All Tenants" at bounding box center [140, 58] width 72 height 6
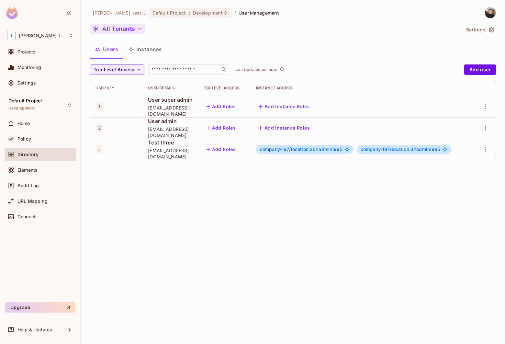
click at [107, 28] on button "All Tenants" at bounding box center [117, 29] width 55 height 10
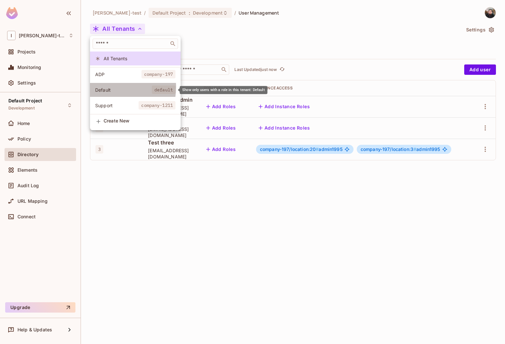
click at [117, 87] on span "Default" at bounding box center [123, 90] width 57 height 6
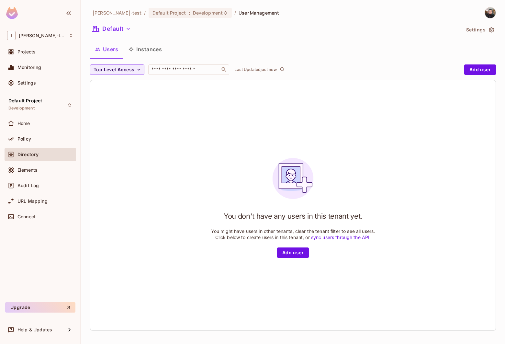
click at [108, 23] on div "[PERSON_NAME]-test / Default Project : Development / User Management Default Se…" at bounding box center [293, 171] width 406 height 329
click at [109, 28] on button "Default" at bounding box center [111, 29] width 43 height 10
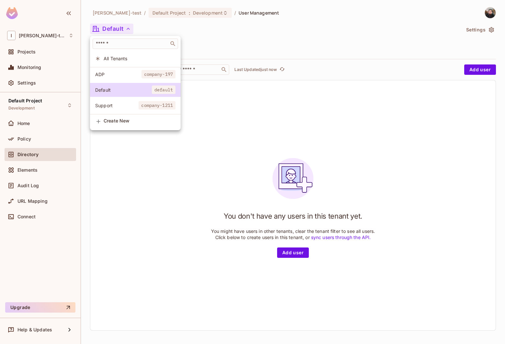
click at [108, 75] on span "ADP" at bounding box center [118, 74] width 46 height 6
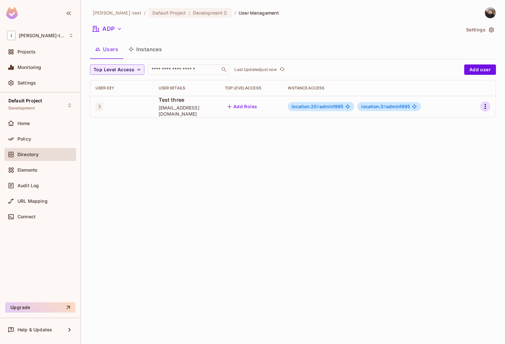
click at [486, 107] on icon "button" at bounding box center [485, 106] width 1 height 5
click at [453, 120] on div "Edit" at bounding box center [451, 122] width 9 height 6
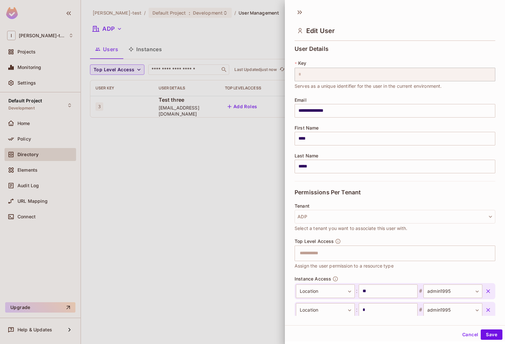
scroll to position [38, 0]
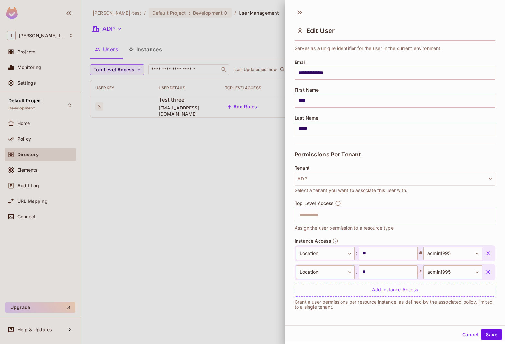
click at [342, 217] on input "text" at bounding box center [389, 215] width 187 height 13
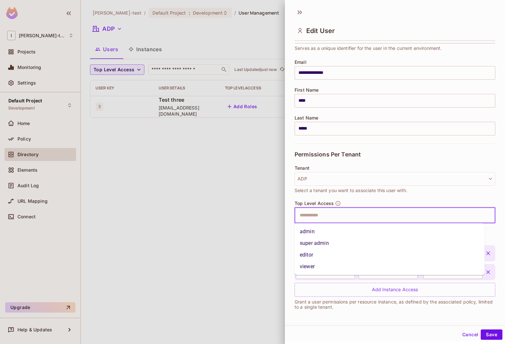
click at [337, 232] on li "admin" at bounding box center [390, 232] width 190 height 12
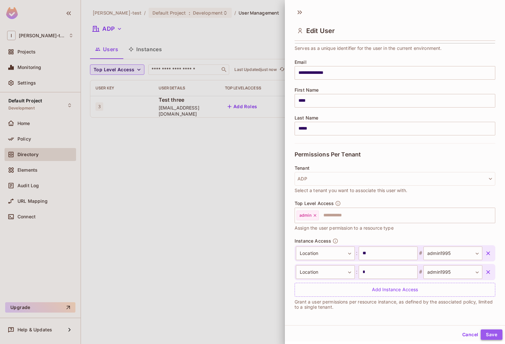
click at [491, 336] on button "Save" at bounding box center [492, 334] width 22 height 10
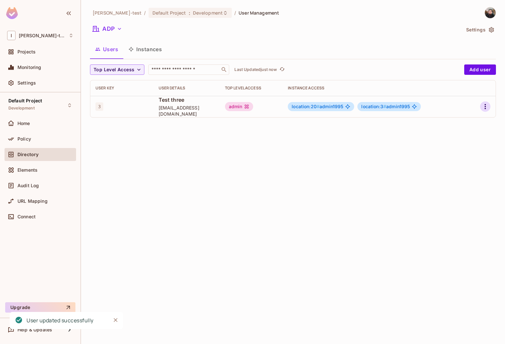
click at [488, 104] on icon "button" at bounding box center [486, 107] width 8 height 8
click at [449, 125] on div "Edit" at bounding box center [451, 122] width 9 height 6
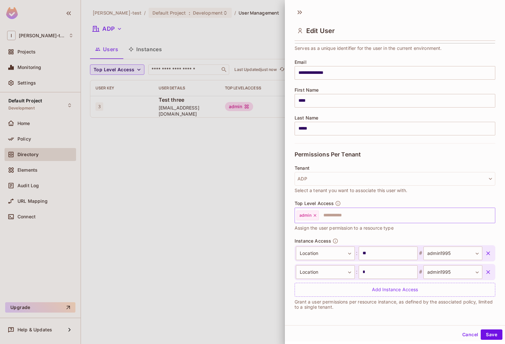
click at [316, 214] on icon at bounding box center [315, 215] width 5 height 5
click at [494, 331] on button "Save" at bounding box center [492, 334] width 22 height 10
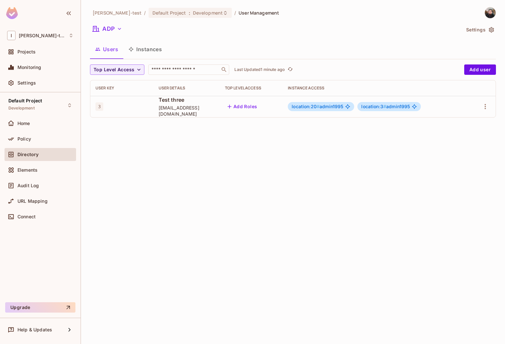
click at [120, 23] on div "[PERSON_NAME]-test / Default Project : Development / User Management ADP Settin…" at bounding box center [293, 65] width 406 height 116
click at [117, 25] on button "ADP" at bounding box center [107, 29] width 35 height 10
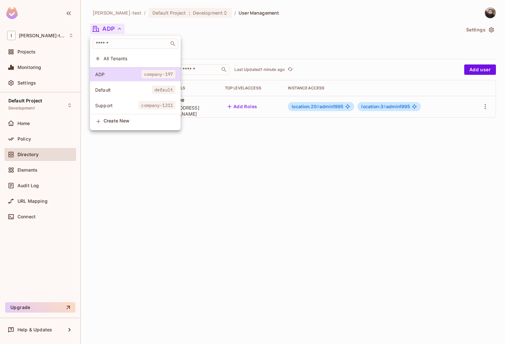
click at [295, 152] on div at bounding box center [252, 172] width 505 height 344
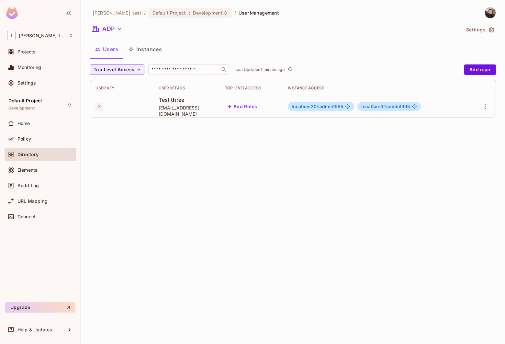
click at [372, 107] on span "location:3 #" at bounding box center [374, 107] width 25 height 6
click at [31, 135] on div "Policy" at bounding box center [40, 139] width 66 height 8
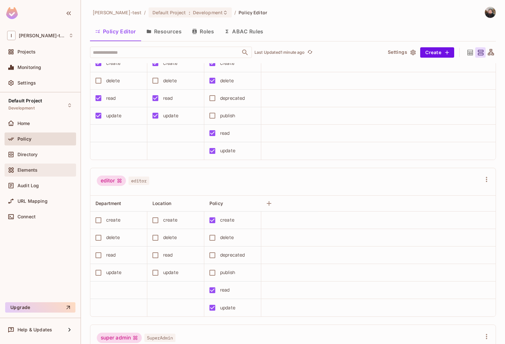
scroll to position [46, 0]
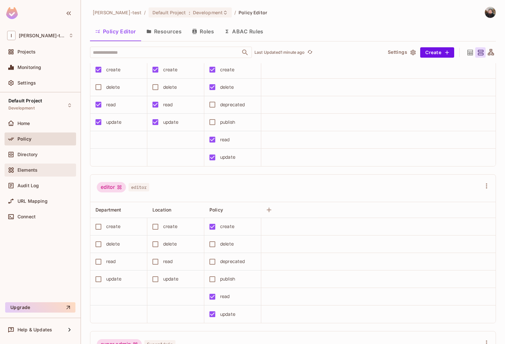
click at [37, 164] on div "Elements" at bounding box center [41, 170] width 72 height 13
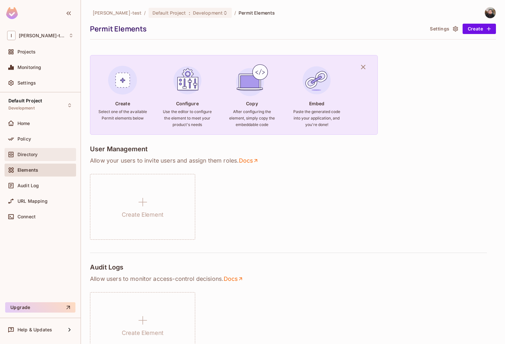
click at [30, 155] on span "Directory" at bounding box center [27, 154] width 20 height 5
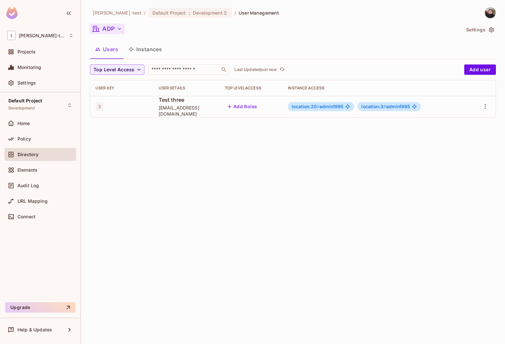
click at [106, 24] on button "ADP" at bounding box center [107, 29] width 35 height 10
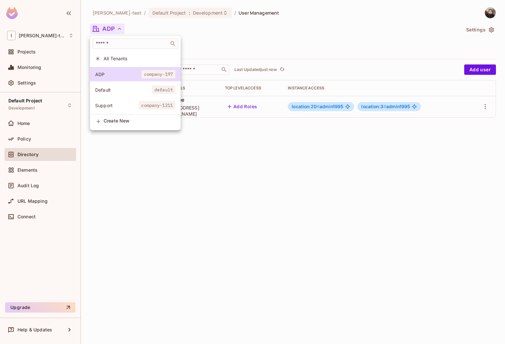
click at [106, 24] on div at bounding box center [252, 172] width 505 height 344
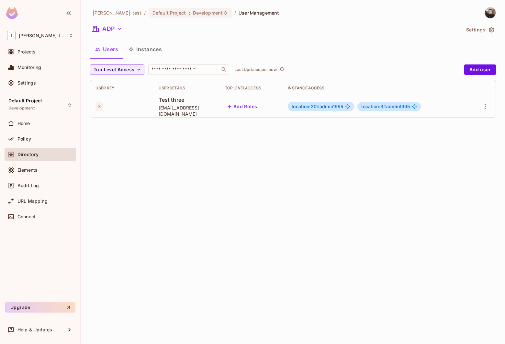
click at [481, 111] on div at bounding box center [482, 106] width 17 height 10
click at [487, 109] on icon "button" at bounding box center [486, 107] width 8 height 8
click at [453, 119] on div "Edit" at bounding box center [451, 122] width 9 height 6
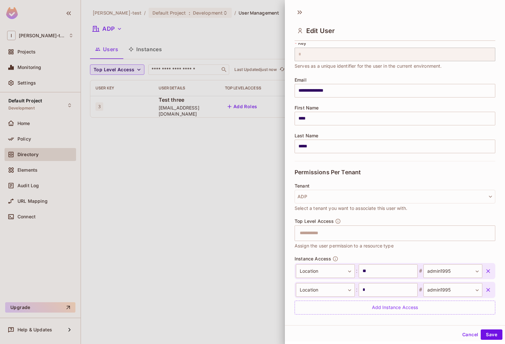
scroll to position [38, 0]
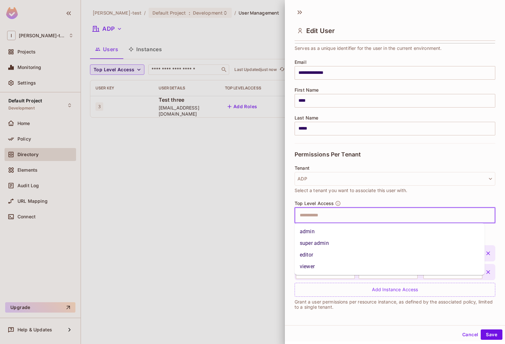
click at [331, 216] on input "text" at bounding box center [389, 215] width 187 height 13
click at [372, 196] on div "Tenant ADP Select a tenant you want to associate this user with." at bounding box center [395, 183] width 201 height 35
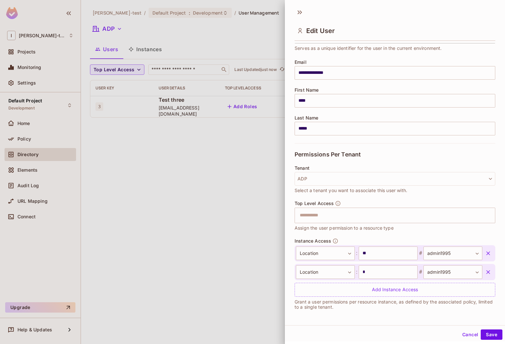
scroll to position [1, 0]
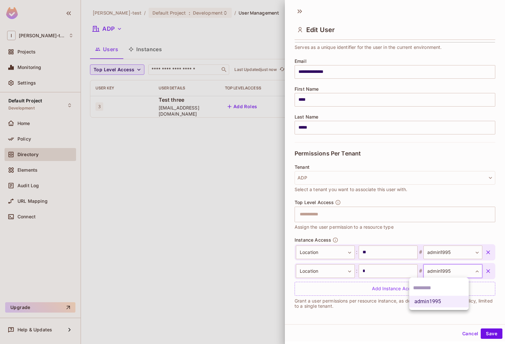
click at [453, 271] on body "**********" at bounding box center [252, 172] width 505 height 344
click at [453, 271] on div at bounding box center [252, 172] width 505 height 344
click at [192, 212] on div at bounding box center [252, 172] width 505 height 344
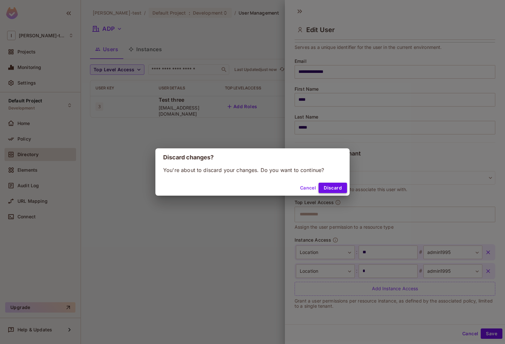
click at [336, 190] on button "Discard" at bounding box center [333, 188] width 29 height 10
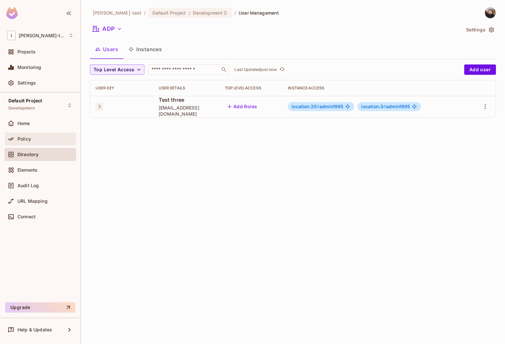
click at [42, 136] on div "Policy" at bounding box center [45, 138] width 56 height 5
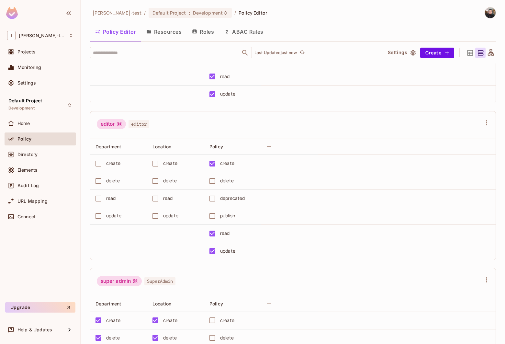
scroll to position [86, 0]
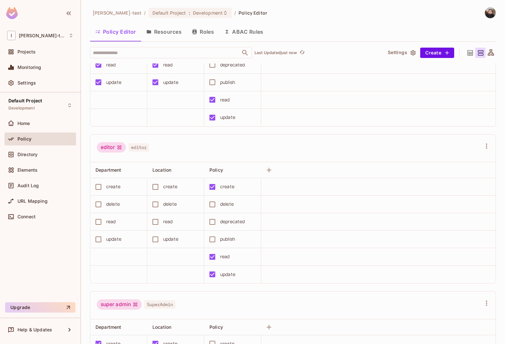
click at [208, 32] on button "Roles" at bounding box center [203, 32] width 32 height 16
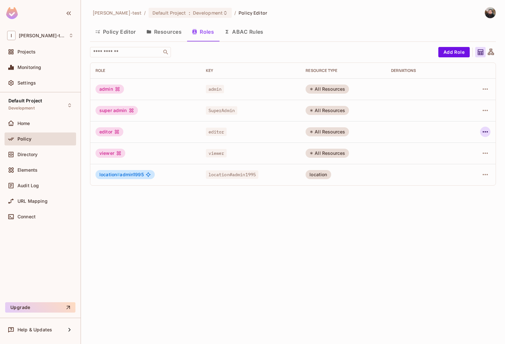
click at [488, 129] on icon "button" at bounding box center [486, 132] width 8 height 8
click at [457, 173] on div "Delete Role" at bounding box center [459, 175] width 25 height 6
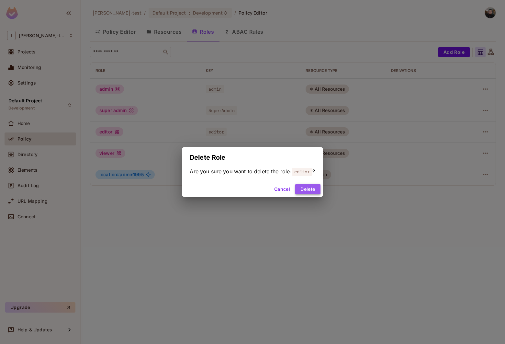
click at [311, 188] on button "Delete" at bounding box center [307, 189] width 25 height 10
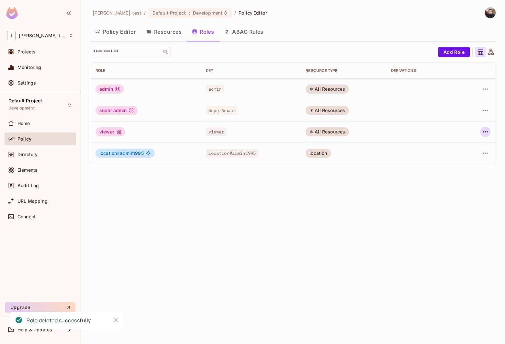
click at [484, 134] on icon "button" at bounding box center [486, 132] width 8 height 8
click at [460, 175] on div "Delete Role" at bounding box center [459, 175] width 25 height 6
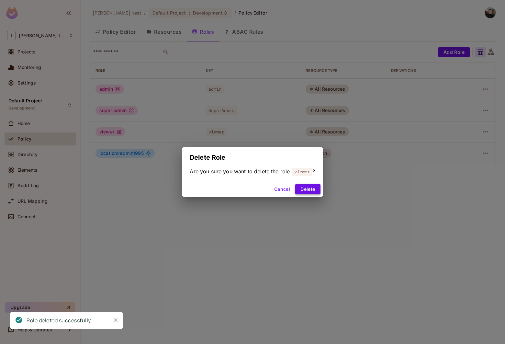
click at [308, 193] on button "Delete" at bounding box center [307, 189] width 25 height 10
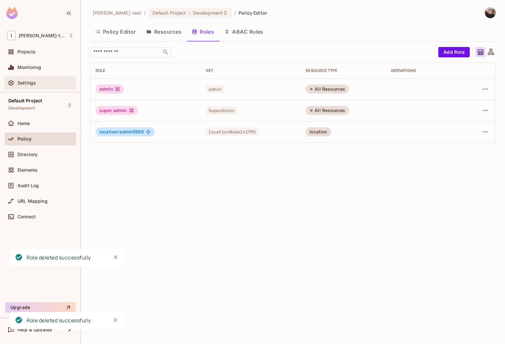
click at [30, 82] on span "Settings" at bounding box center [26, 82] width 18 height 5
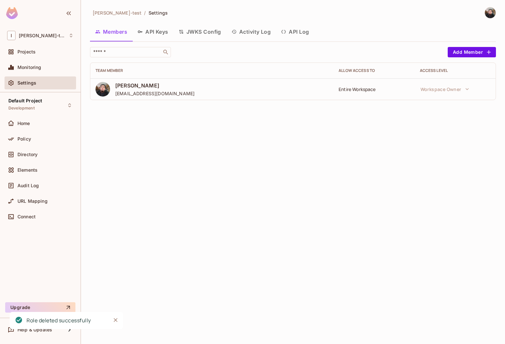
click at [147, 35] on button "API Keys" at bounding box center [153, 32] width 41 height 16
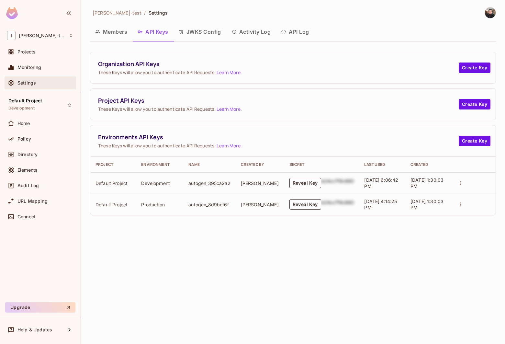
click at [29, 80] on div "Settings" at bounding box center [40, 83] width 66 height 8
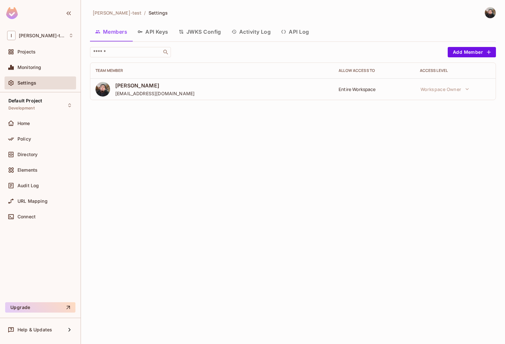
click at [38, 145] on div "Policy" at bounding box center [41, 141] width 72 height 16
click at [35, 139] on div "Policy" at bounding box center [45, 138] width 56 height 5
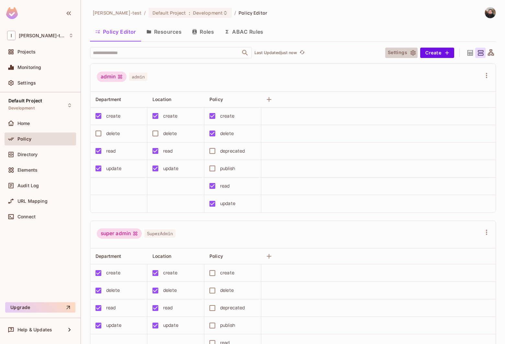
click at [394, 53] on button "Settings" at bounding box center [402, 53] width 32 height 10
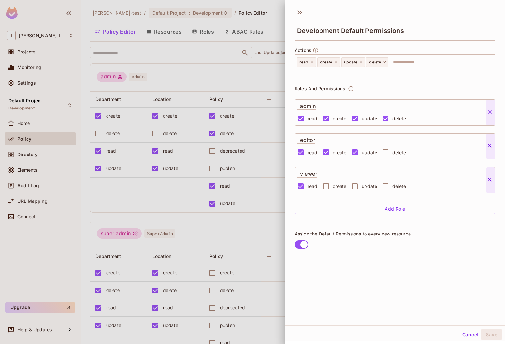
click at [491, 146] on icon at bounding box center [490, 146] width 6 height 6
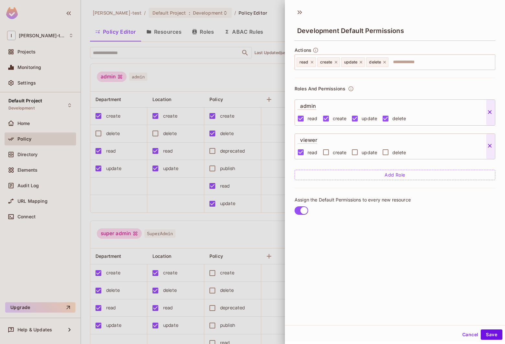
click at [490, 144] on icon at bounding box center [490, 146] width 6 height 6
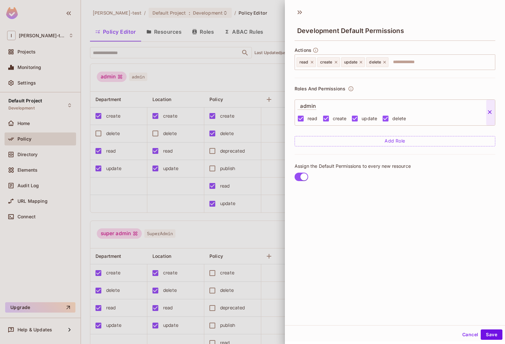
click at [378, 140] on button "Add Role" at bounding box center [395, 141] width 201 height 10
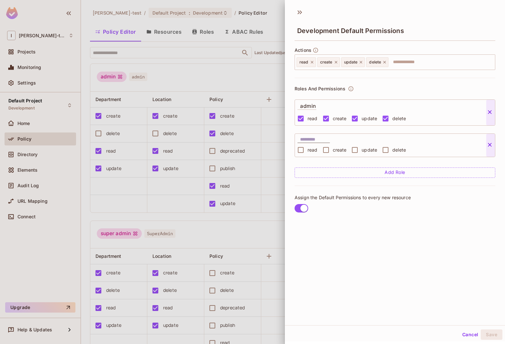
click at [307, 140] on input "text" at bounding box center [315, 139] width 30 height 6
type input "*"
drag, startPoint x: 490, startPoint y: 146, endPoint x: 491, endPoint y: 129, distance: 17.6
click at [490, 146] on icon at bounding box center [490, 145] width 6 height 6
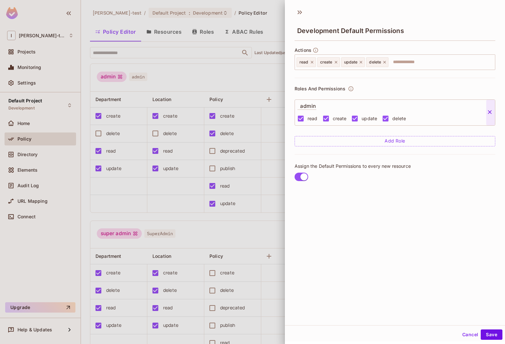
click at [490, 117] on button at bounding box center [491, 113] width 9 height 8
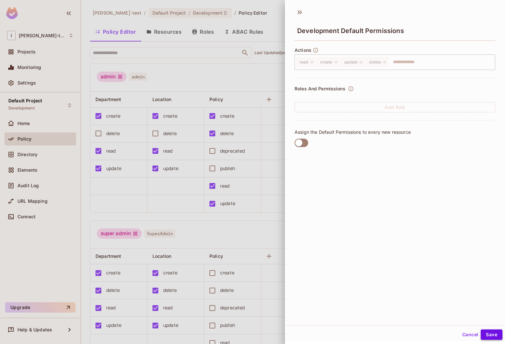
click at [482, 333] on button "Save" at bounding box center [492, 334] width 22 height 10
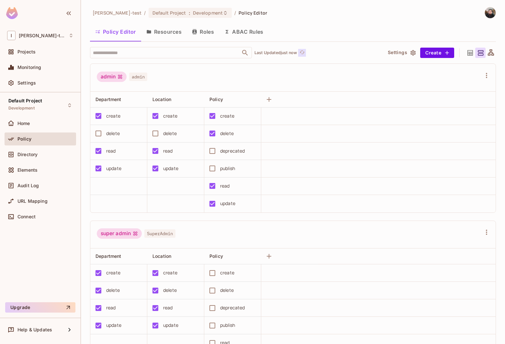
click at [305, 52] on icon "refresh" at bounding box center [302, 52] width 5 height 4
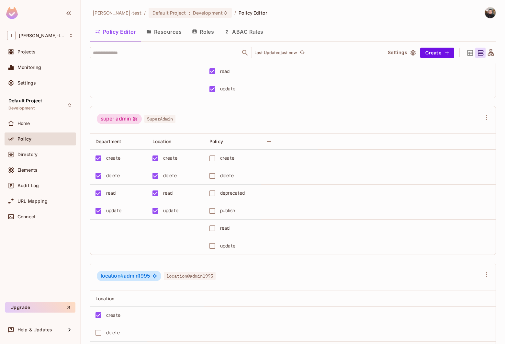
scroll to position [130, 0]
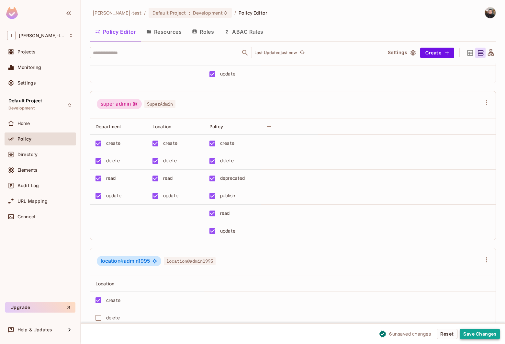
click at [489, 334] on button "Save Changes" at bounding box center [480, 334] width 40 height 10
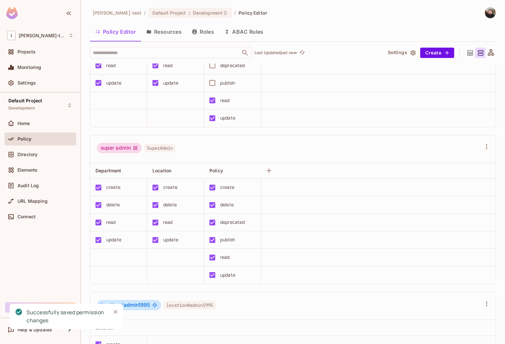
scroll to position [77, 0]
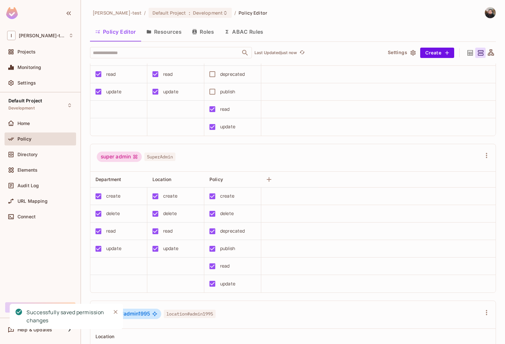
click at [158, 34] on button "Resources" at bounding box center [164, 32] width 46 height 16
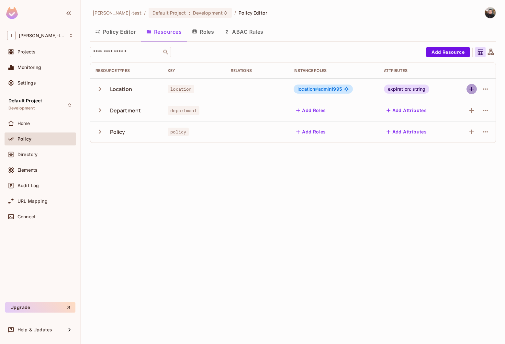
click at [471, 90] on icon "button" at bounding box center [472, 89] width 8 height 8
click at [487, 89] on icon "button" at bounding box center [485, 88] width 5 height 1
click at [461, 111] on div "Edit Resource" at bounding box center [457, 114] width 30 height 6
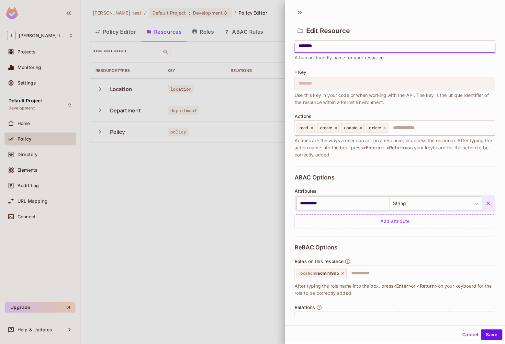
scroll to position [31, 0]
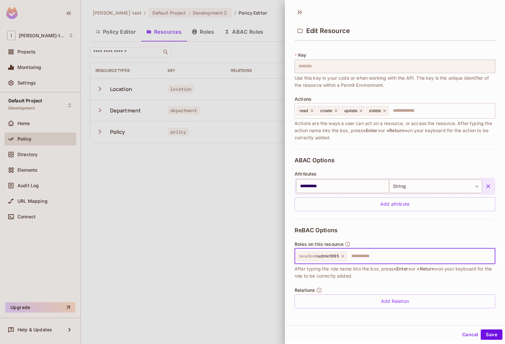
click at [368, 259] on input "text" at bounding box center [420, 256] width 145 height 13
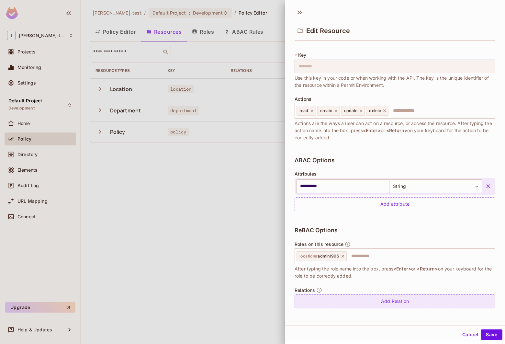
click at [417, 296] on div "Add Relation" at bounding box center [395, 301] width 201 height 14
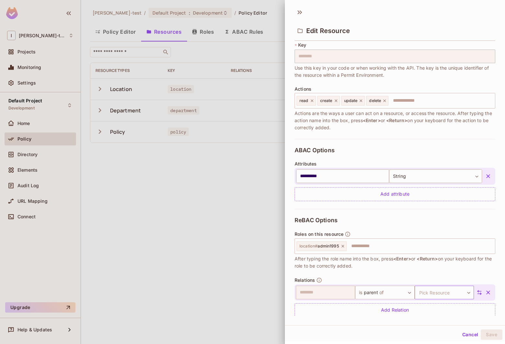
scroll to position [50, 0]
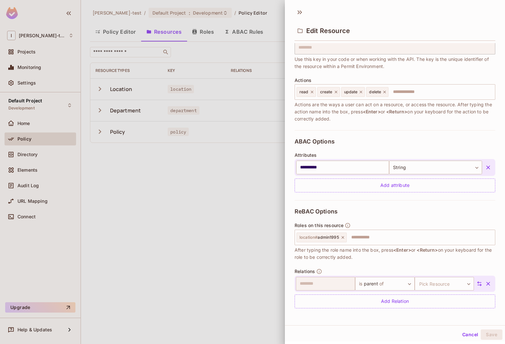
click at [467, 287] on div "​ is parent of ****** ​ Pick Resource ​ Pick Resource" at bounding box center [389, 284] width 187 height 14
click at [477, 286] on icon at bounding box center [480, 284] width 6 height 6
click at [334, 284] on body "**********" at bounding box center [252, 172] width 505 height 344
click at [412, 325] on div at bounding box center [252, 172] width 505 height 344
click at [463, 333] on button "Cancel" at bounding box center [470, 334] width 21 height 10
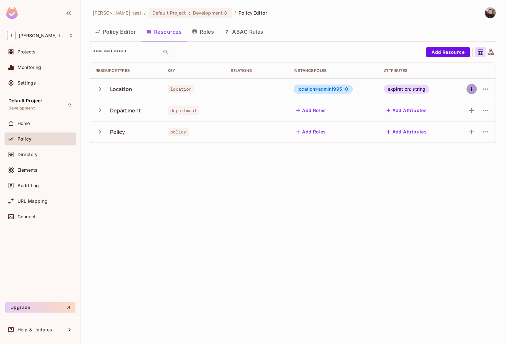
click at [476, 92] on icon "button" at bounding box center [472, 89] width 8 height 8
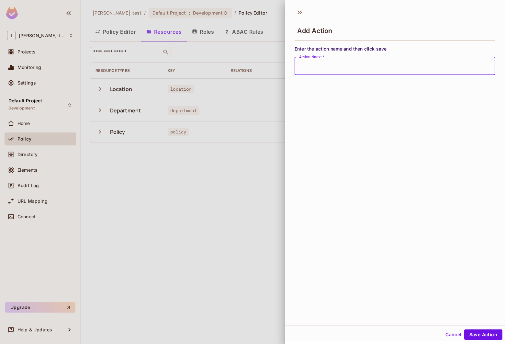
click at [256, 187] on div at bounding box center [252, 172] width 505 height 344
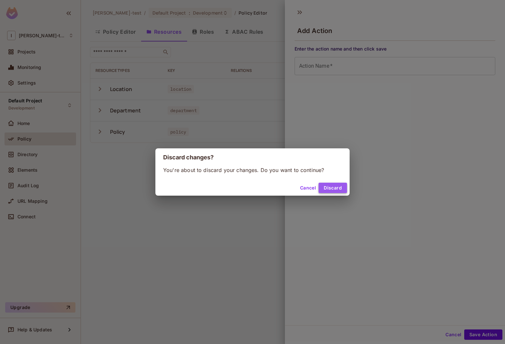
click at [323, 186] on button "Discard" at bounding box center [333, 188] width 29 height 10
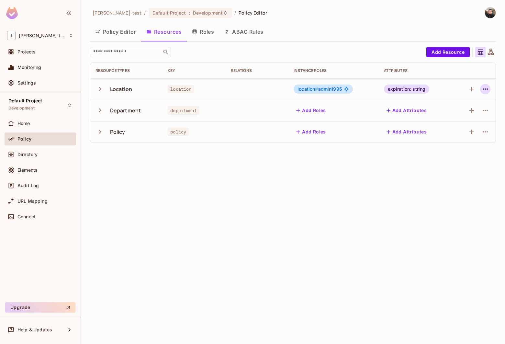
click at [487, 87] on icon "button" at bounding box center [486, 89] width 8 height 8
click at [456, 116] on div "Edit Resource" at bounding box center [457, 114] width 30 height 6
click at [482, 89] on icon "button" at bounding box center [486, 89] width 8 height 8
click at [464, 117] on div "Edit Resource" at bounding box center [457, 114] width 30 height 6
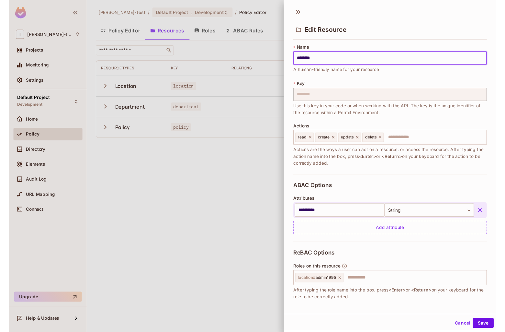
scroll to position [31, 0]
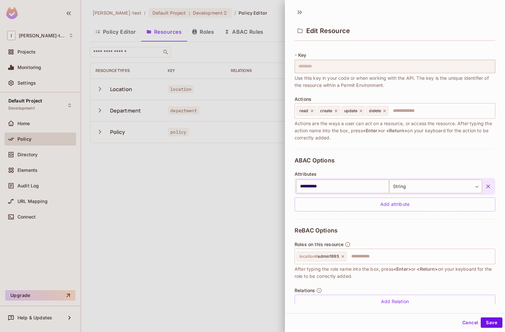
click at [239, 207] on div at bounding box center [252, 166] width 505 height 332
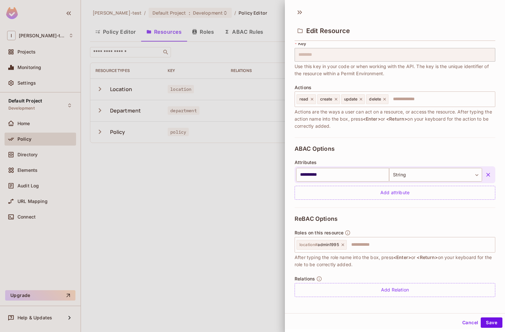
scroll to position [44, 0]
click at [362, 249] on input "text" at bounding box center [420, 243] width 145 height 13
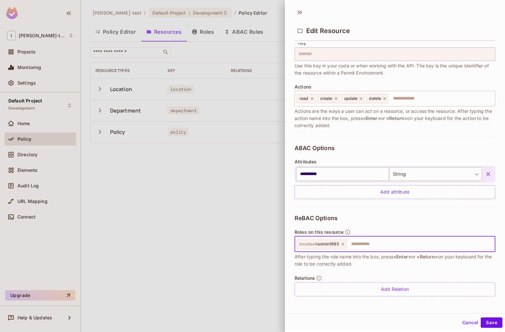
click at [117, 190] on div at bounding box center [252, 166] width 505 height 332
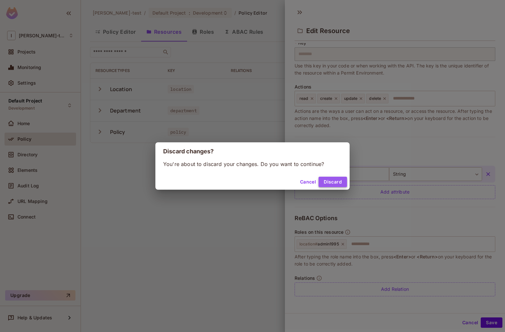
click at [335, 185] on button "Discard" at bounding box center [333, 182] width 29 height 10
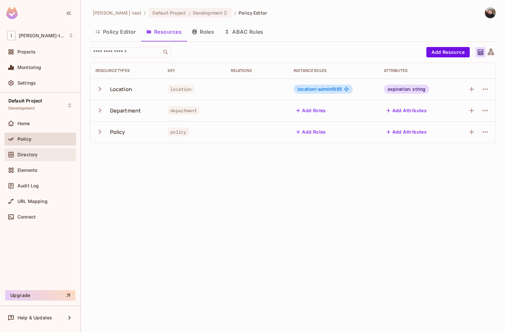
click at [51, 157] on div "Directory" at bounding box center [40, 155] width 66 height 8
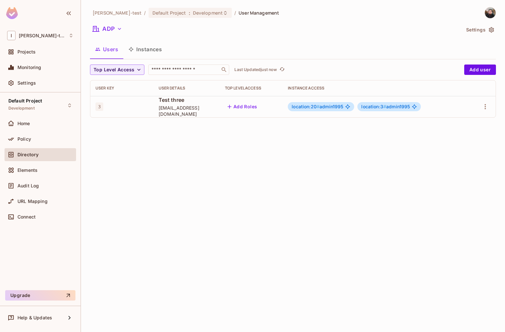
click at [490, 110] on div at bounding box center [482, 106] width 17 height 10
click at [487, 108] on icon "button" at bounding box center [486, 107] width 8 height 8
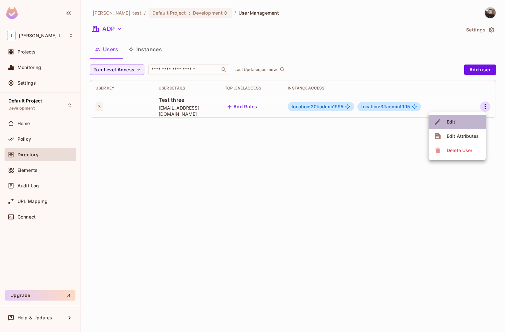
click at [460, 123] on li "Edit" at bounding box center [457, 122] width 57 height 14
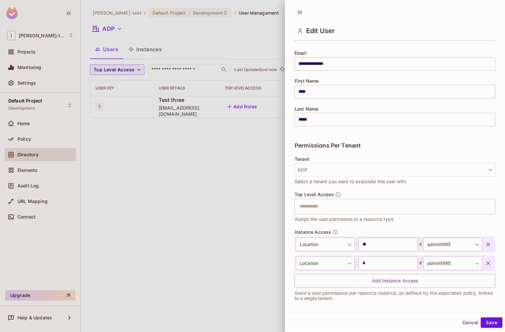
scroll to position [50, 0]
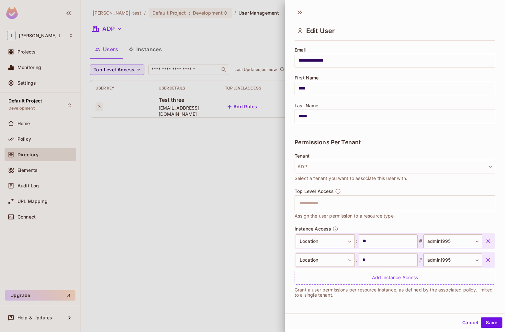
click at [360, 223] on div "Top Level Access ​ Assign the user permission to a resource type" at bounding box center [395, 207] width 201 height 38
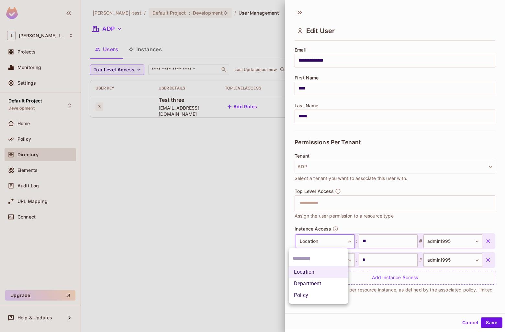
click at [350, 244] on body "**********" at bounding box center [252, 166] width 505 height 332
click at [349, 244] on div at bounding box center [252, 166] width 505 height 332
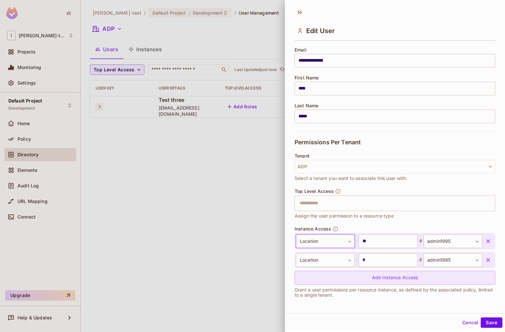
click at [363, 278] on div "Add Instance Access" at bounding box center [395, 278] width 201 height 14
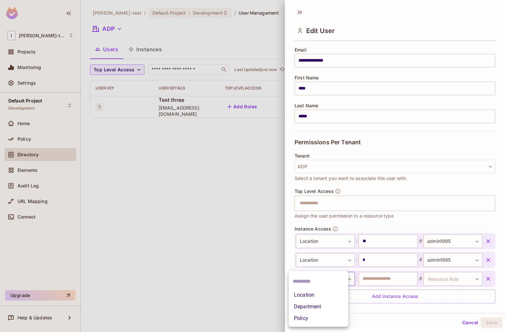
click at [340, 276] on body "**********" at bounding box center [252, 166] width 505 height 332
click at [315, 293] on li "Location" at bounding box center [319, 295] width 60 height 12
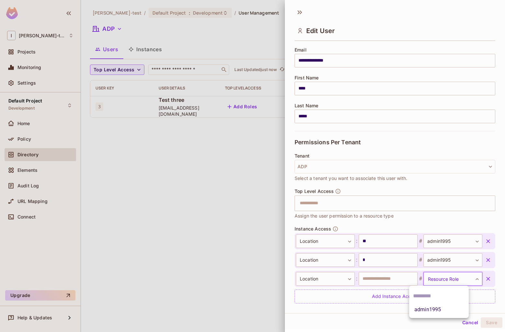
drag, startPoint x: 432, startPoint y: 281, endPoint x: 439, endPoint y: 283, distance: 7.5
click at [432, 281] on body "**********" at bounding box center [252, 166] width 505 height 332
click at [337, 284] on div at bounding box center [252, 166] width 505 height 332
click at [321, 280] on body "**********" at bounding box center [252, 166] width 505 height 332
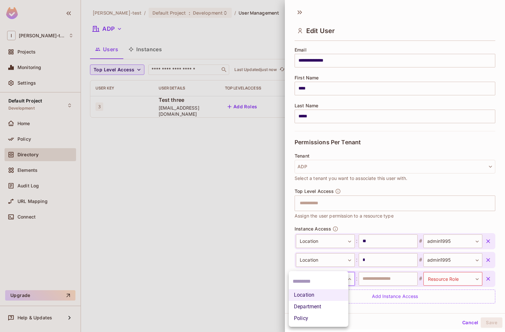
click at [325, 308] on li "Department" at bounding box center [319, 307] width 60 height 12
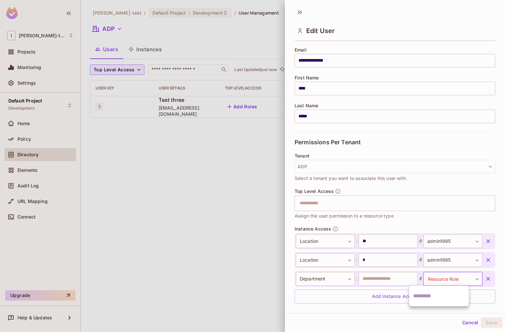
click at [434, 277] on body "**********" at bounding box center [252, 166] width 505 height 332
click at [434, 277] on div at bounding box center [252, 166] width 505 height 332
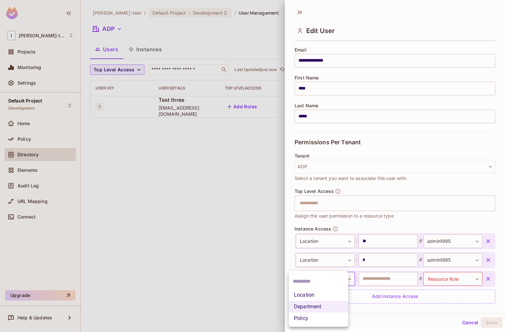
click at [317, 277] on body "**********" at bounding box center [252, 166] width 505 height 332
click at [380, 279] on div at bounding box center [252, 166] width 505 height 332
click at [487, 278] on icon "button" at bounding box center [489, 279] width 4 height 4
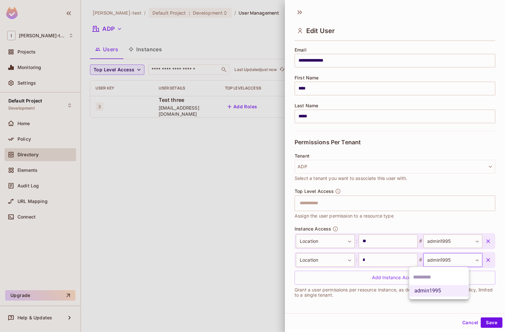
click at [447, 259] on body "**********" at bounding box center [252, 166] width 505 height 332
click at [349, 256] on div at bounding box center [252, 166] width 505 height 332
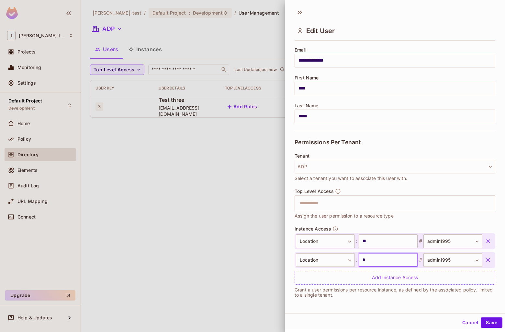
click at [370, 260] on input "*" at bounding box center [388, 260] width 59 height 14
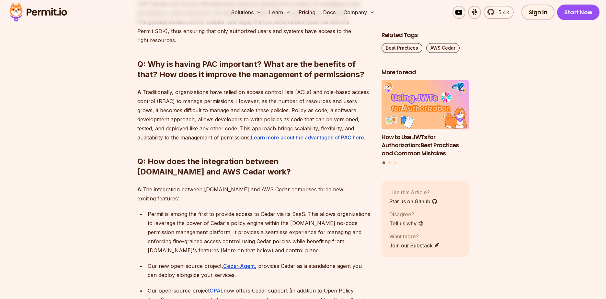
scroll to position [508, 0]
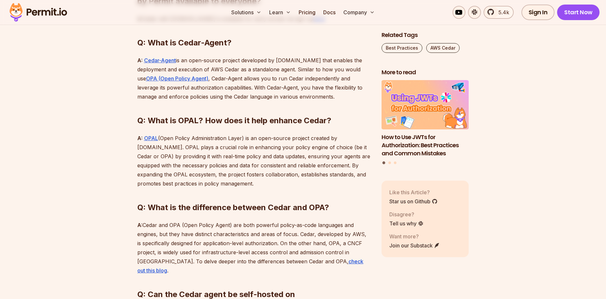
scroll to position [1207, 0]
